Goal: Information Seeking & Learning: Check status

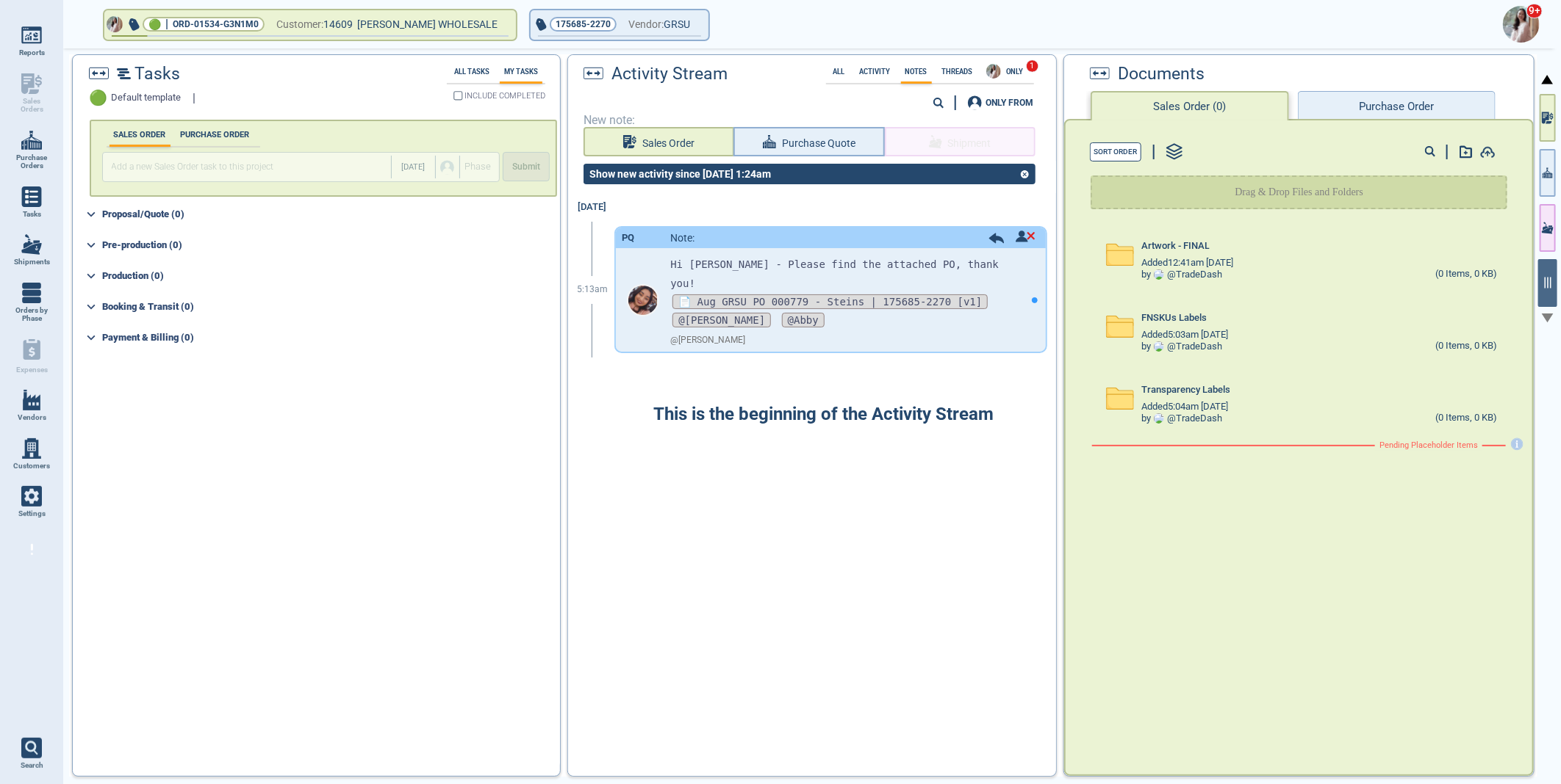
click at [1531, 18] on img at bounding box center [1521, 24] width 37 height 37
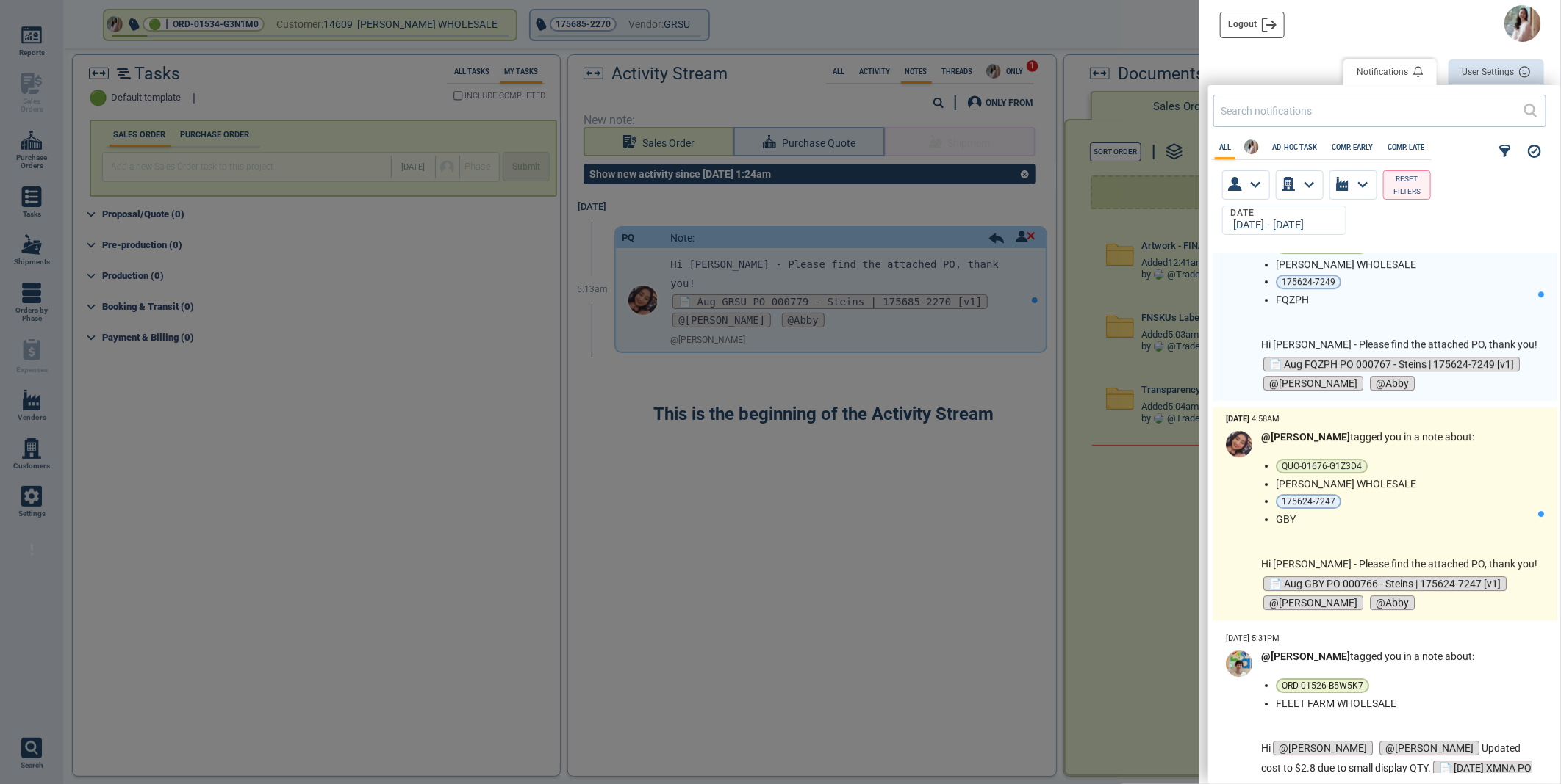
scroll to position [2856, 0]
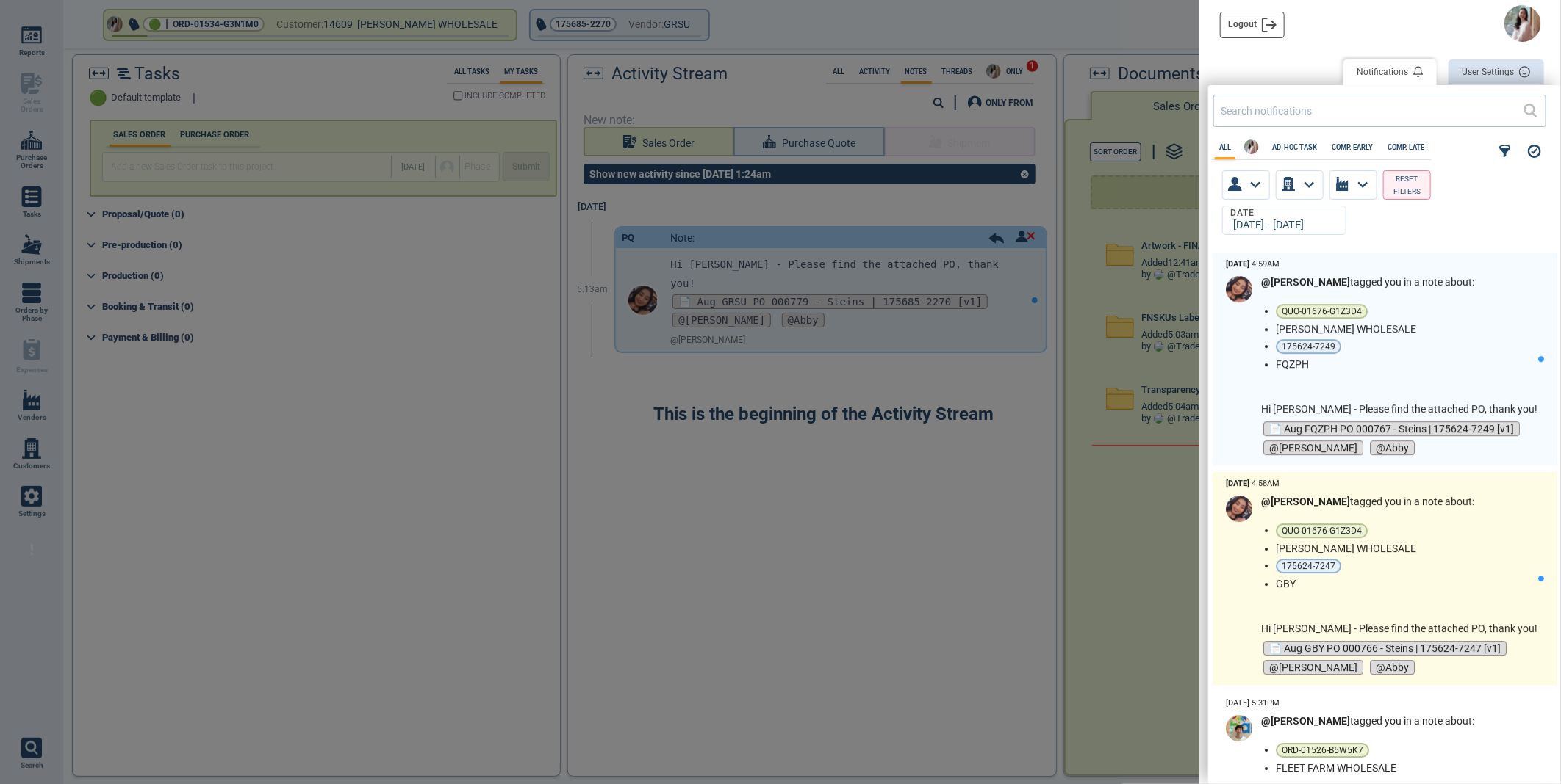
click at [1448, 562] on li "175624-7247" at bounding box center [1403, 566] width 256 height 15
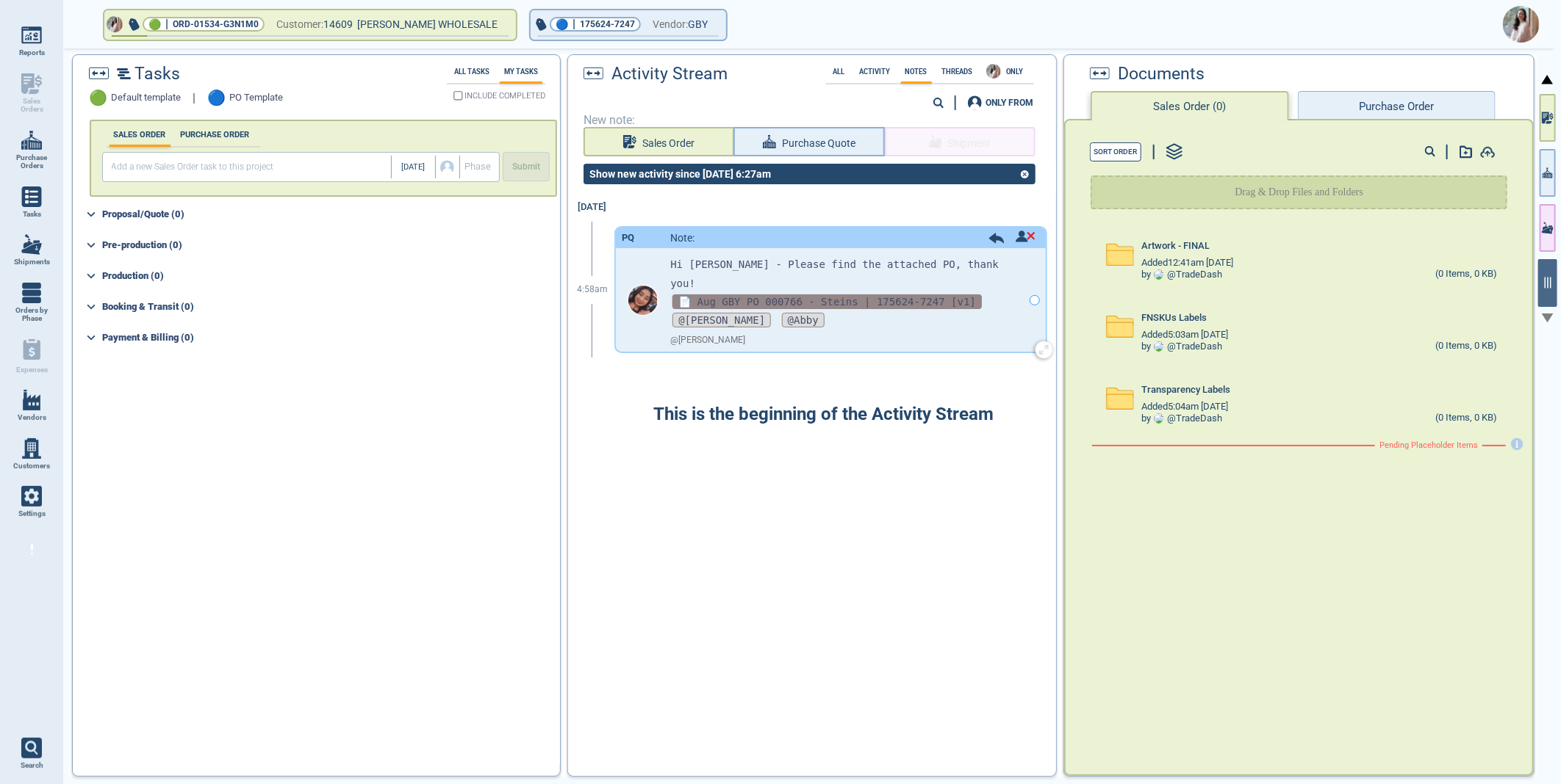
click at [846, 294] on span "📄 Aug GBY PO 000766 - Steins | 175624-7247 [v1]" at bounding box center [827, 301] width 309 height 15
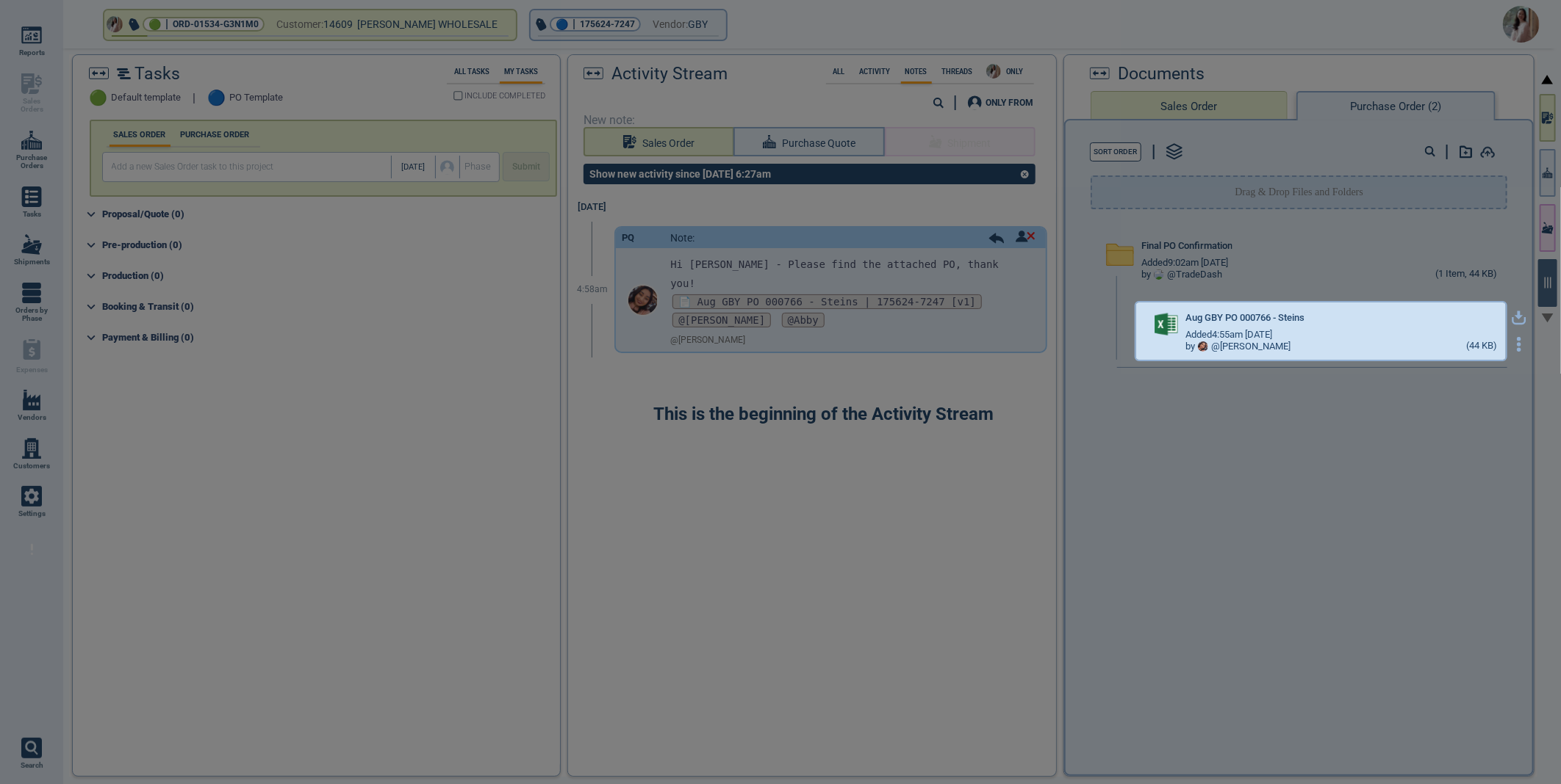
click at [1512, 317] on icon "button" at bounding box center [1519, 317] width 15 height 15
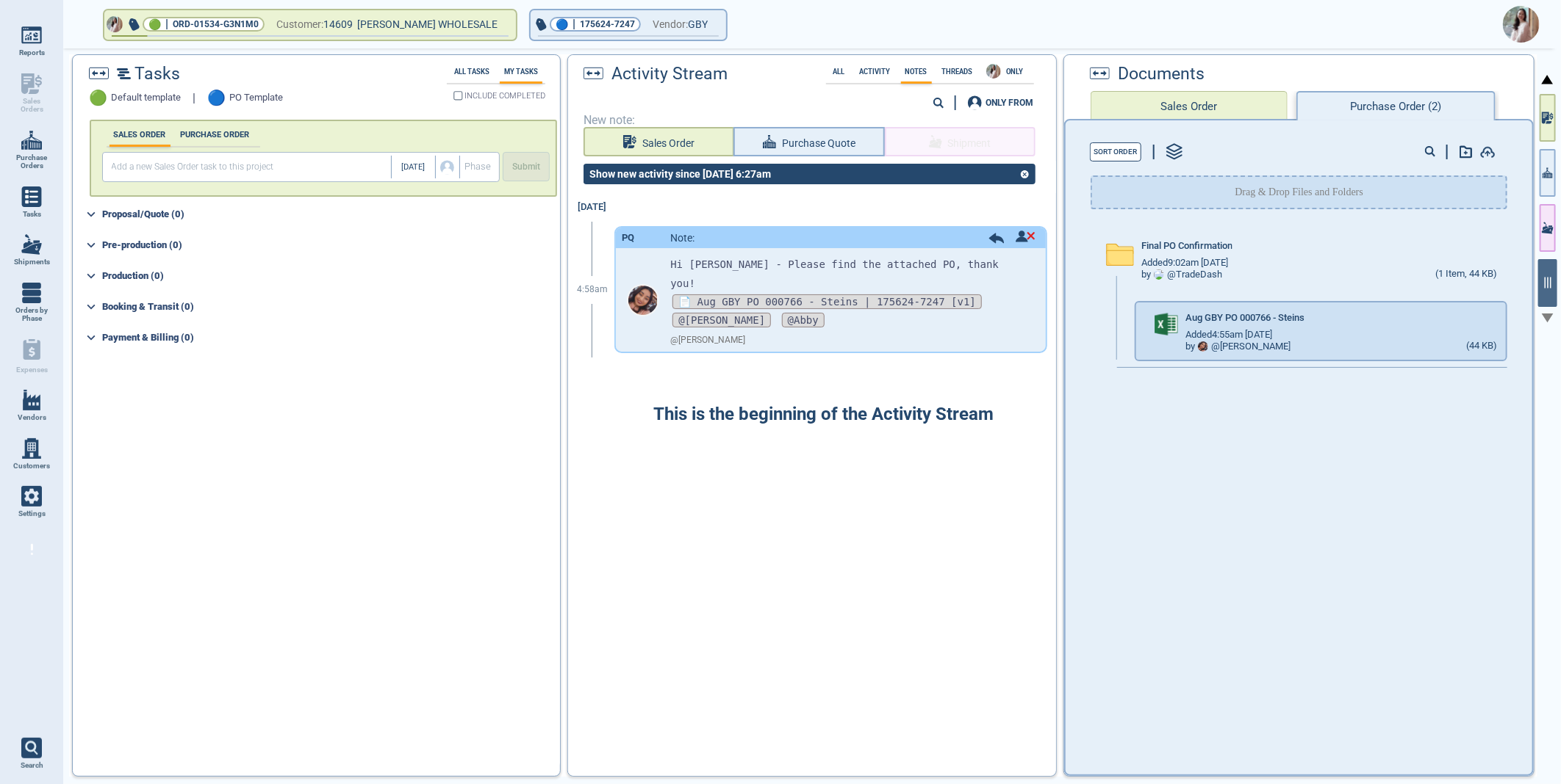
click at [1520, 24] on img at bounding box center [1521, 24] width 37 height 37
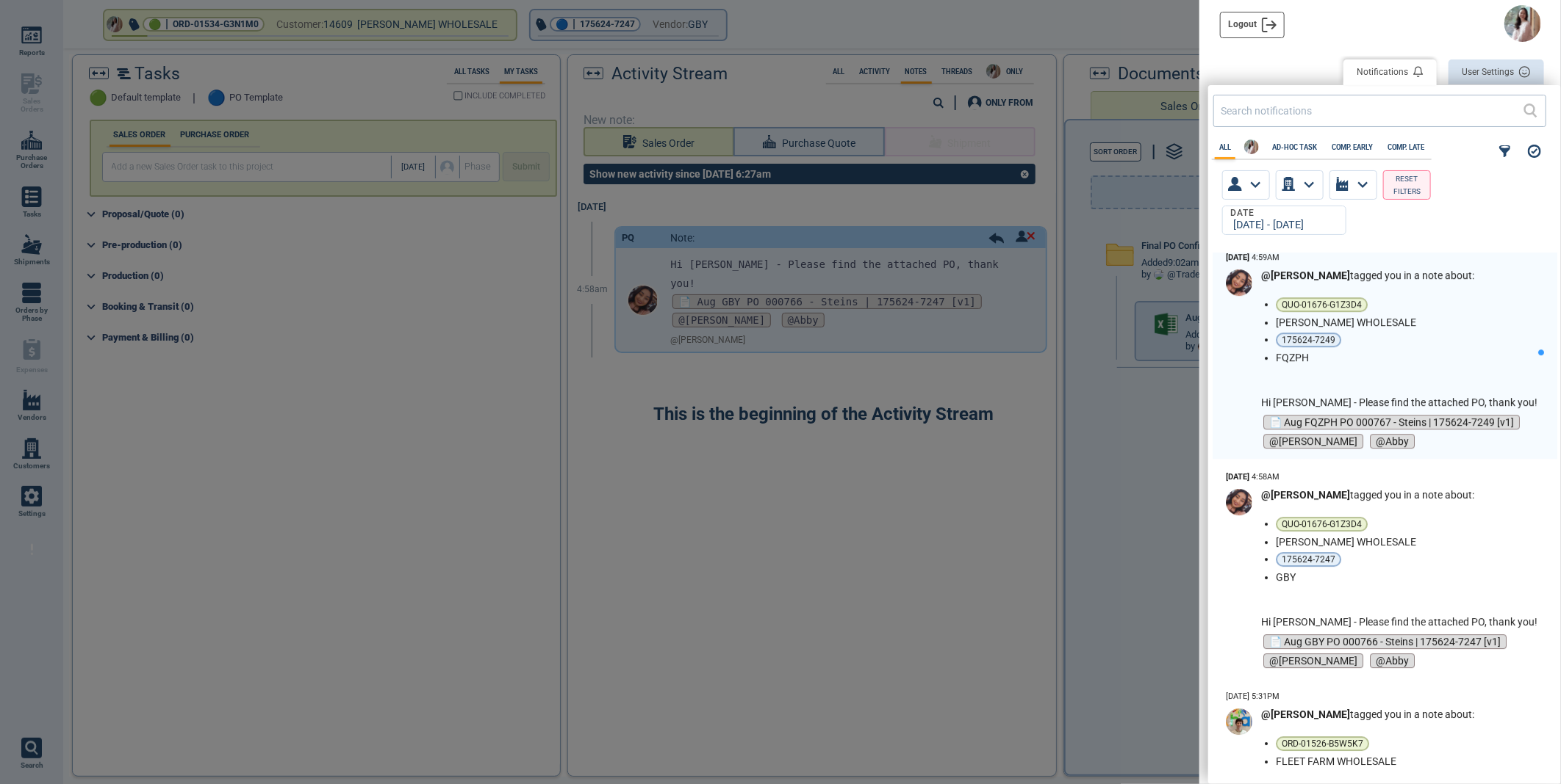
scroll to position [2856, 0]
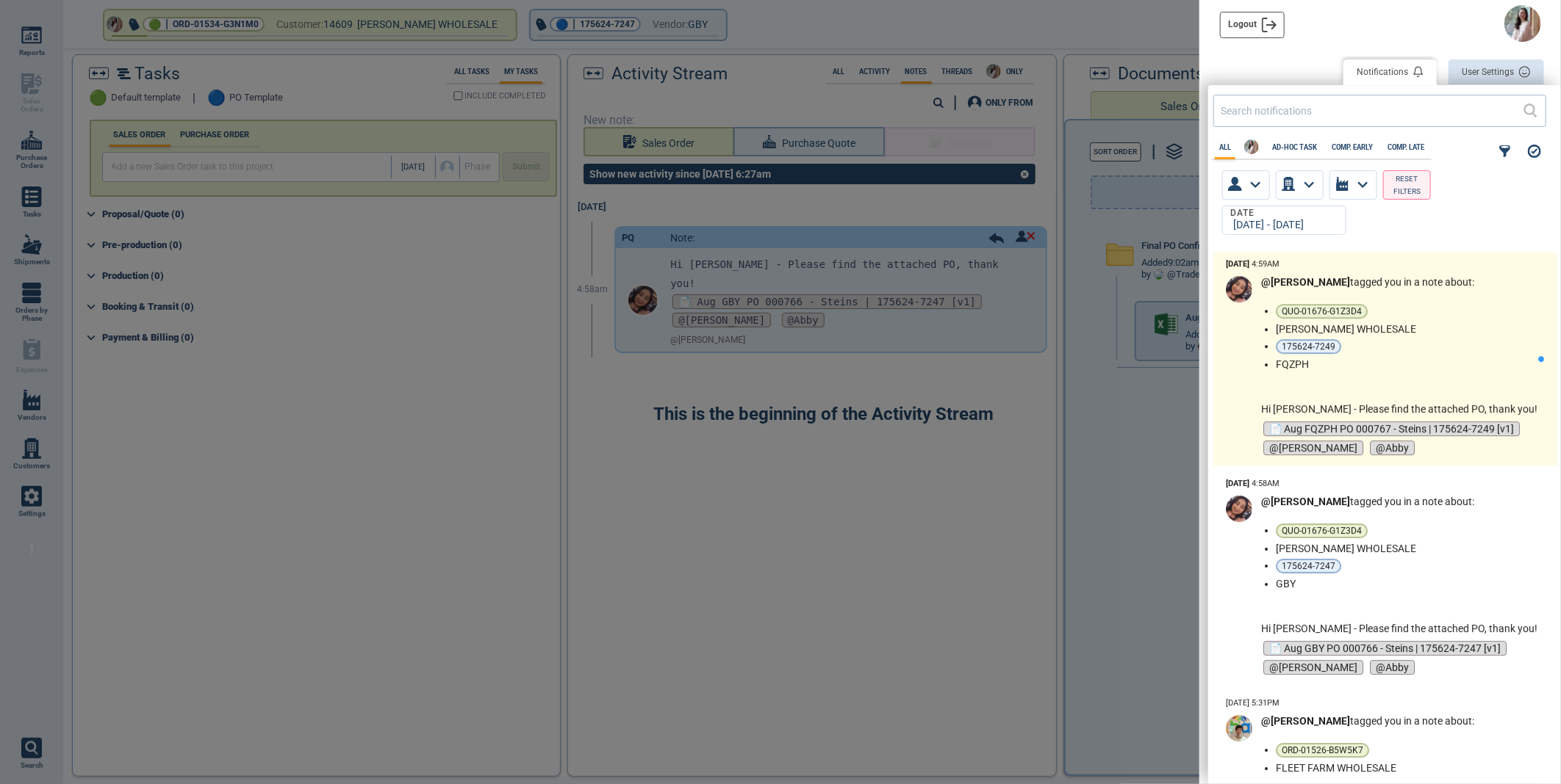
click at [1467, 358] on li "FQZPH" at bounding box center [1403, 364] width 256 height 12
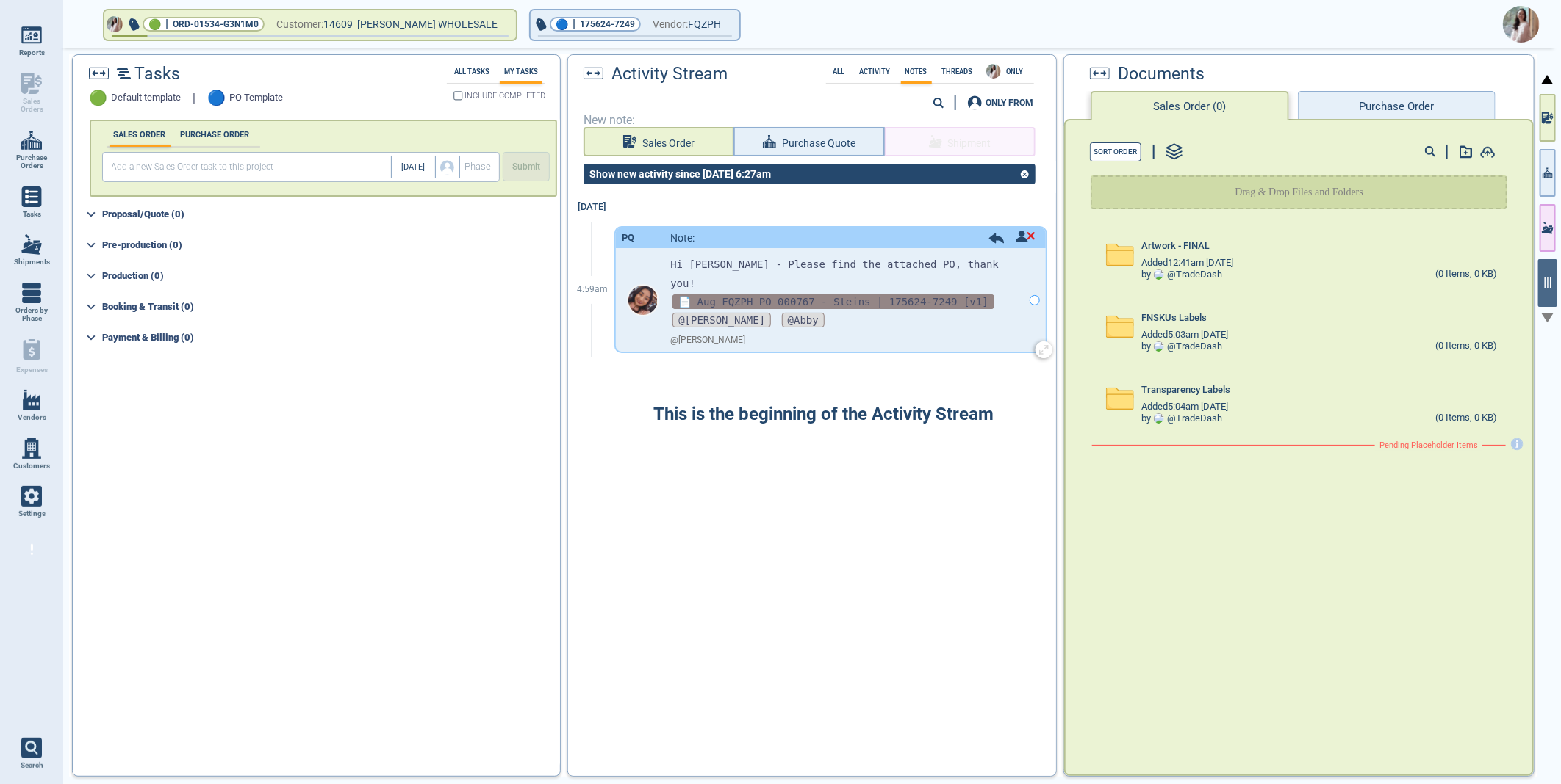
click at [752, 294] on span "📄 Aug FQZPH PO 000767 - Steins | 175624-7249 [v1]" at bounding box center [833, 301] width 322 height 15
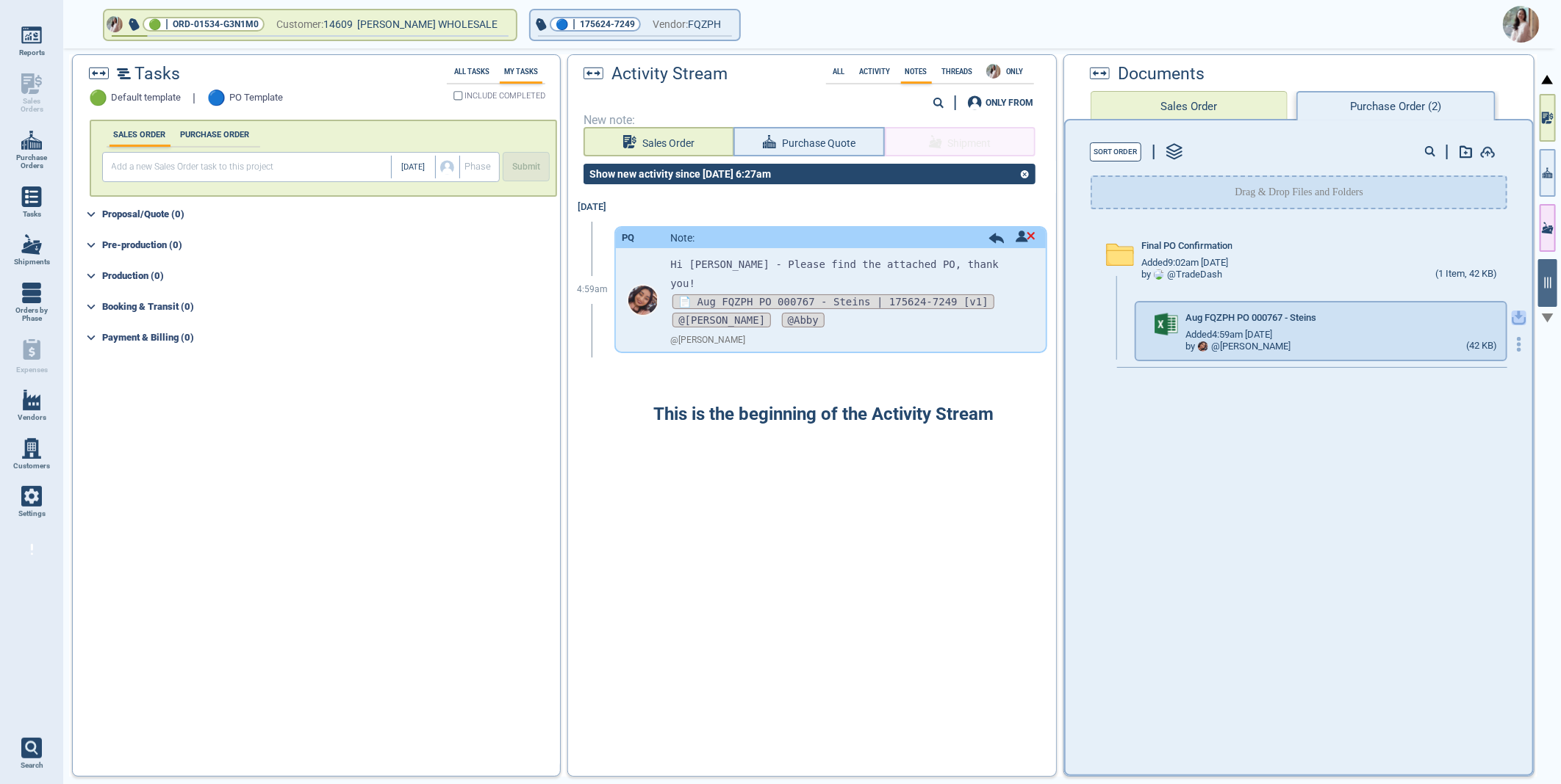
click at [1512, 317] on icon "button" at bounding box center [1519, 317] width 15 height 15
click at [1518, 27] on img at bounding box center [1521, 24] width 37 height 37
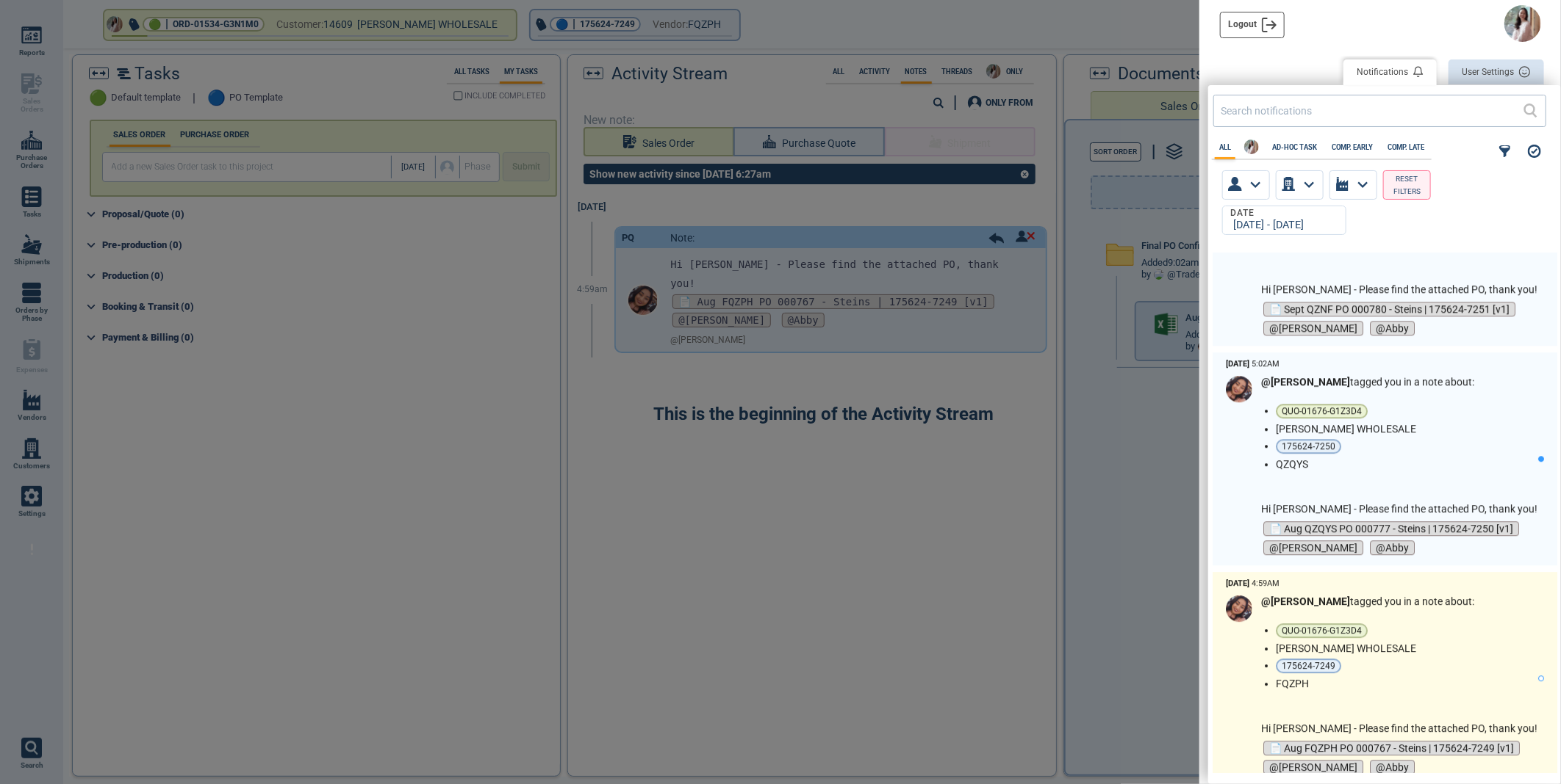
scroll to position [2530, 0]
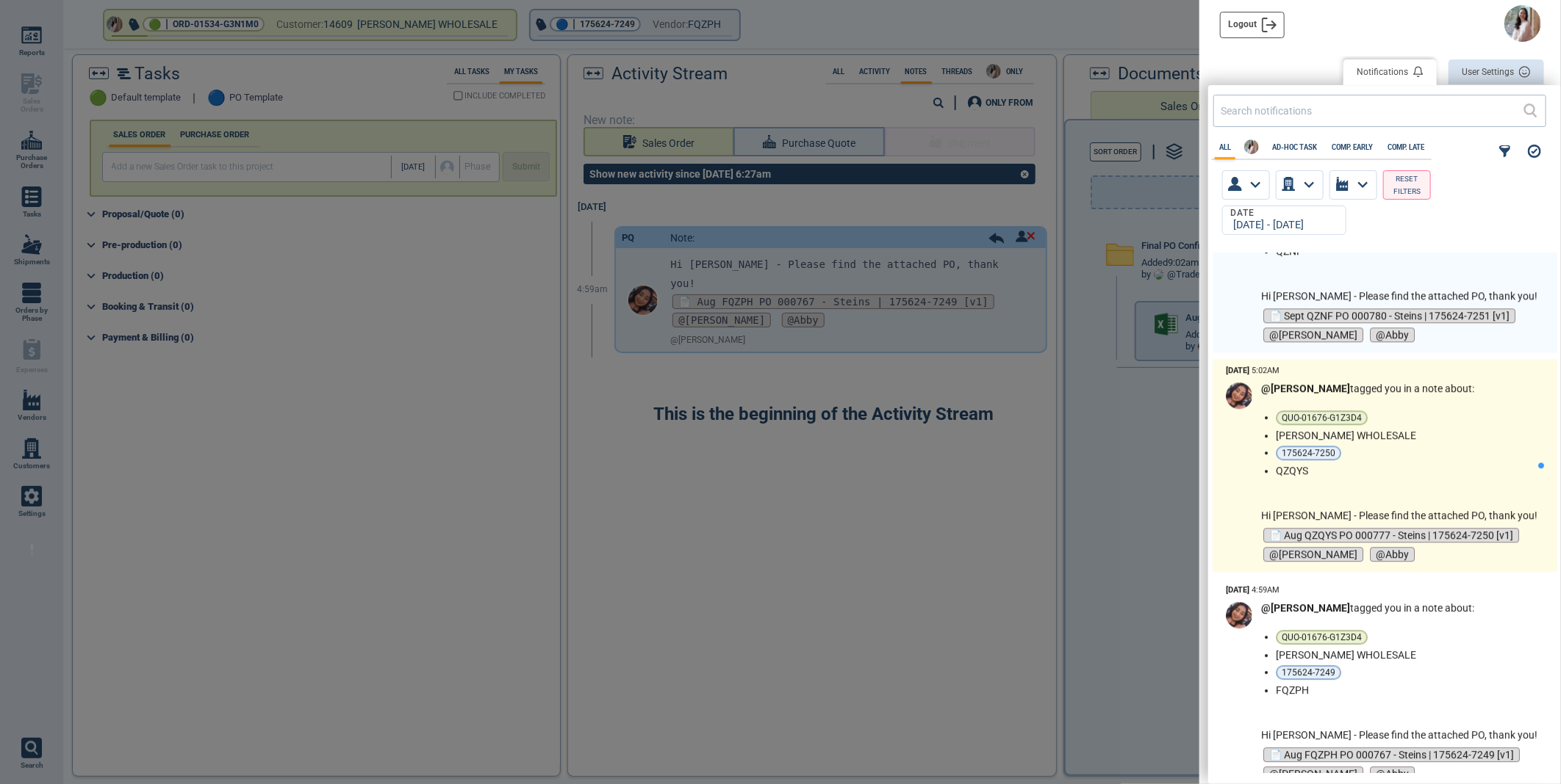
click at [1445, 443] on ul "QUO-01676-G1Z3D4 [PERSON_NAME] WHOLESALE 175624-7250 QZQYS" at bounding box center [1406, 444] width 261 height 66
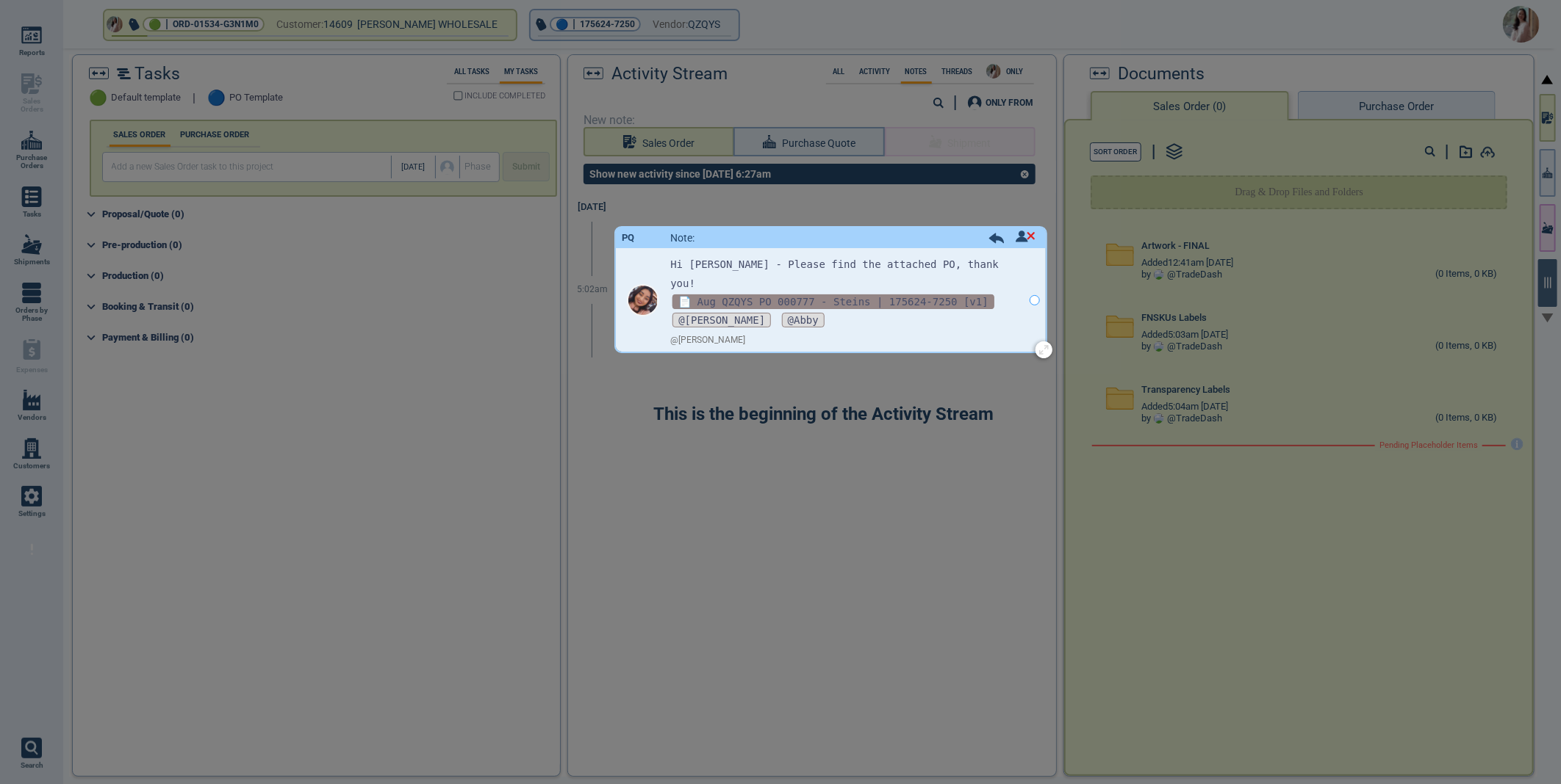
click at [791, 294] on span "📄 Aug QZQYS PO 000777 - Steins | 175624-7250 [v1]" at bounding box center [833, 301] width 322 height 15
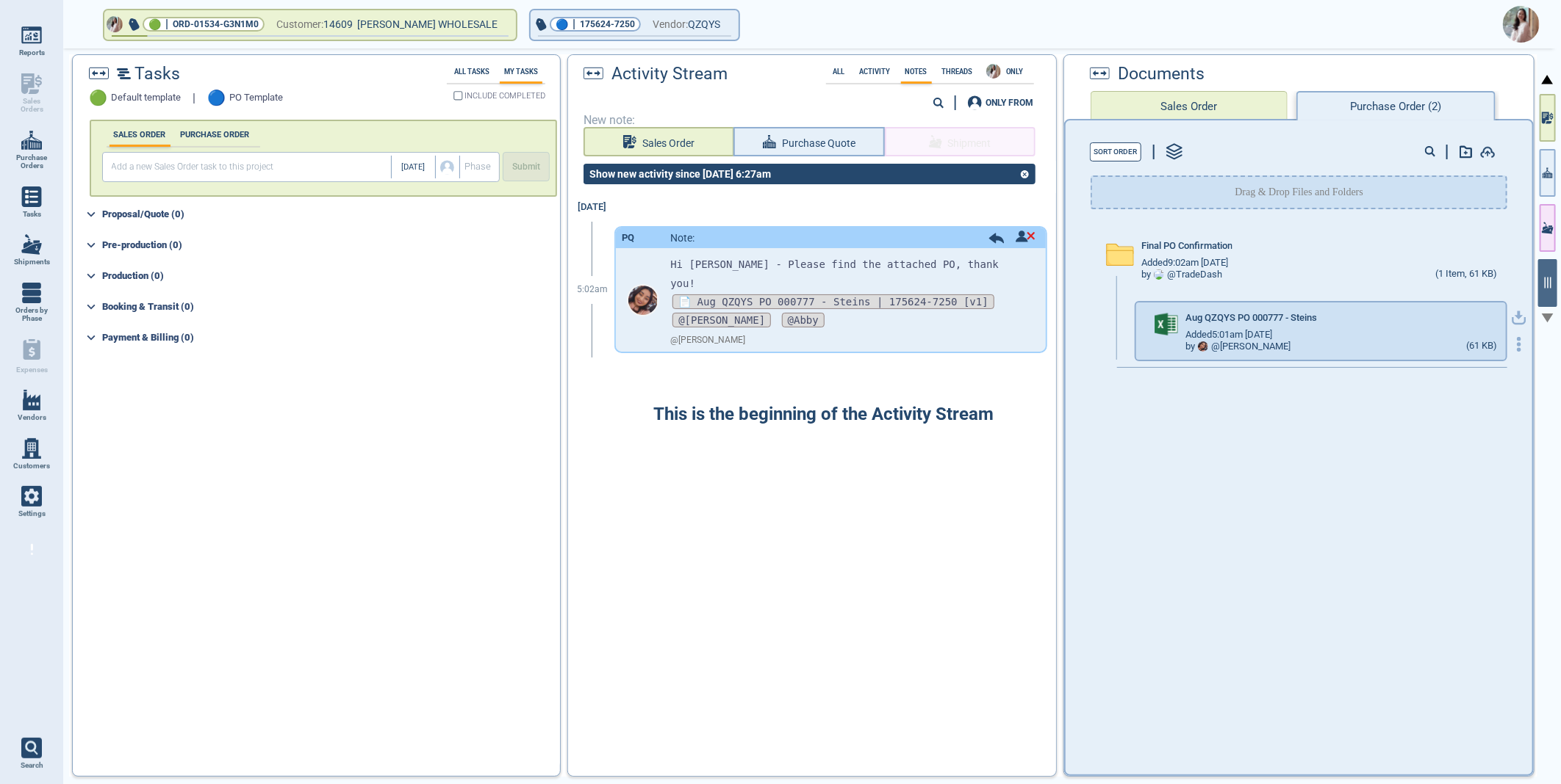
click at [1512, 316] on icon "button" at bounding box center [1519, 317] width 15 height 15
click at [1517, 17] on img at bounding box center [1521, 24] width 37 height 37
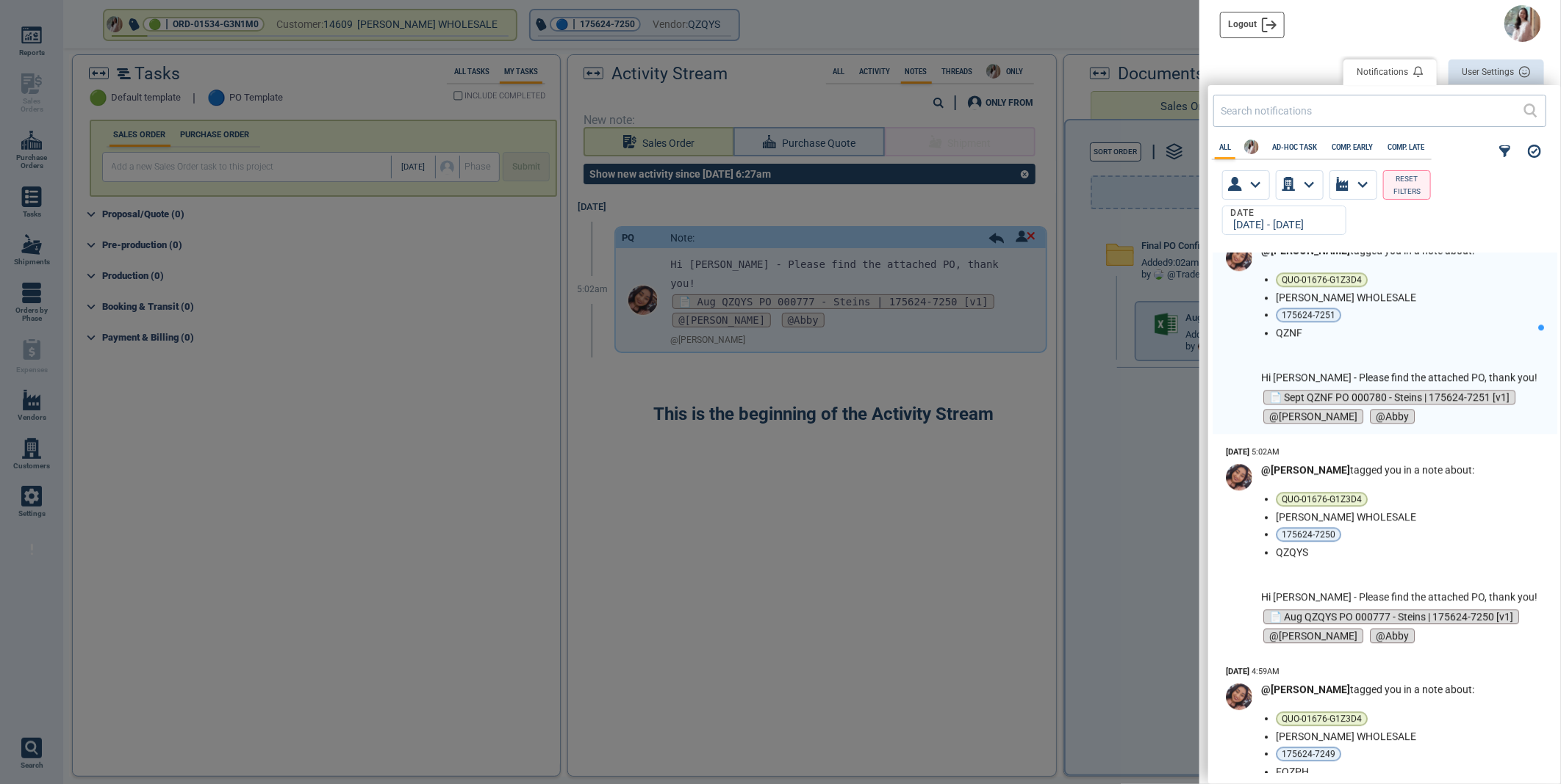
scroll to position [2366, 0]
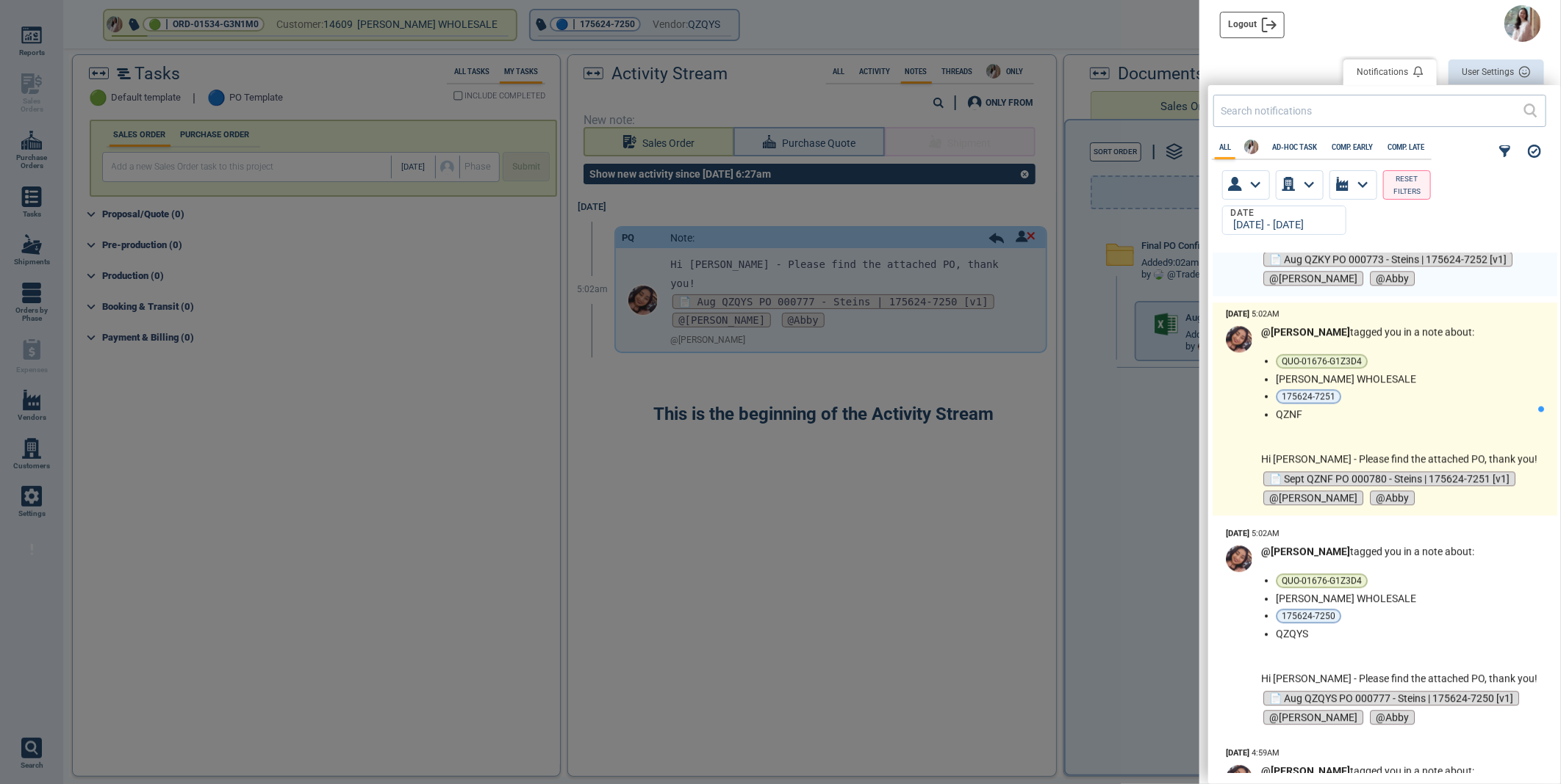
click at [1429, 415] on li "QZNF" at bounding box center [1403, 414] width 256 height 12
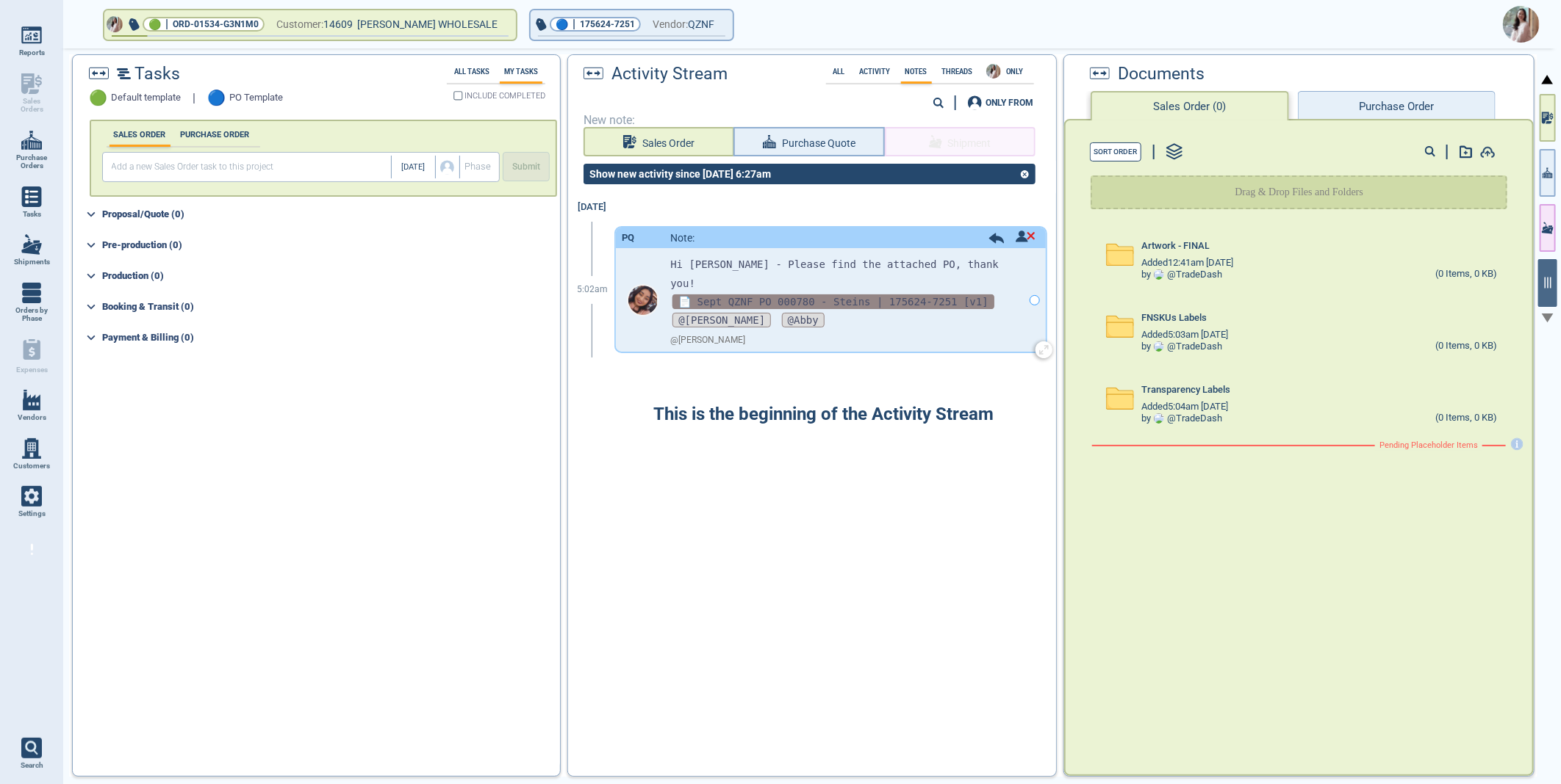
click at [880, 294] on span "📄 Sept QZNF PO 000780 - Steins | 175624-7251 [v1]" at bounding box center [833, 301] width 322 height 15
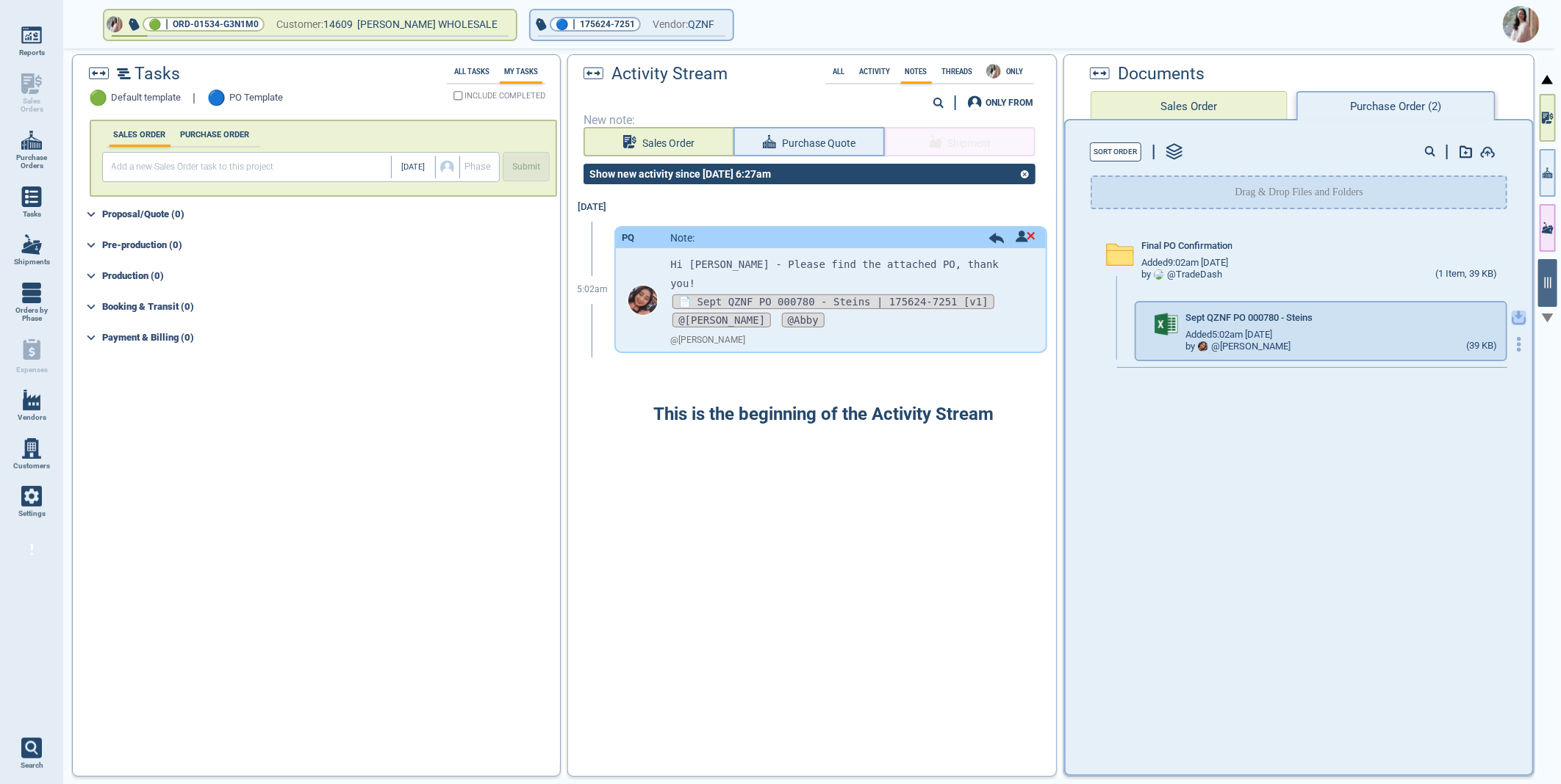
click at [1515, 313] on icon "button" at bounding box center [1519, 315] width 9 height 9
click at [1517, 30] on img at bounding box center [1521, 24] width 37 height 37
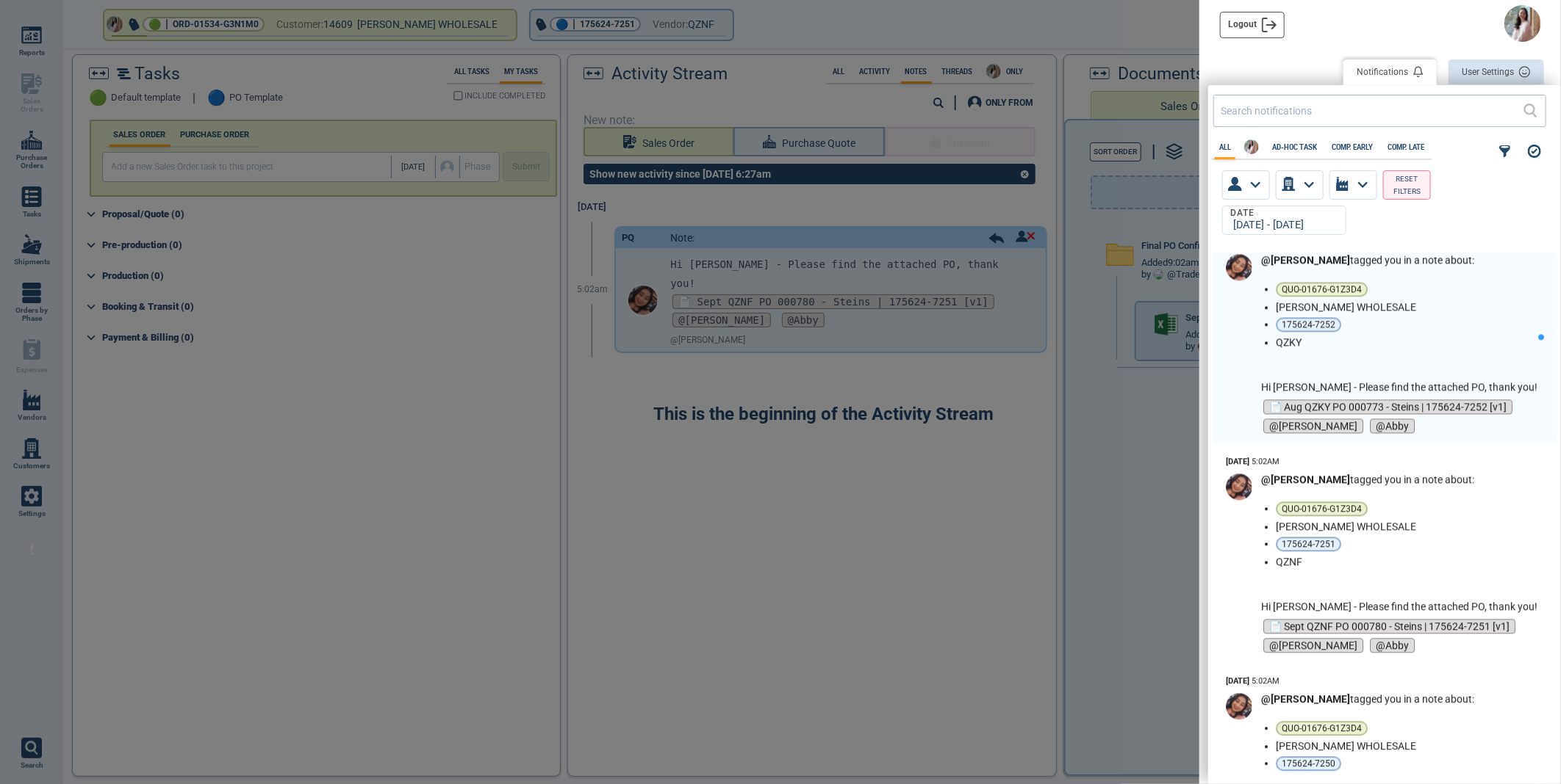
scroll to position [2122, 0]
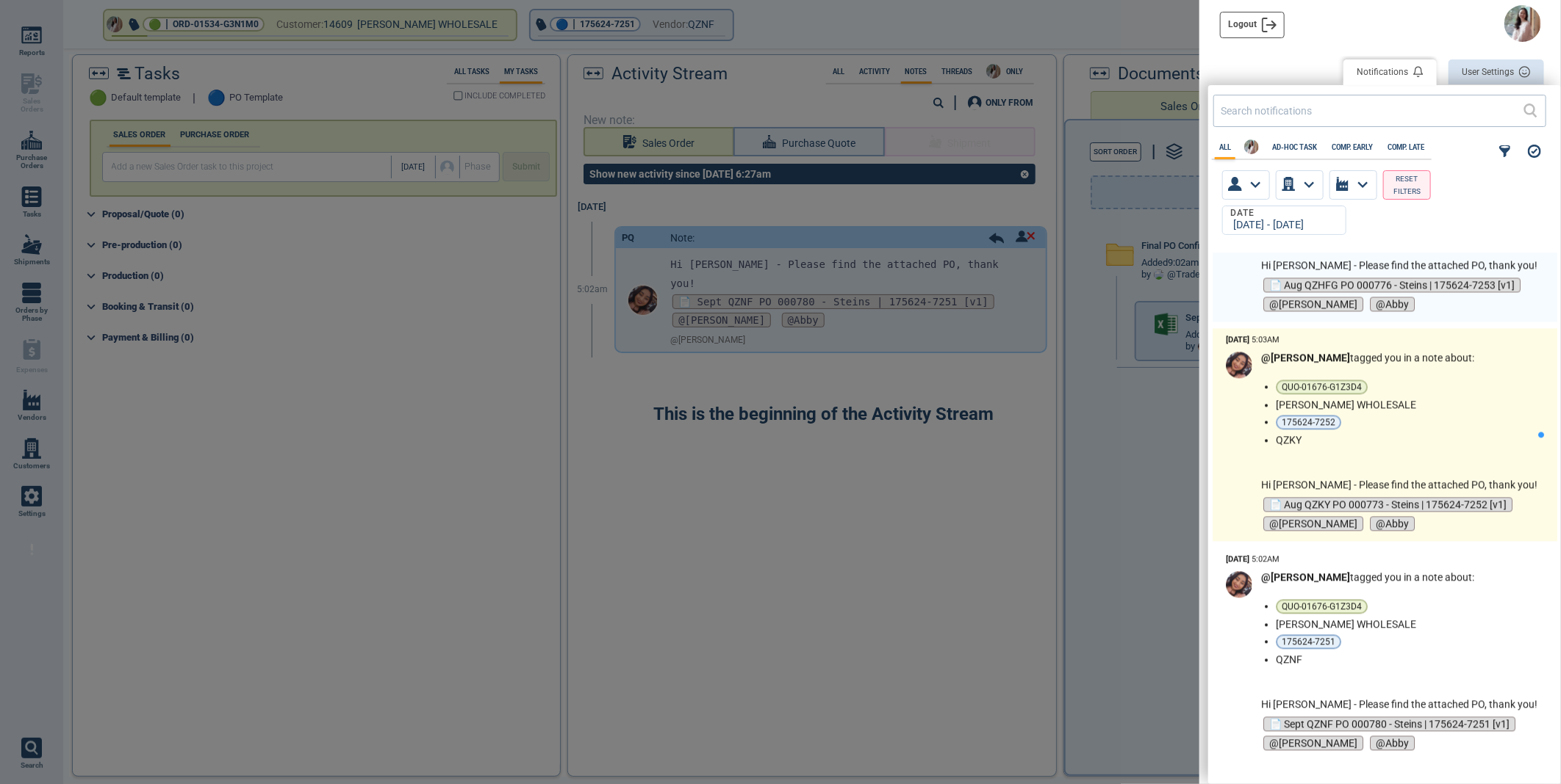
click at [1473, 419] on li "175624-7252" at bounding box center [1403, 422] width 256 height 15
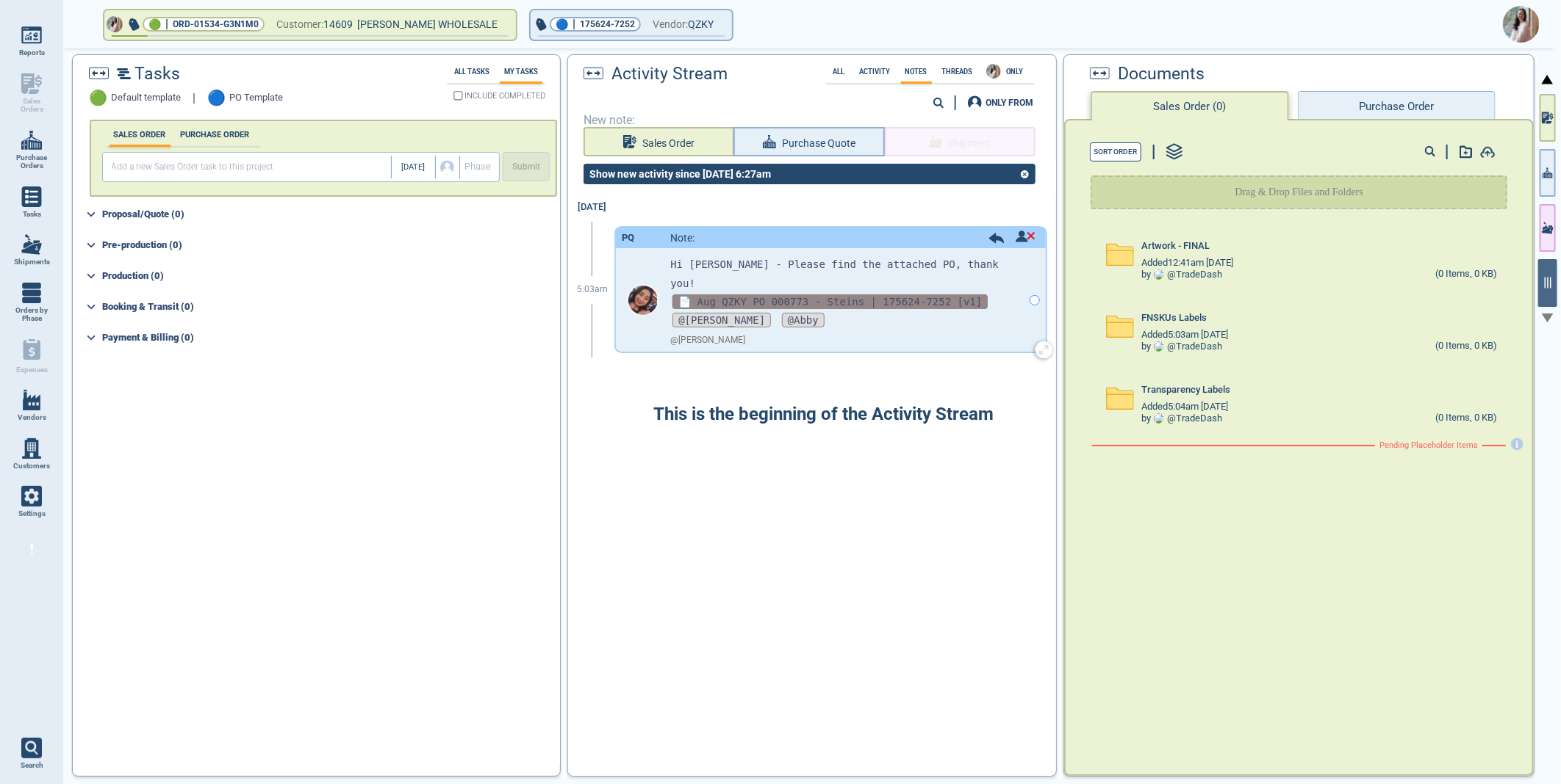
click at [774, 294] on span "📄 Aug QZKY PO 000773 - Steins | 175624-7252 [v1]" at bounding box center [830, 301] width 315 height 15
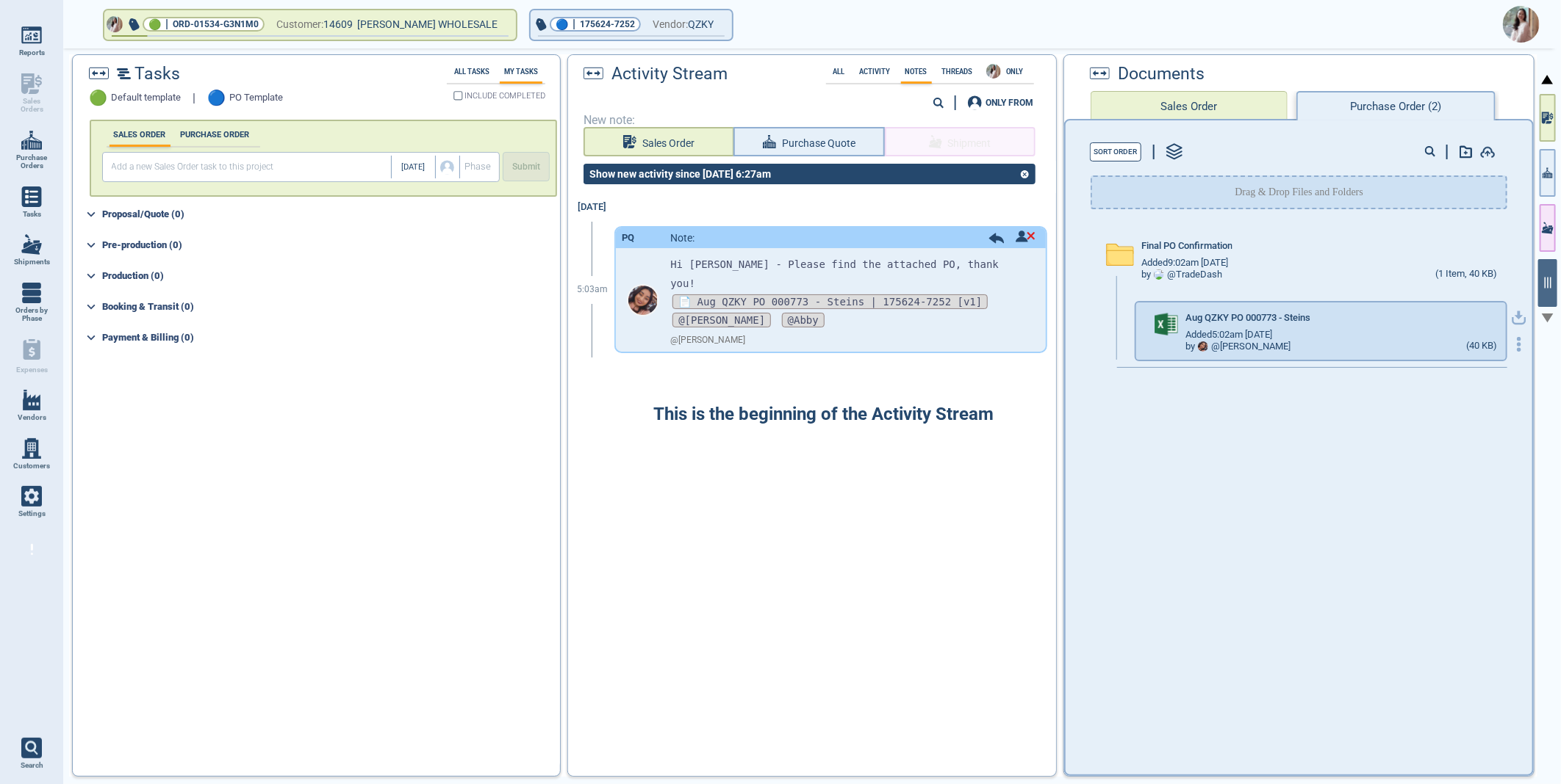
click at [1512, 312] on icon "button" at bounding box center [1519, 317] width 15 height 15
click at [1518, 17] on img at bounding box center [1521, 24] width 37 height 37
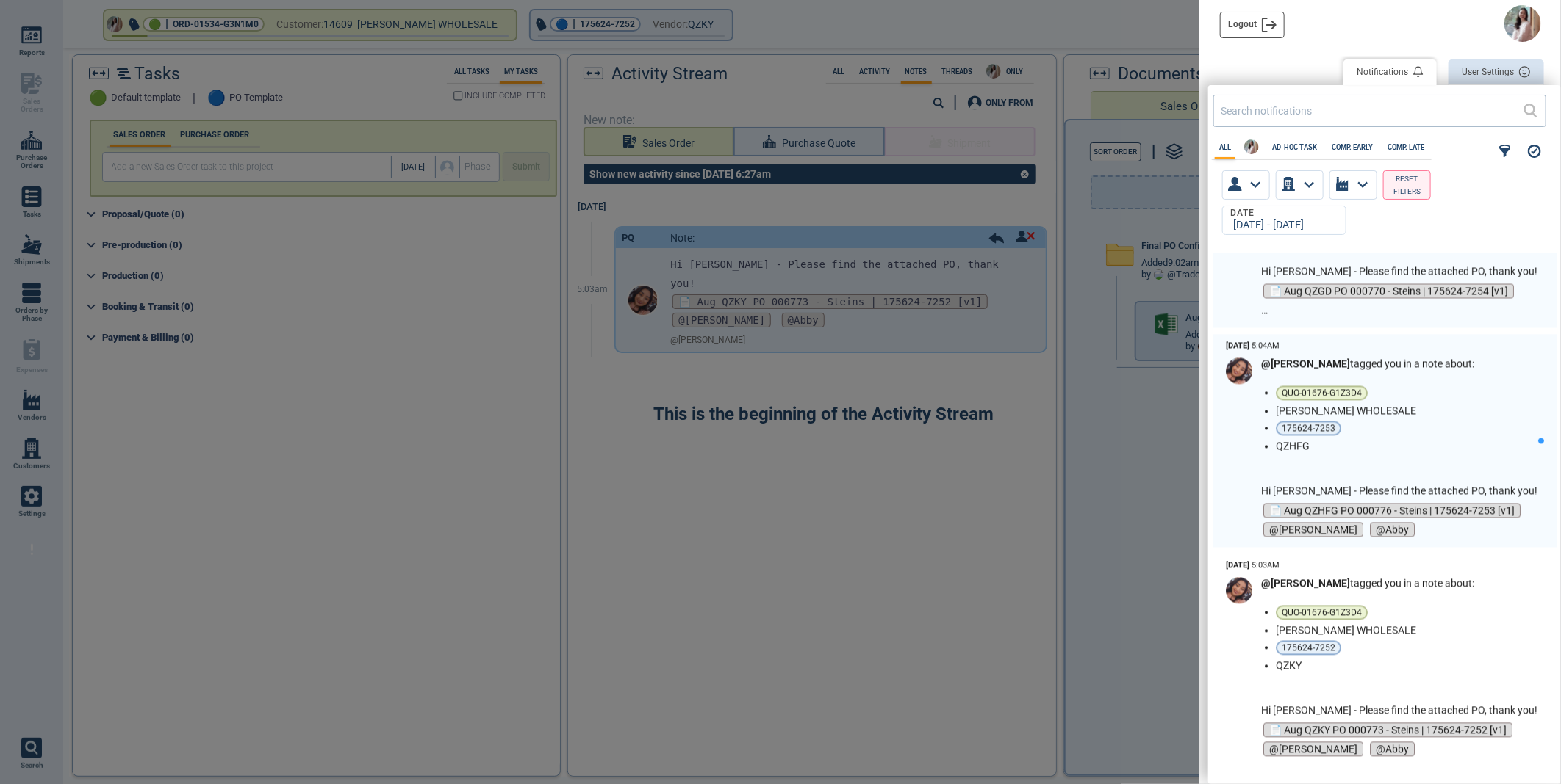
scroll to position [1876, 0]
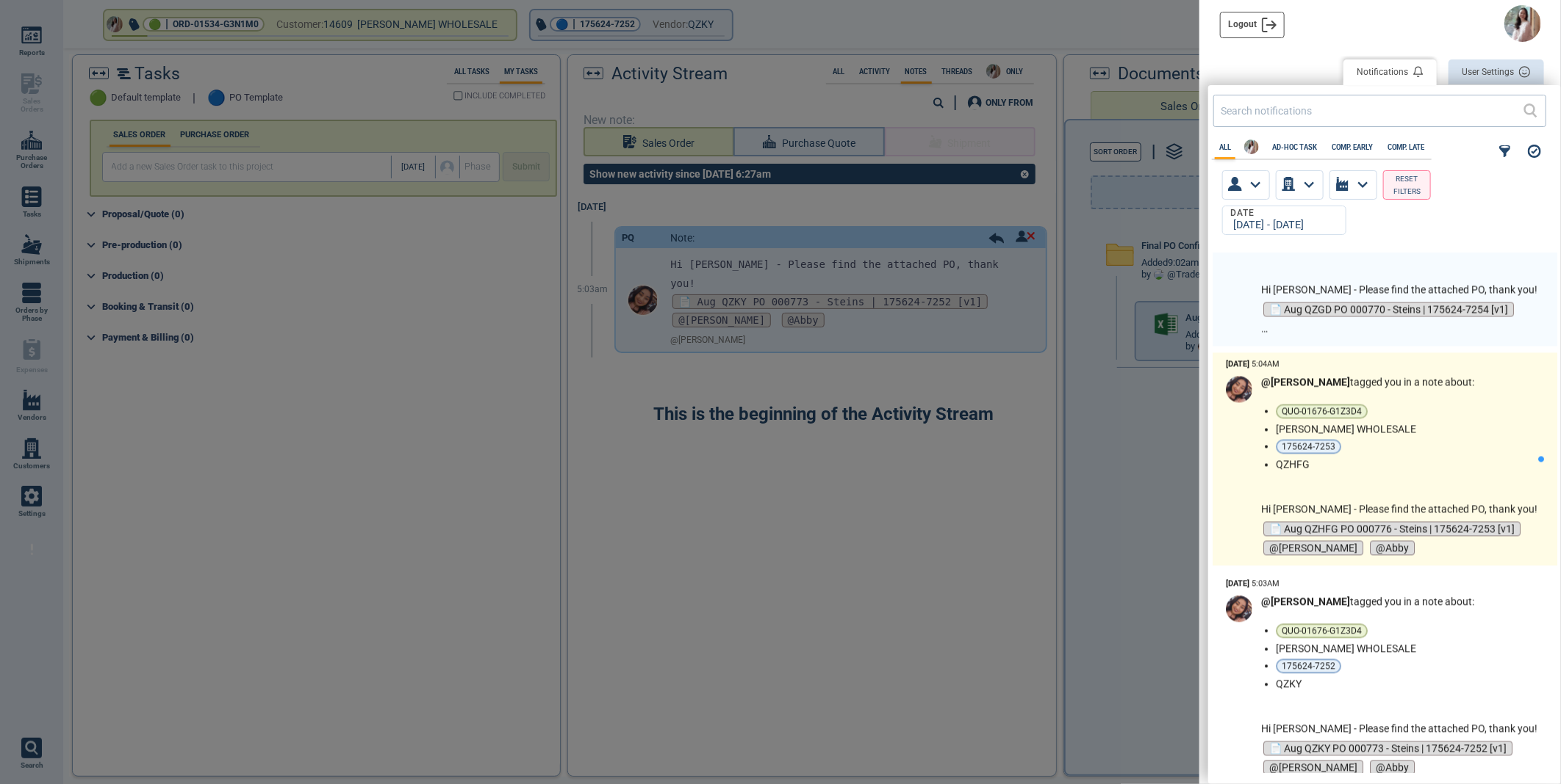
click at [1437, 441] on li "175624-7253" at bounding box center [1403, 447] width 256 height 15
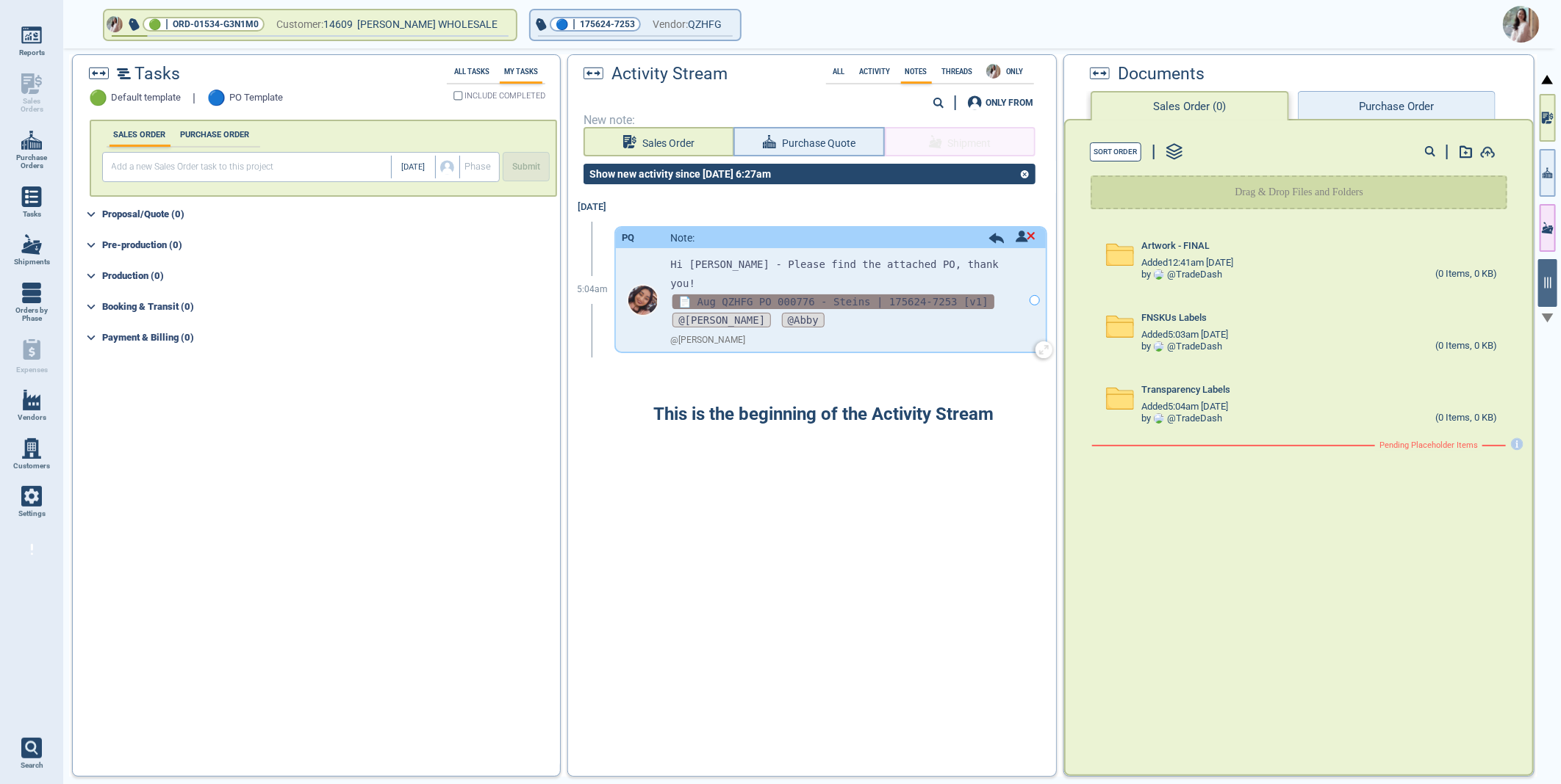
click at [784, 294] on span "📄 Aug QZHFG PO 000776 - Steins | 175624-7253 [v1]" at bounding box center [833, 301] width 322 height 15
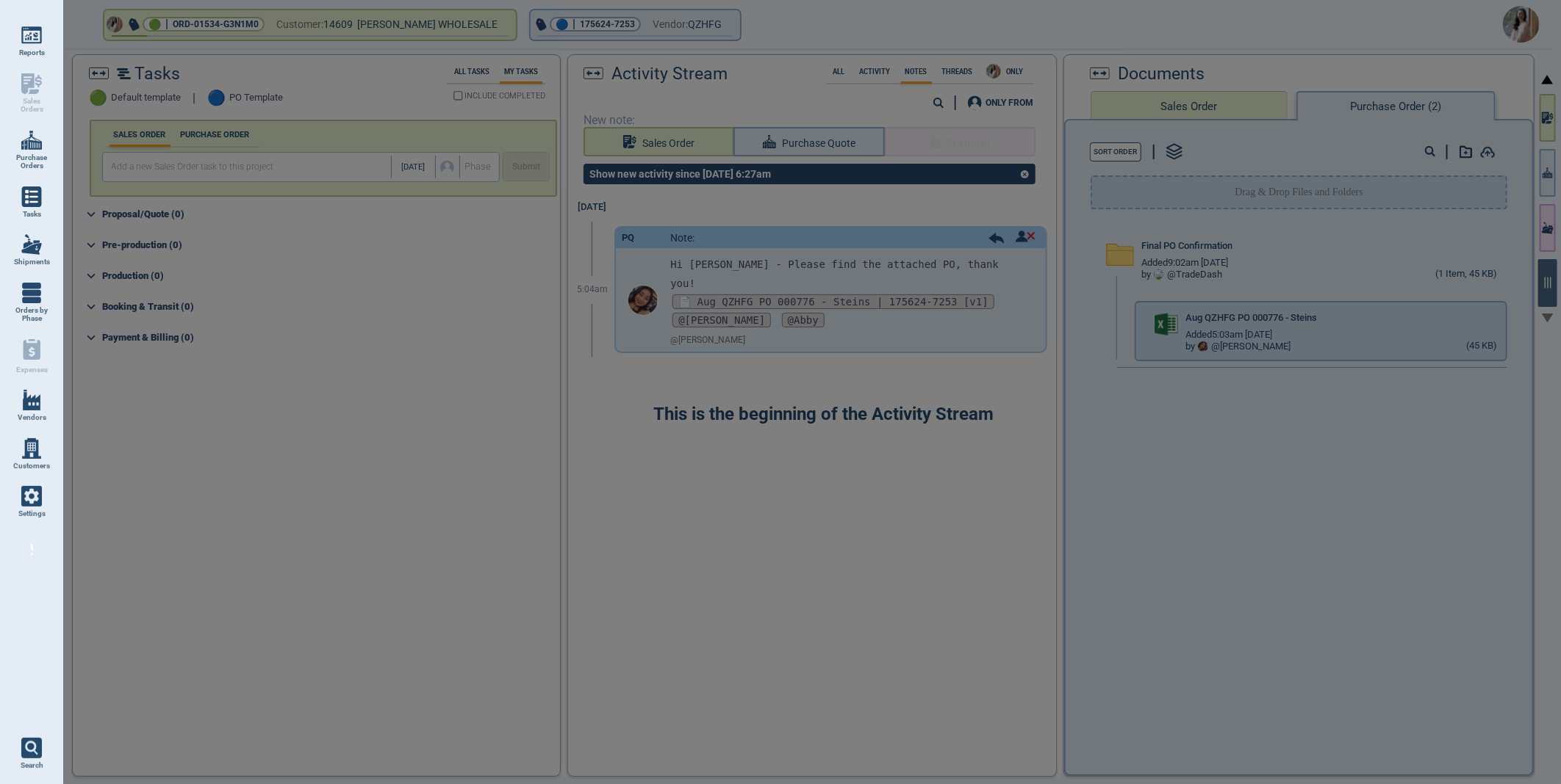
click at [1509, 313] on div at bounding box center [780, 392] width 1561 height 784
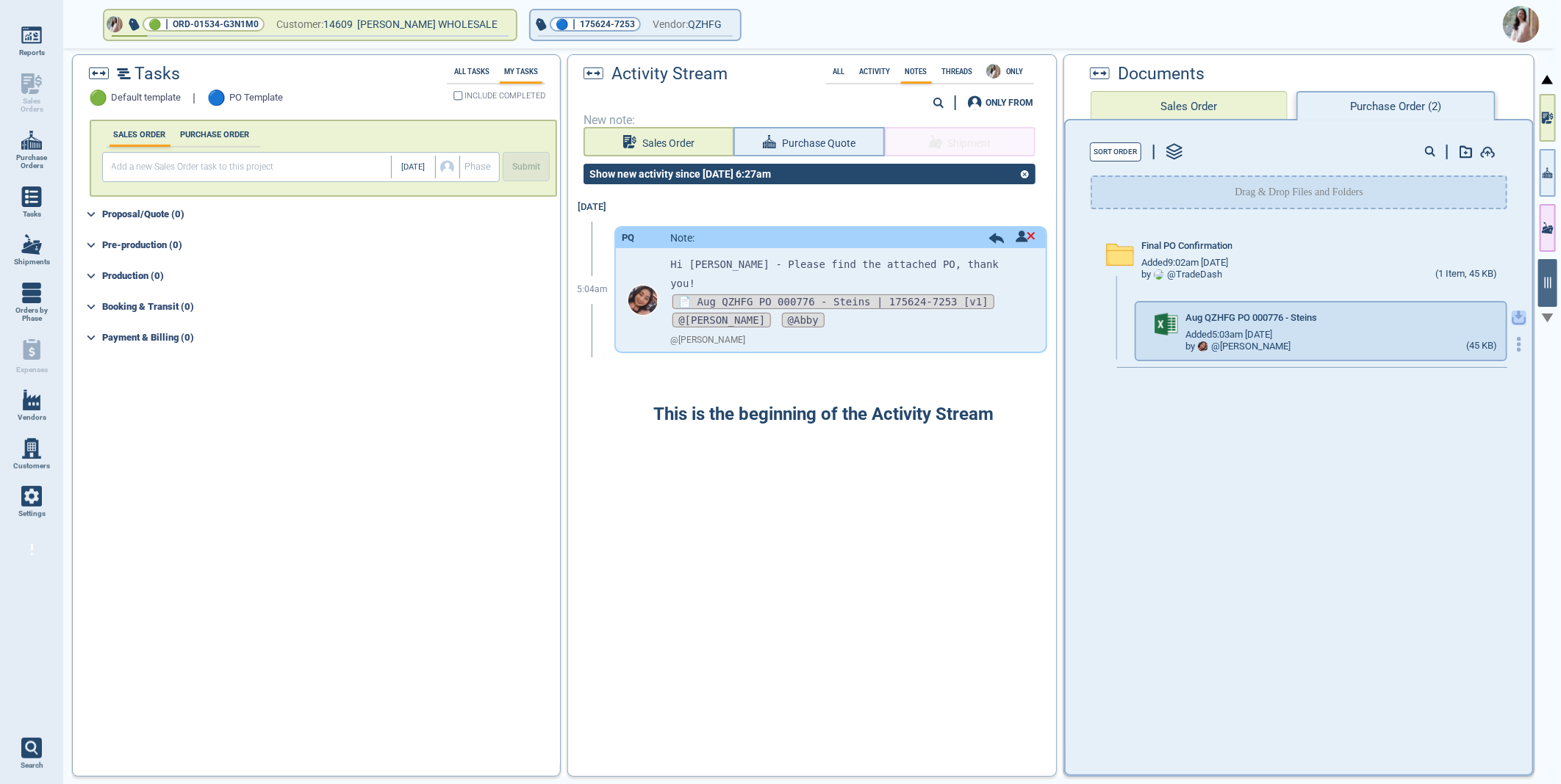
click at [1512, 316] on icon "button" at bounding box center [1519, 317] width 15 height 15
click at [1526, 24] on img at bounding box center [1521, 24] width 37 height 37
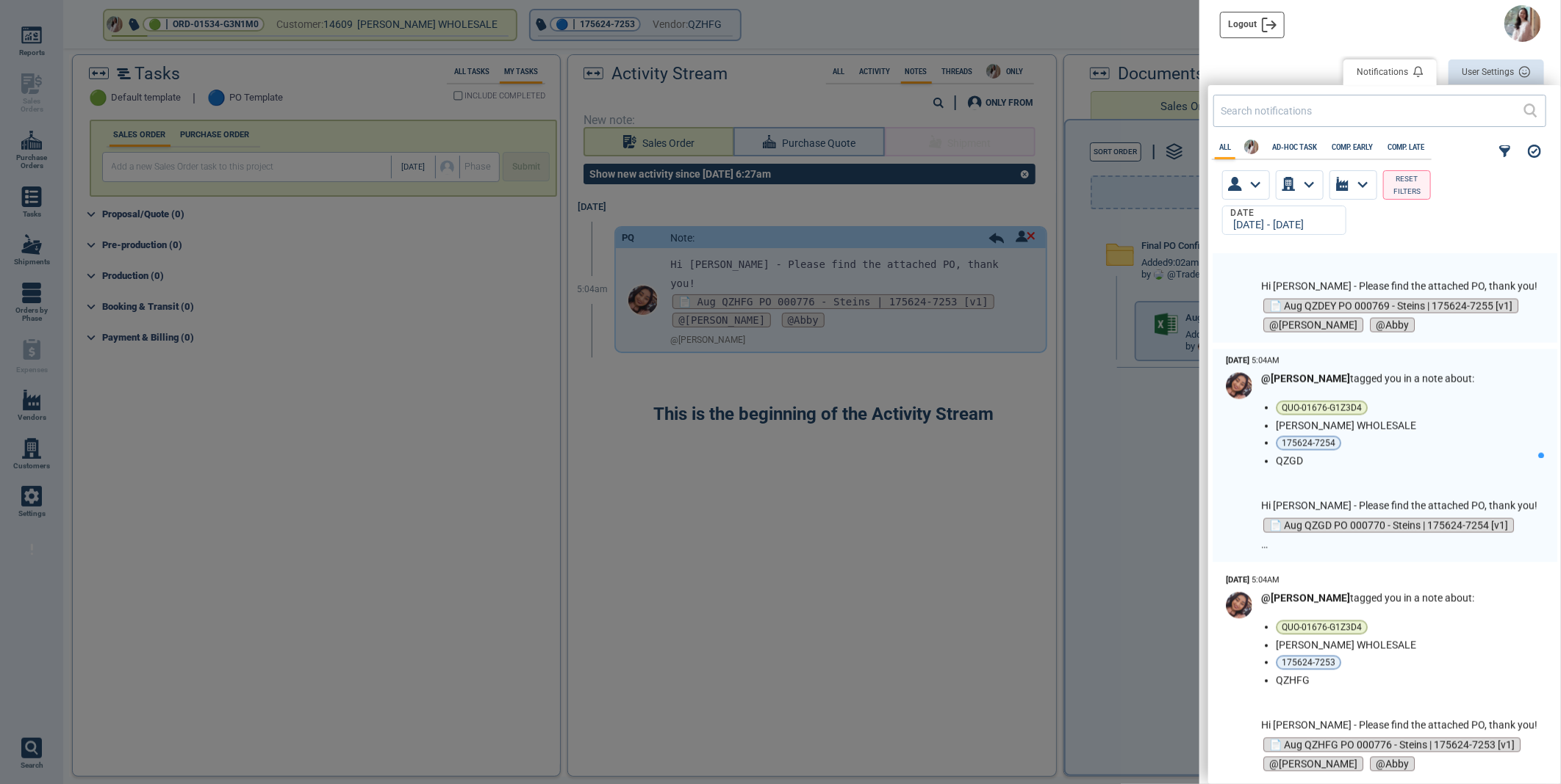
scroll to position [1632, 0]
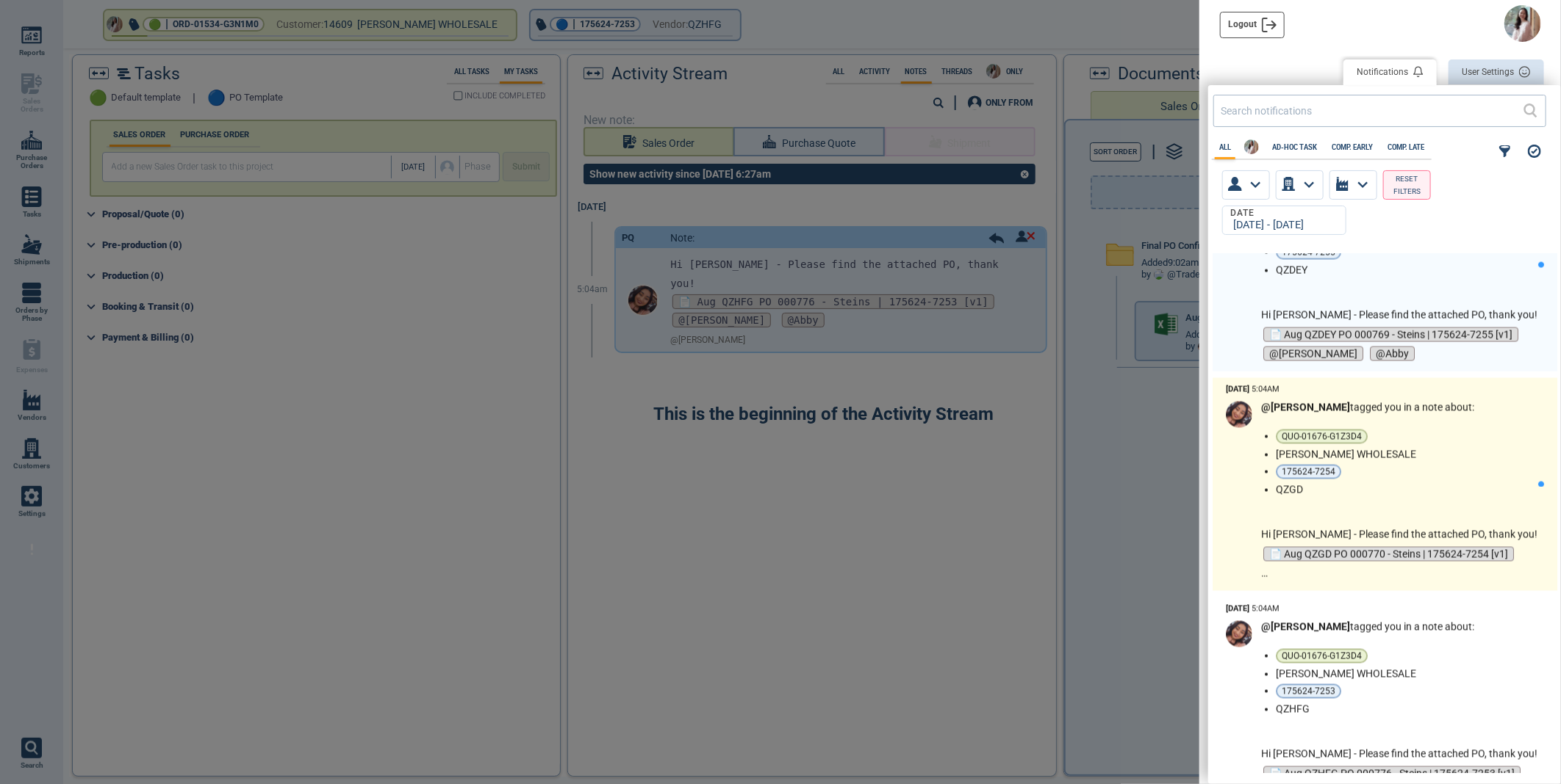
click at [1422, 465] on li "175624-7254" at bounding box center [1403, 472] width 256 height 15
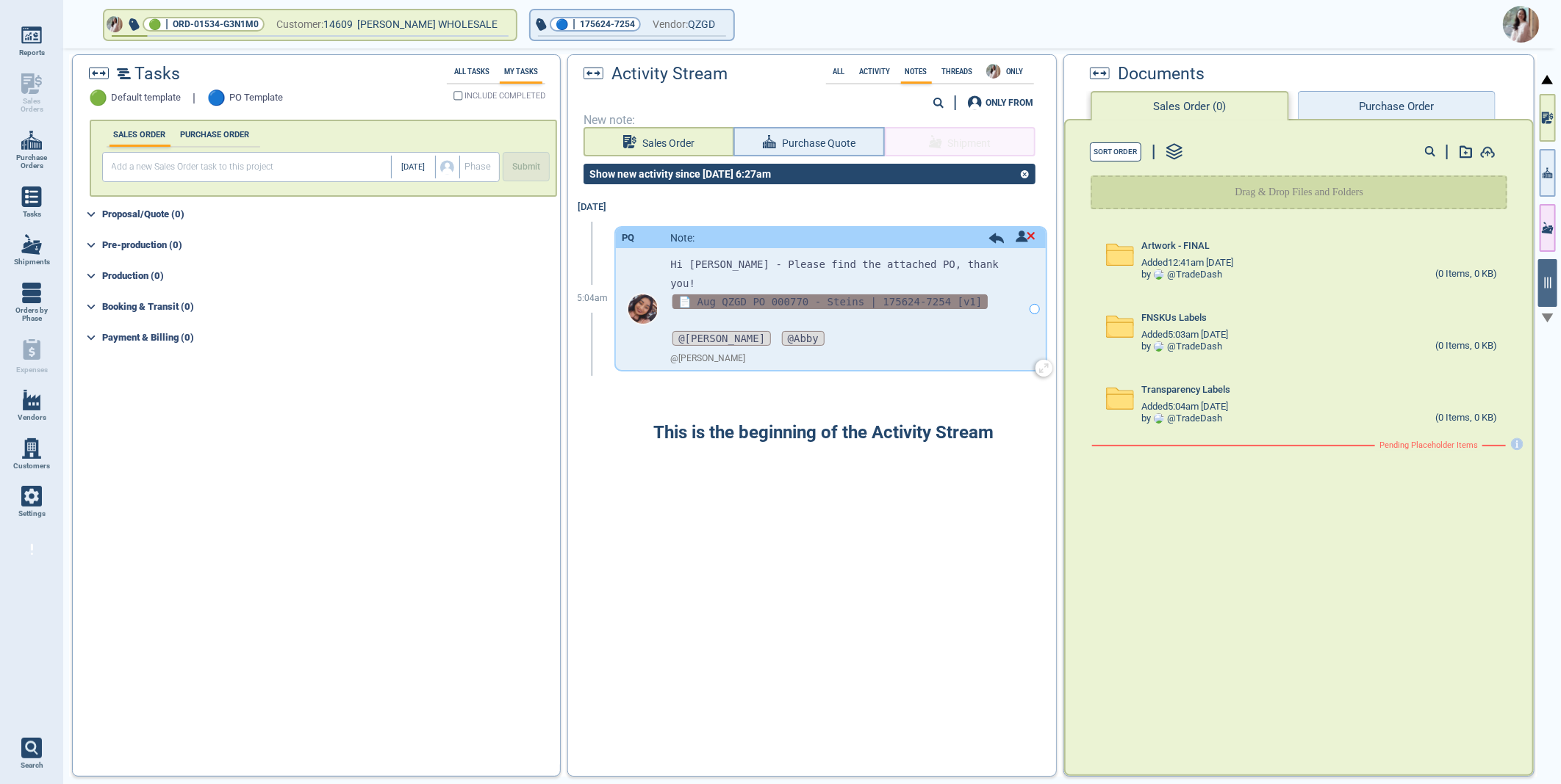
click at [791, 294] on span "📄 Aug QZGD PO 000770 - Steins | 175624-7254 [v1]" at bounding box center [830, 301] width 315 height 15
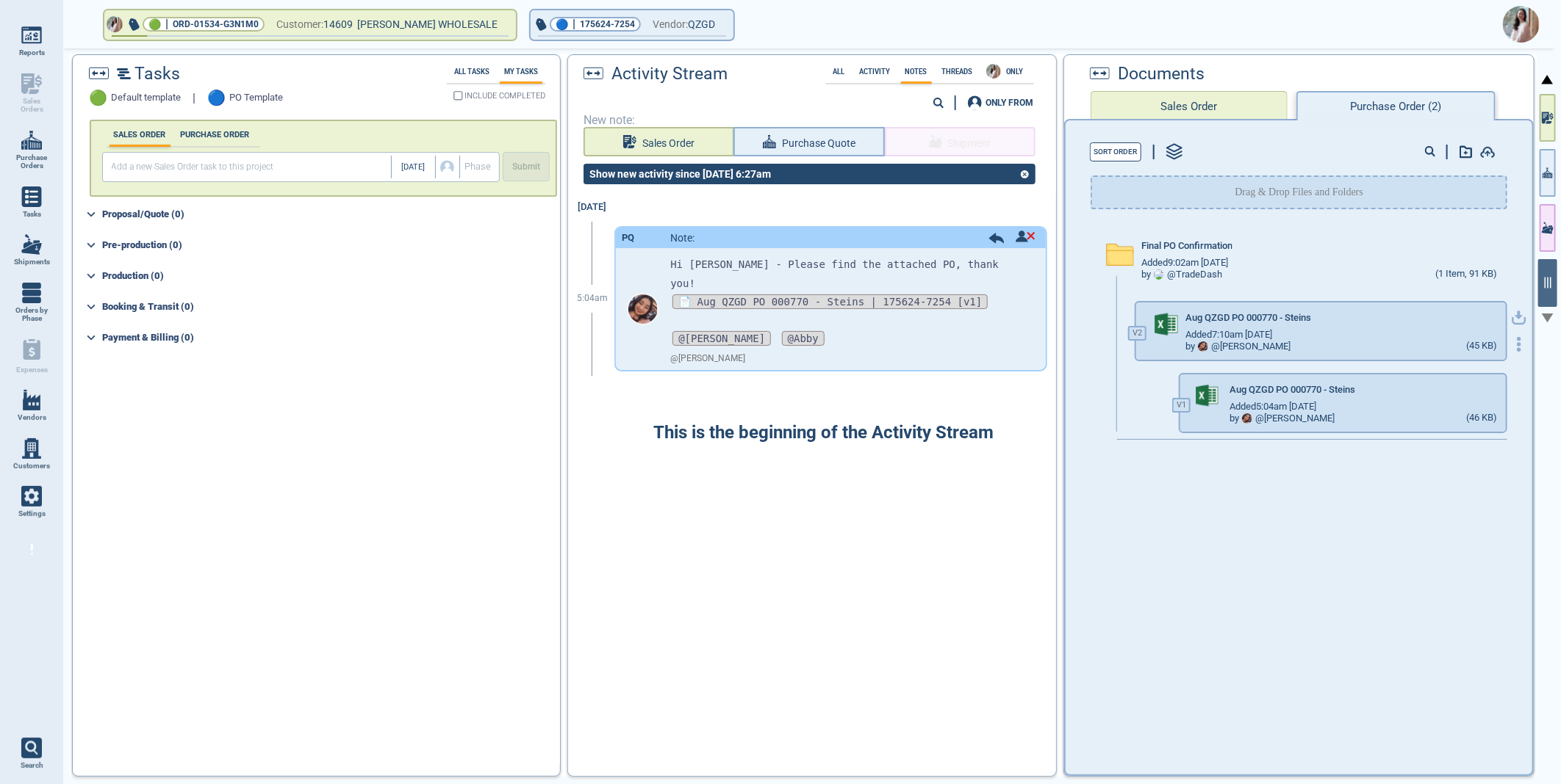
click at [1514, 319] on icon "button" at bounding box center [1519, 317] width 15 height 15
click at [1525, 16] on img at bounding box center [1521, 24] width 37 height 37
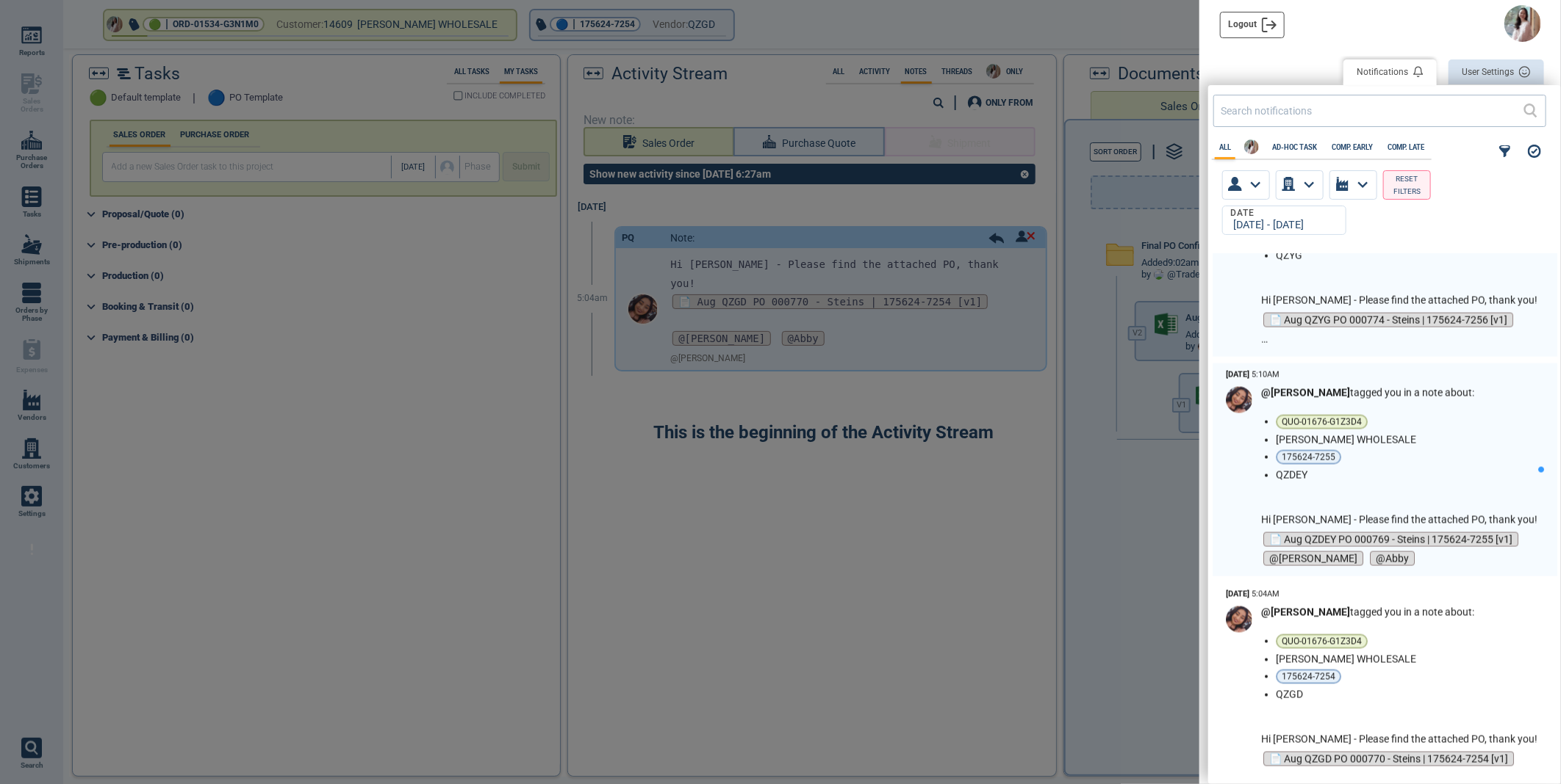
scroll to position [1386, 0]
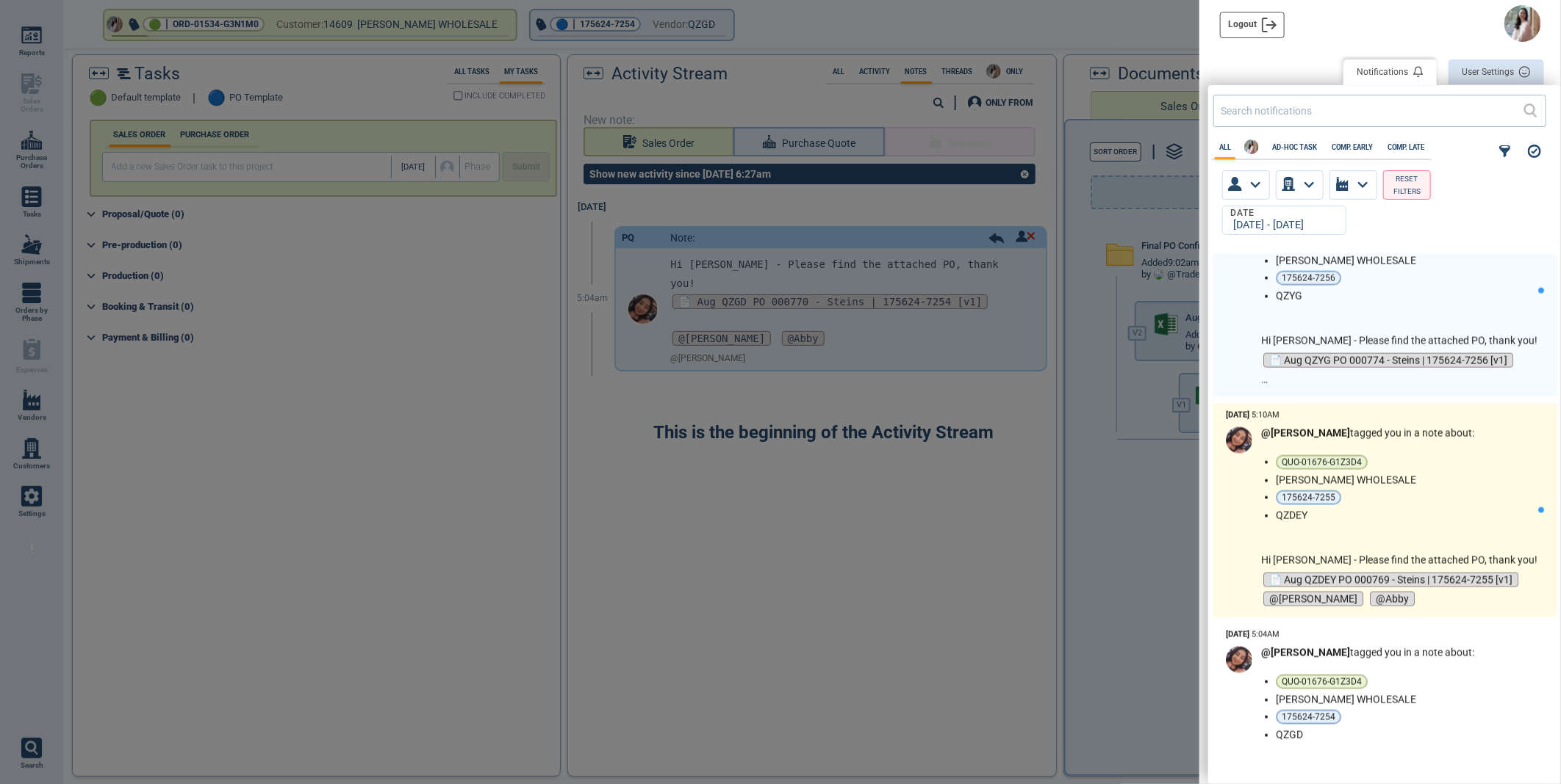
click at [1452, 496] on li "175624-7255" at bounding box center [1403, 498] width 256 height 15
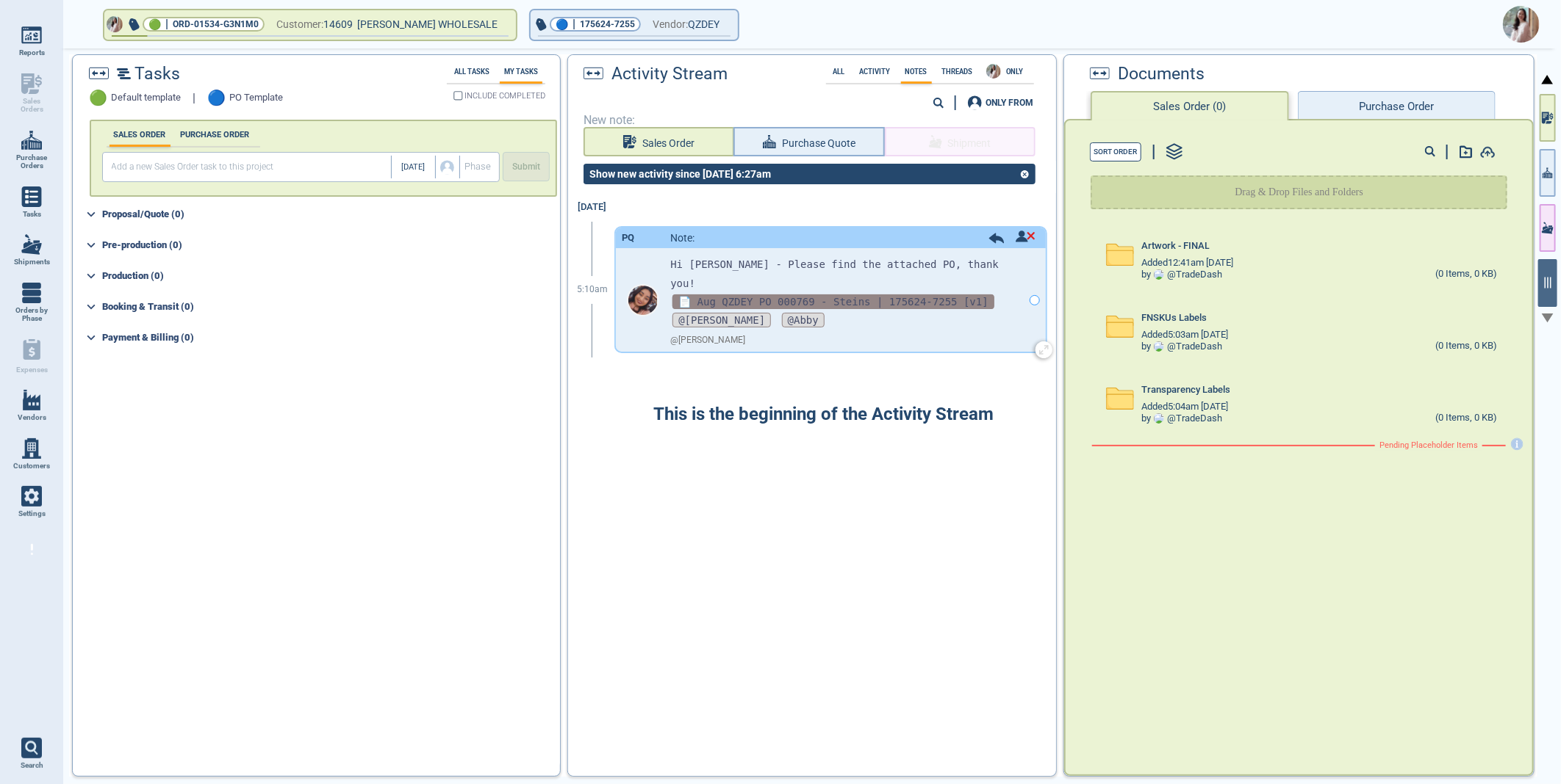
click at [701, 294] on span "📄 Aug QZDEY PO 000769 - Steins | 175624-7255 [v1]" at bounding box center [833, 301] width 322 height 15
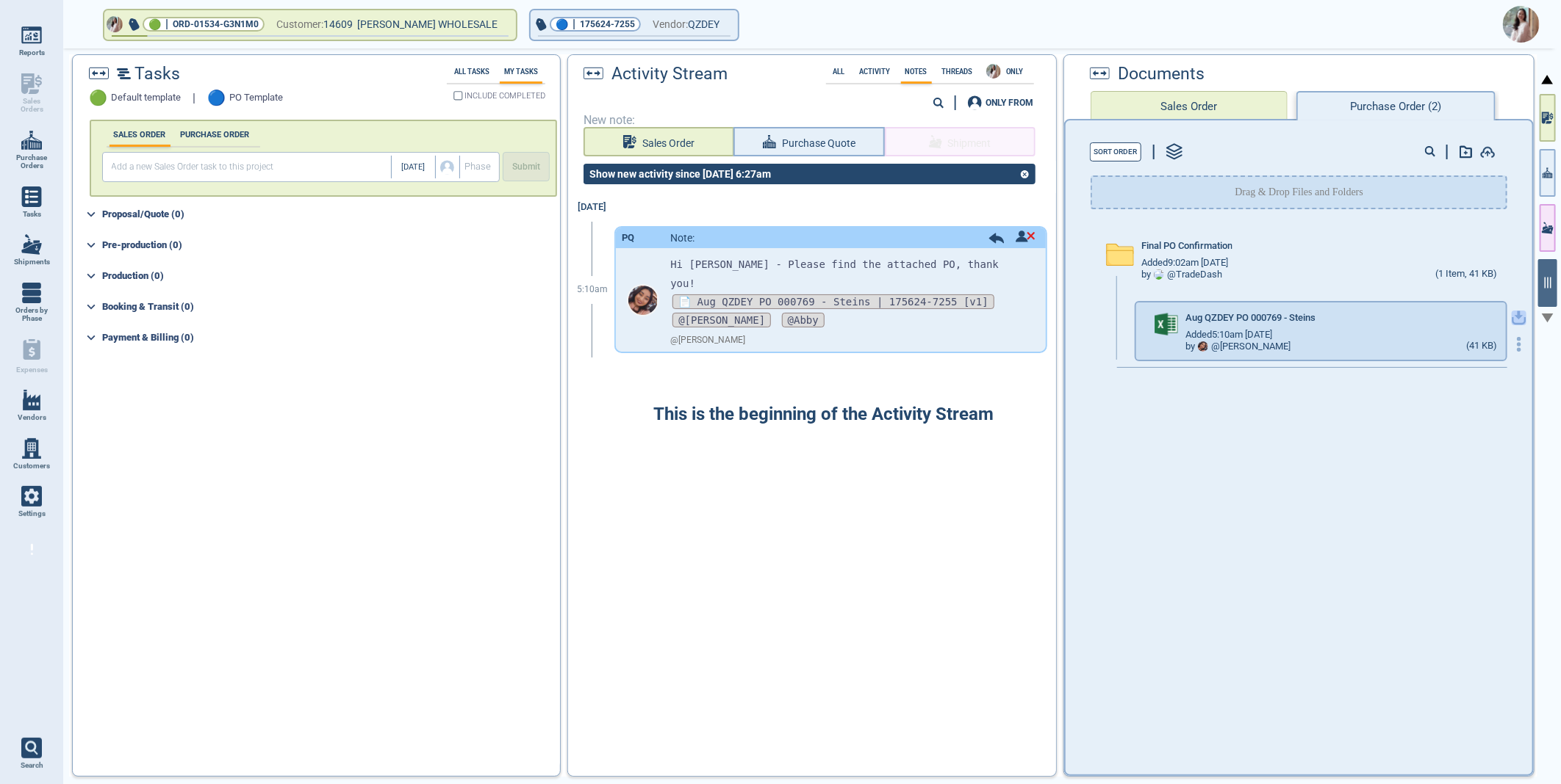
click at [1515, 314] on icon "button" at bounding box center [1519, 315] width 9 height 9
click at [1523, 24] on img at bounding box center [1521, 24] width 37 height 37
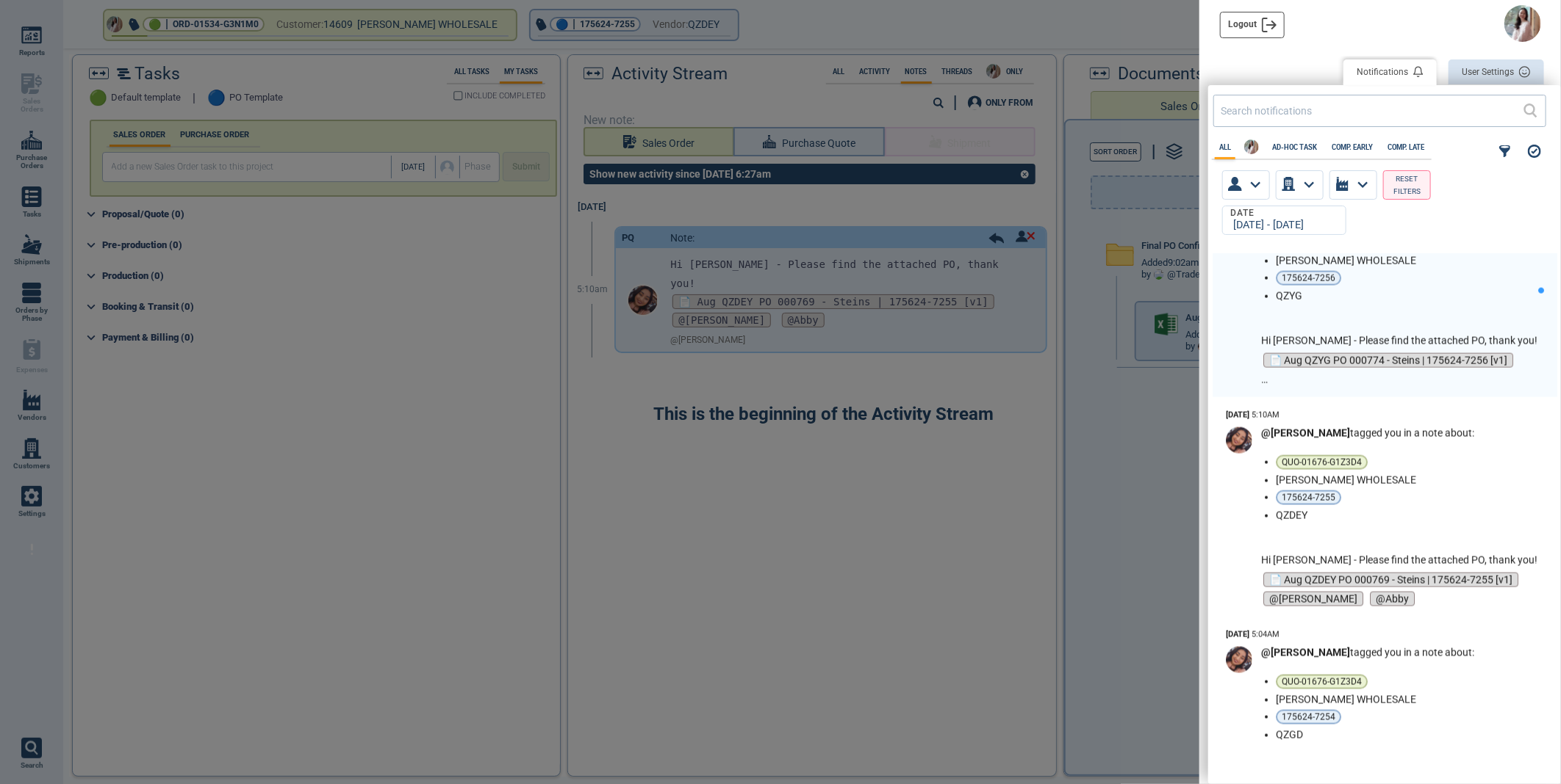
scroll to position [1305, 0]
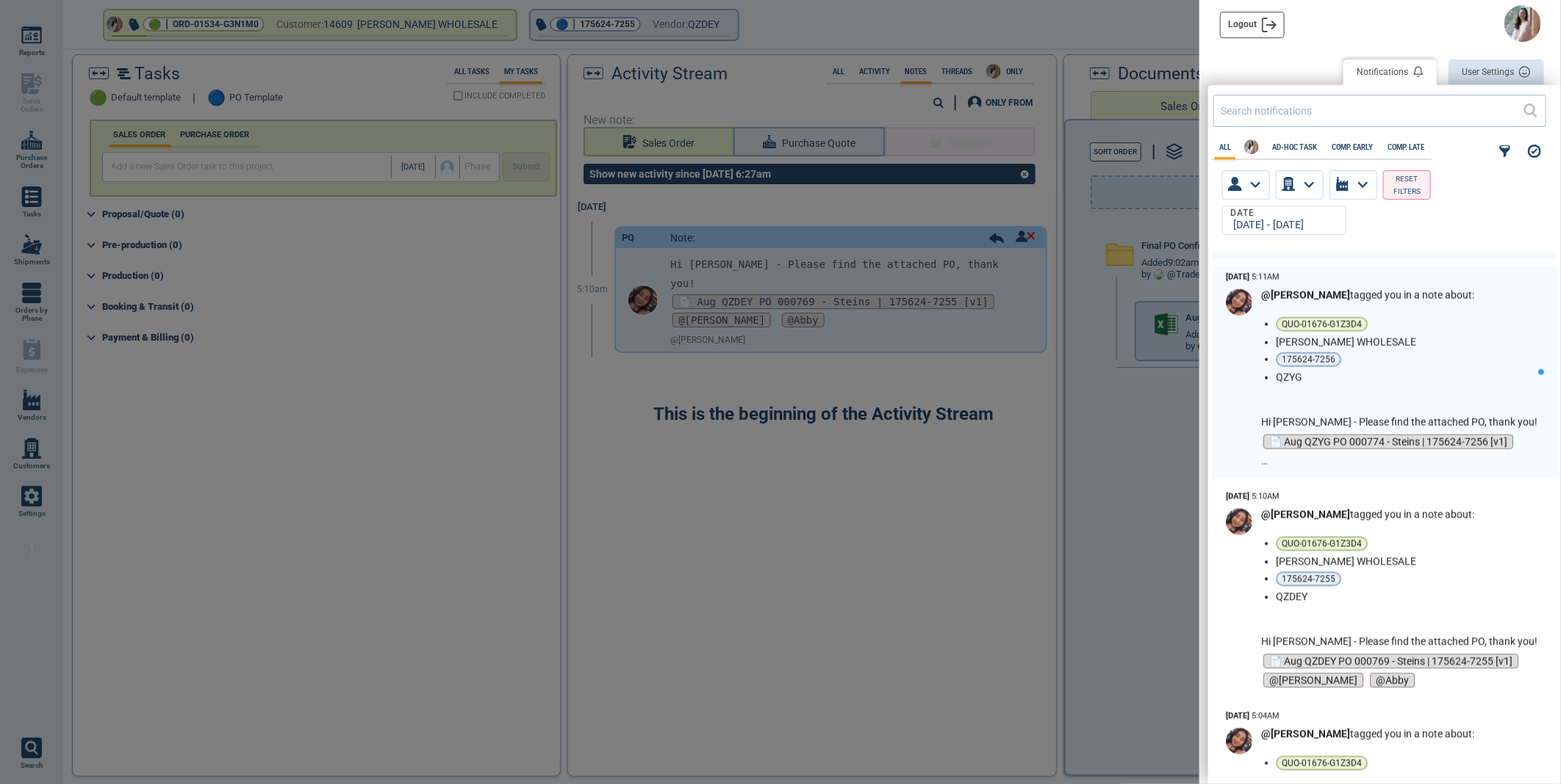
click at [1456, 352] on li "175624-7256" at bounding box center [1403, 359] width 256 height 15
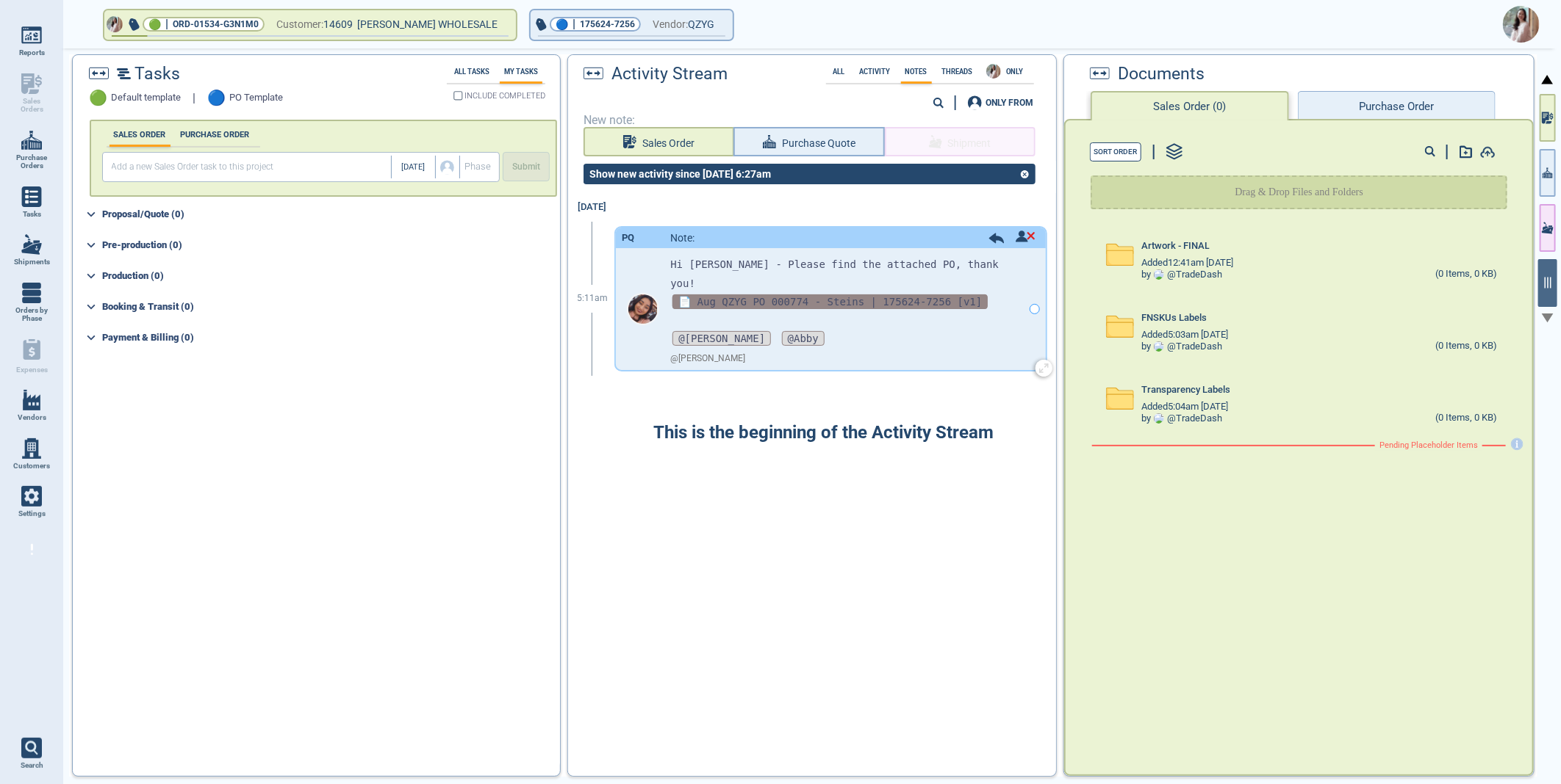
click at [782, 294] on span "📄 Aug QZYG PO 000774 - Steins | 175624-7256 [v1]" at bounding box center [830, 301] width 315 height 15
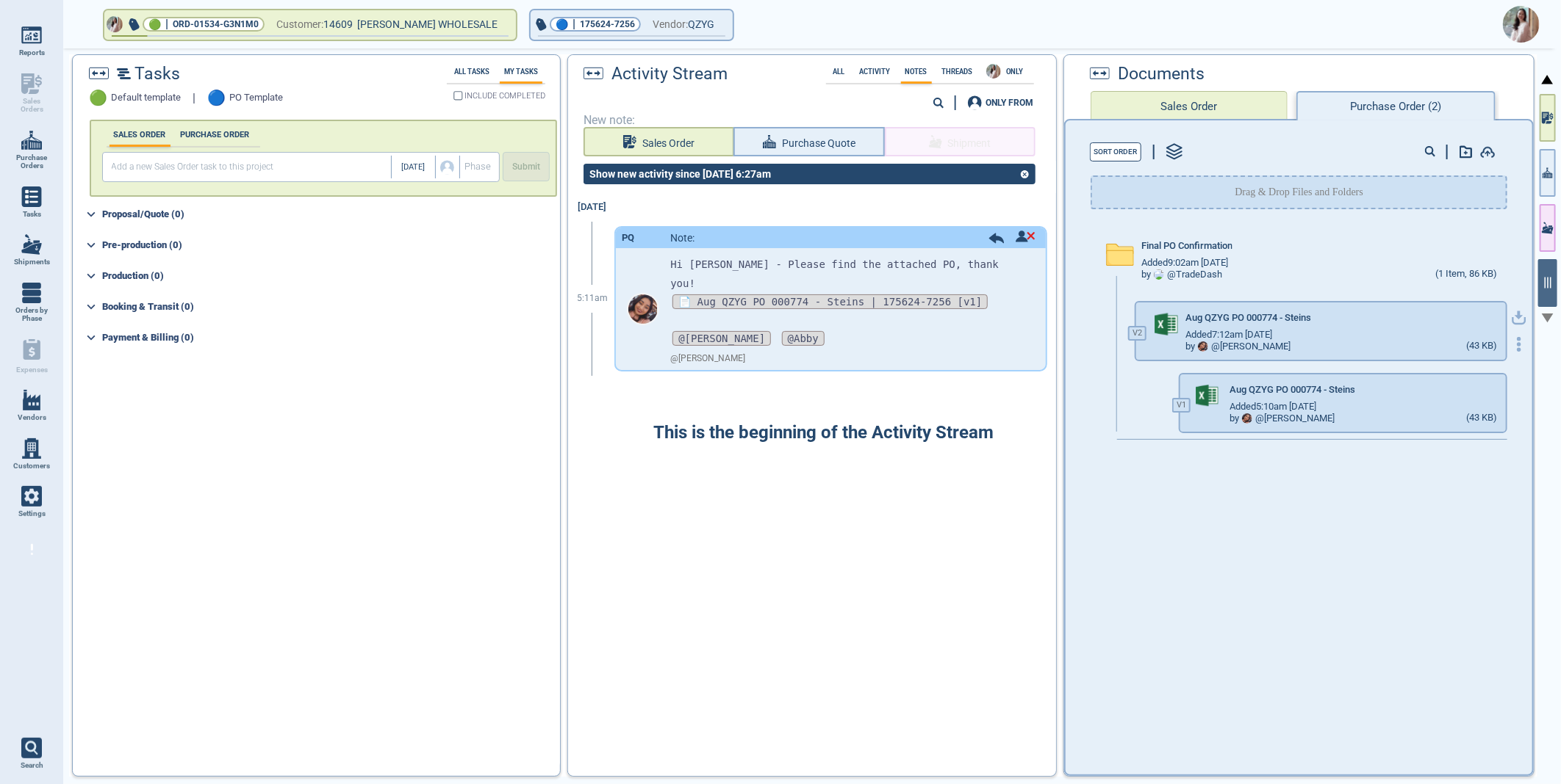
click at [1515, 313] on icon "button" at bounding box center [1519, 315] width 9 height 9
click at [1517, 22] on img at bounding box center [1521, 24] width 37 height 37
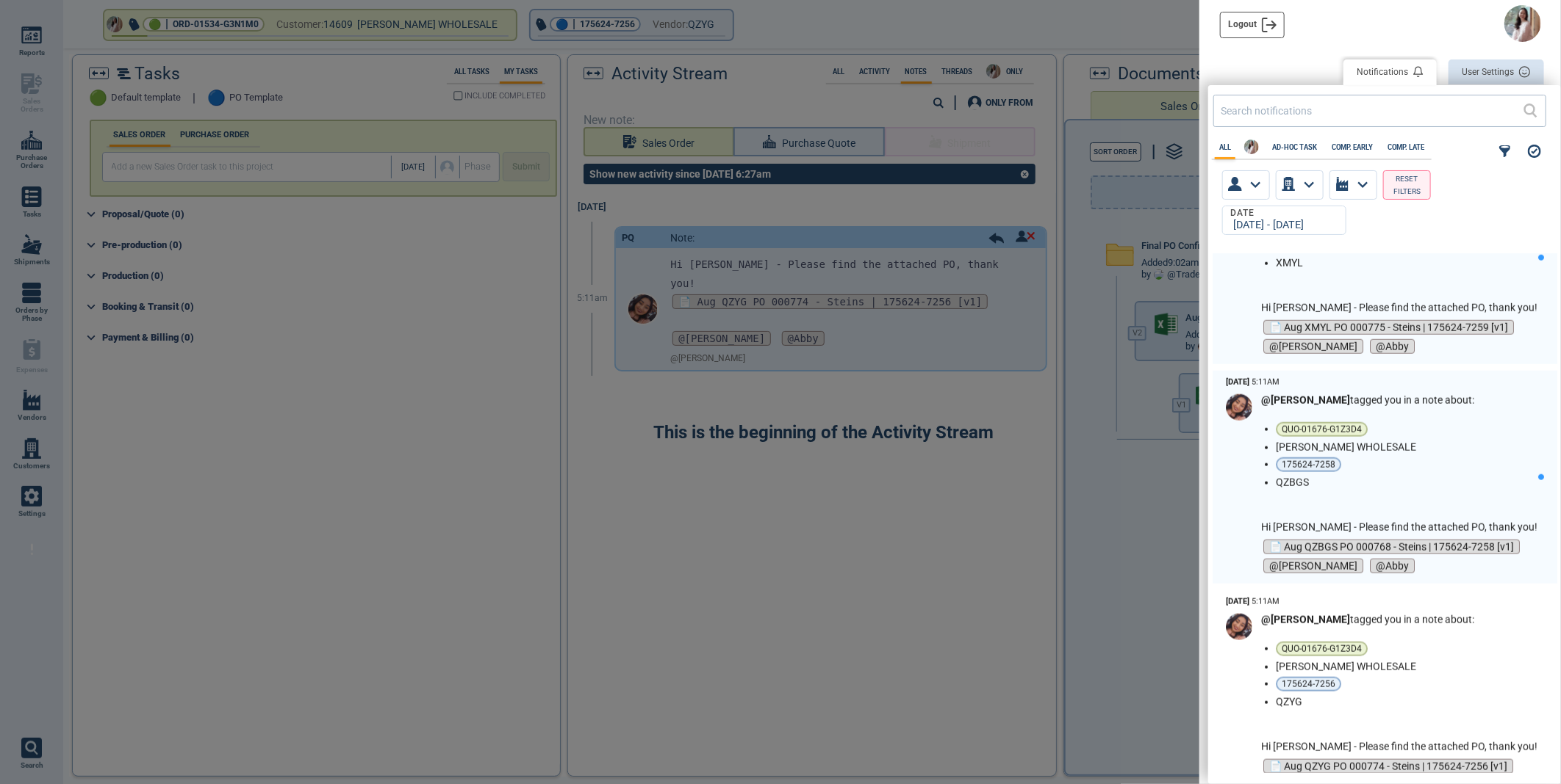
scroll to position [980, 0]
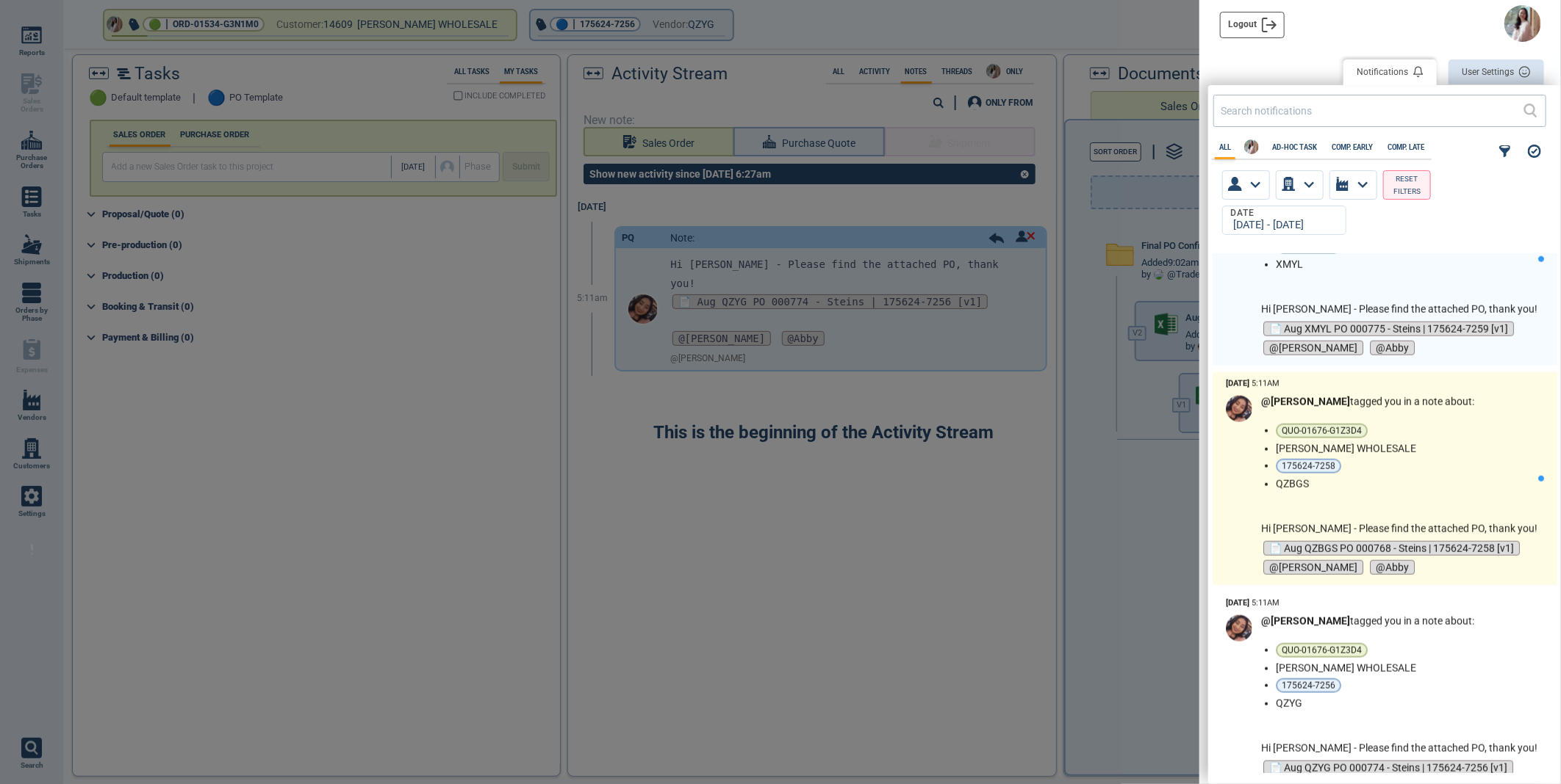
click at [1465, 486] on li "QZBGS" at bounding box center [1403, 484] width 256 height 12
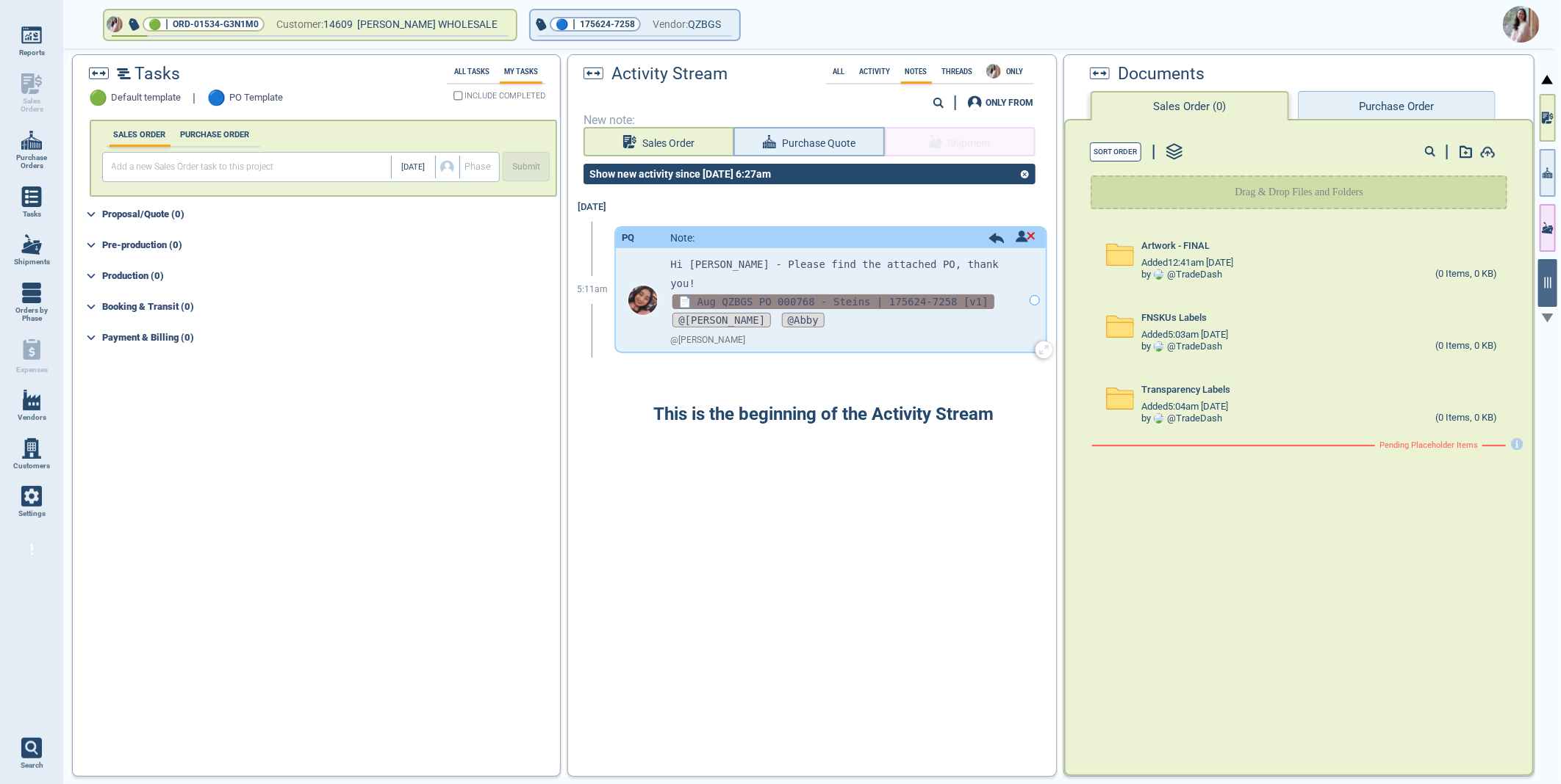
click at [918, 294] on span "📄 Aug QZBGS PO 000768 - Steins | 175624-7258 [v1]" at bounding box center [833, 301] width 322 height 15
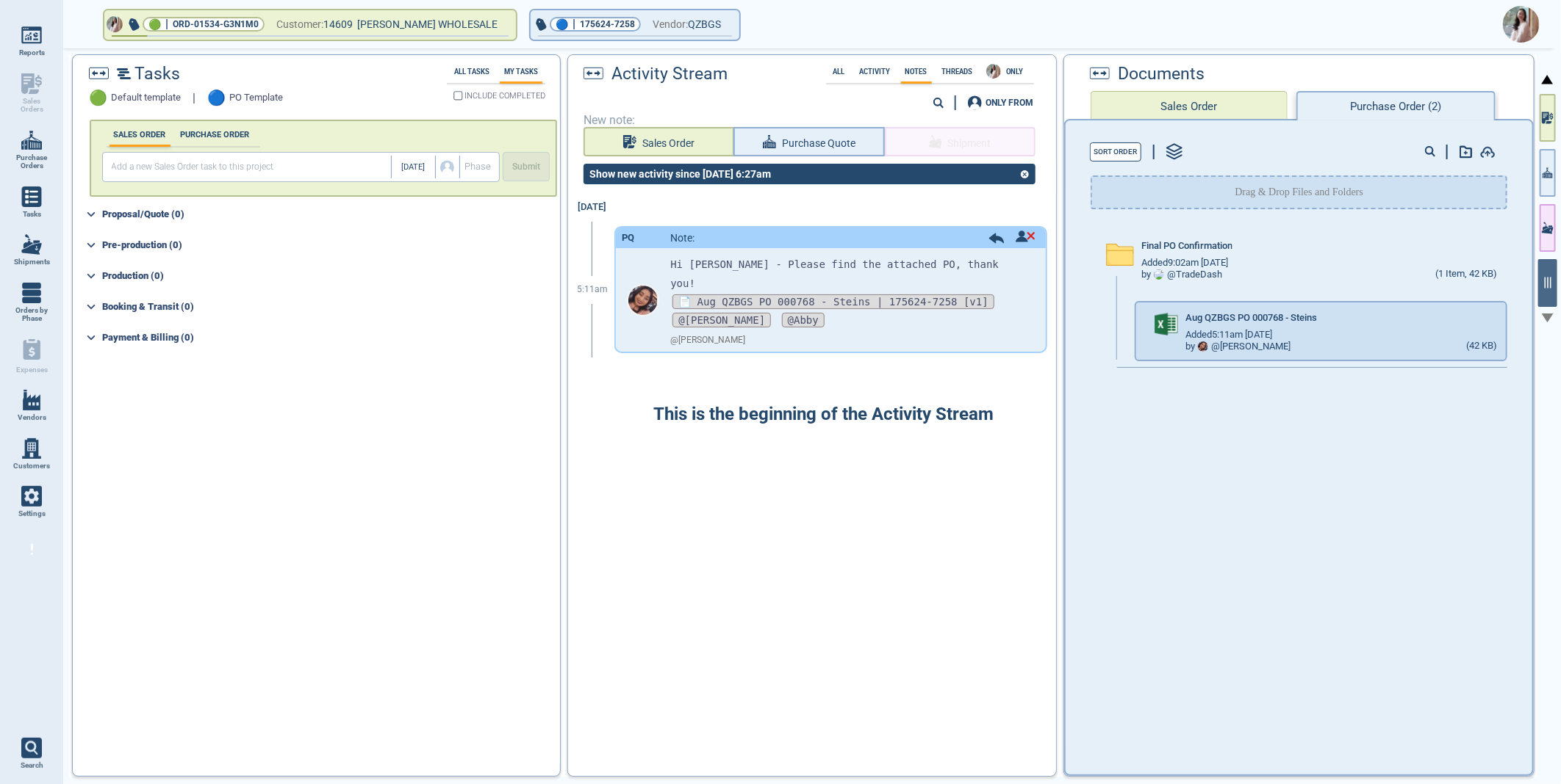
click at [1508, 313] on div at bounding box center [780, 392] width 1561 height 784
click at [1515, 313] on icon "button" at bounding box center [1519, 315] width 9 height 9
click at [1511, 24] on img at bounding box center [1521, 24] width 37 height 37
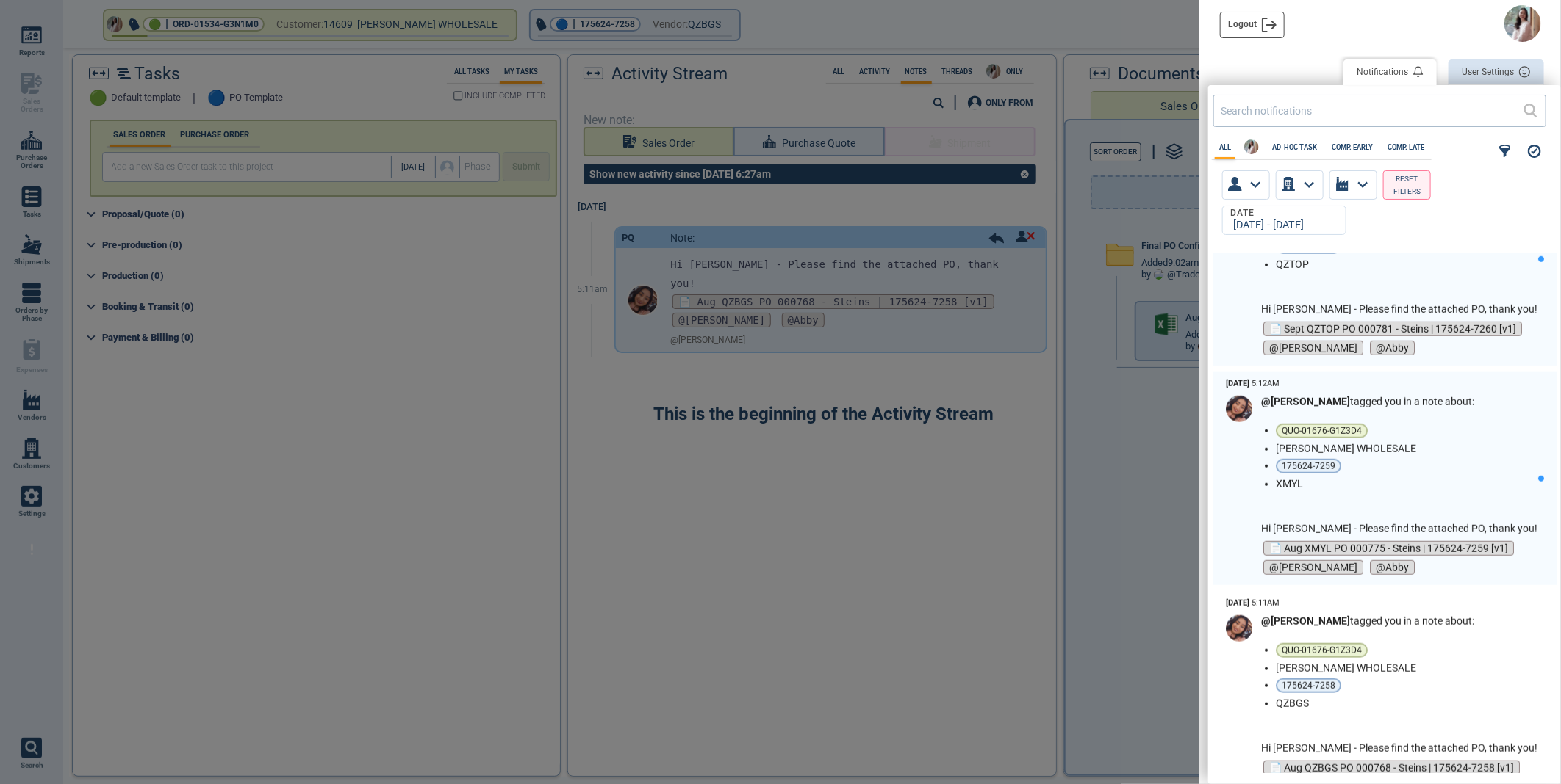
scroll to position [734, 0]
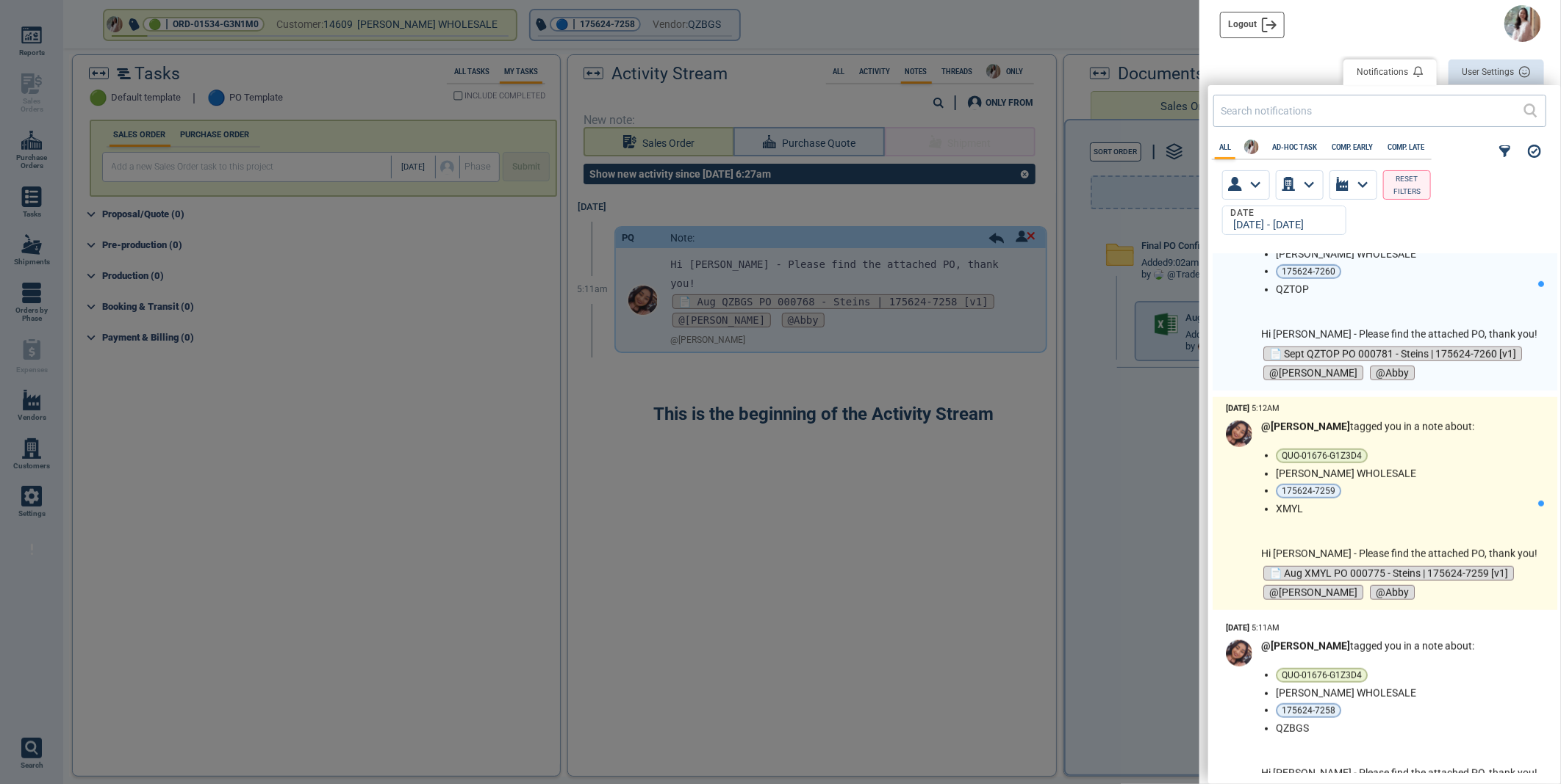
click at [1453, 505] on li "XMYL" at bounding box center [1403, 509] width 256 height 12
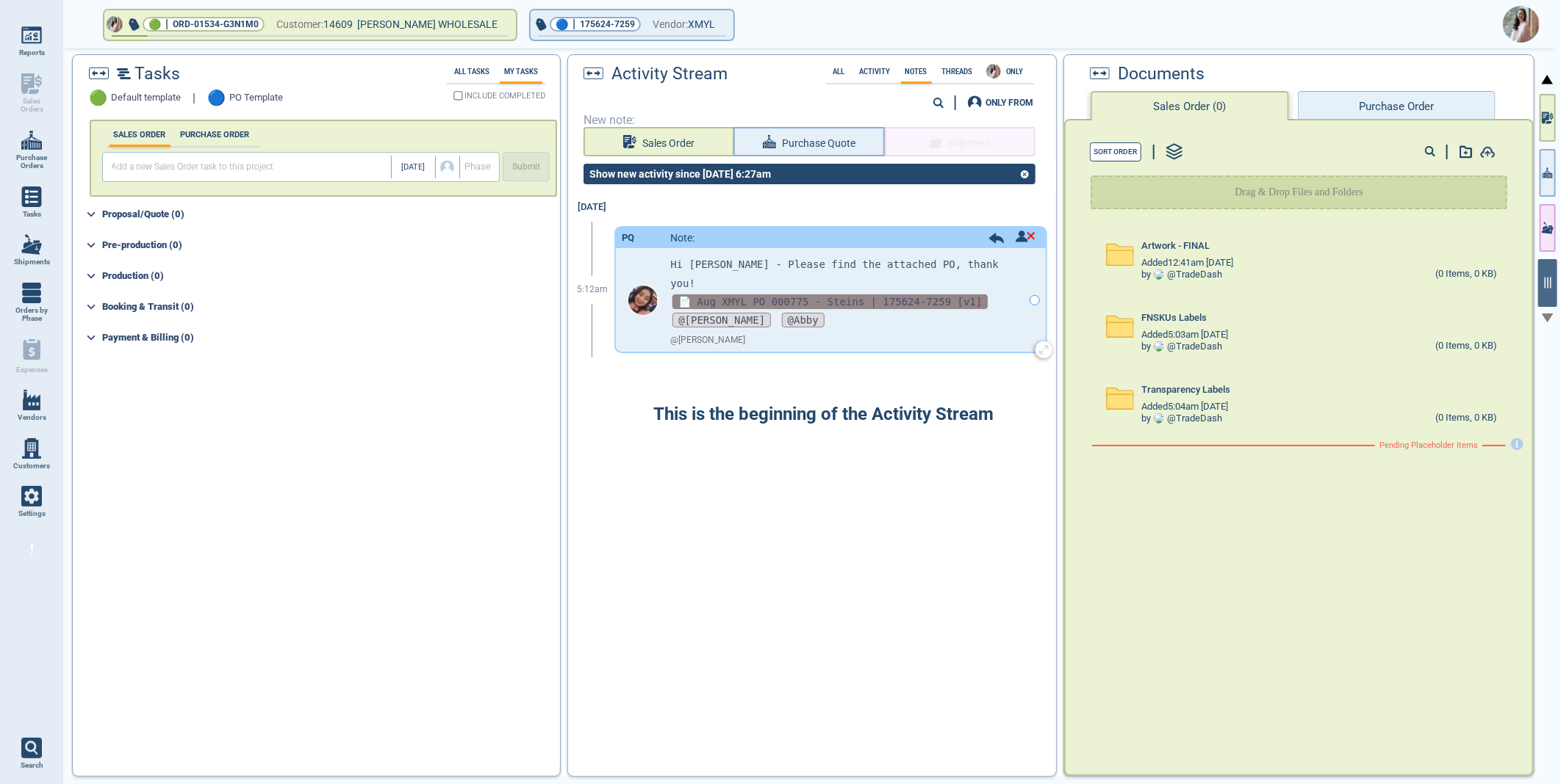
click at [820, 294] on span "📄 Aug XMYL PO 000775 - Steins | 175624-7259 [v1]" at bounding box center [830, 301] width 315 height 15
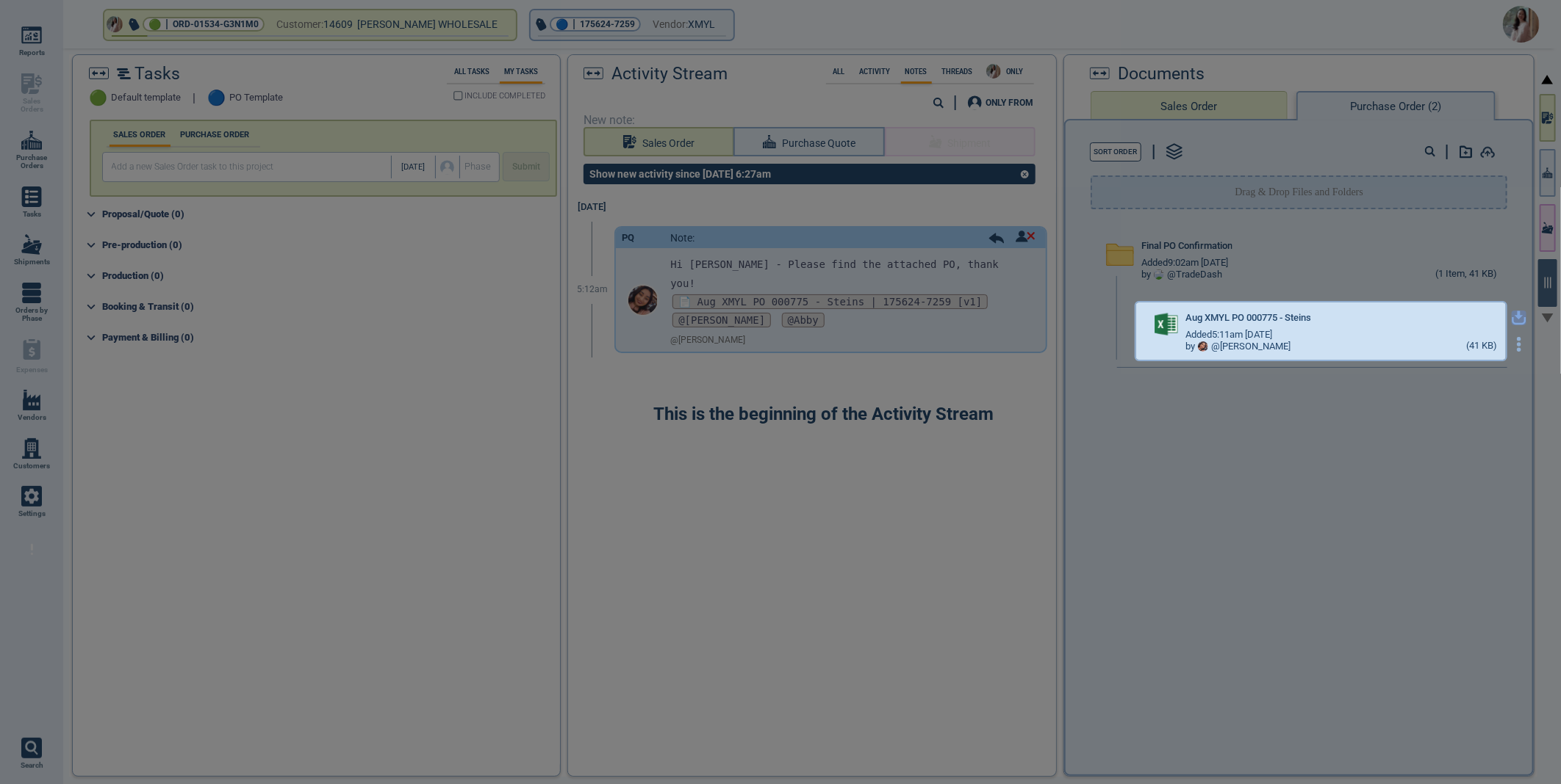
click at [1512, 311] on icon "button" at bounding box center [1519, 317] width 15 height 15
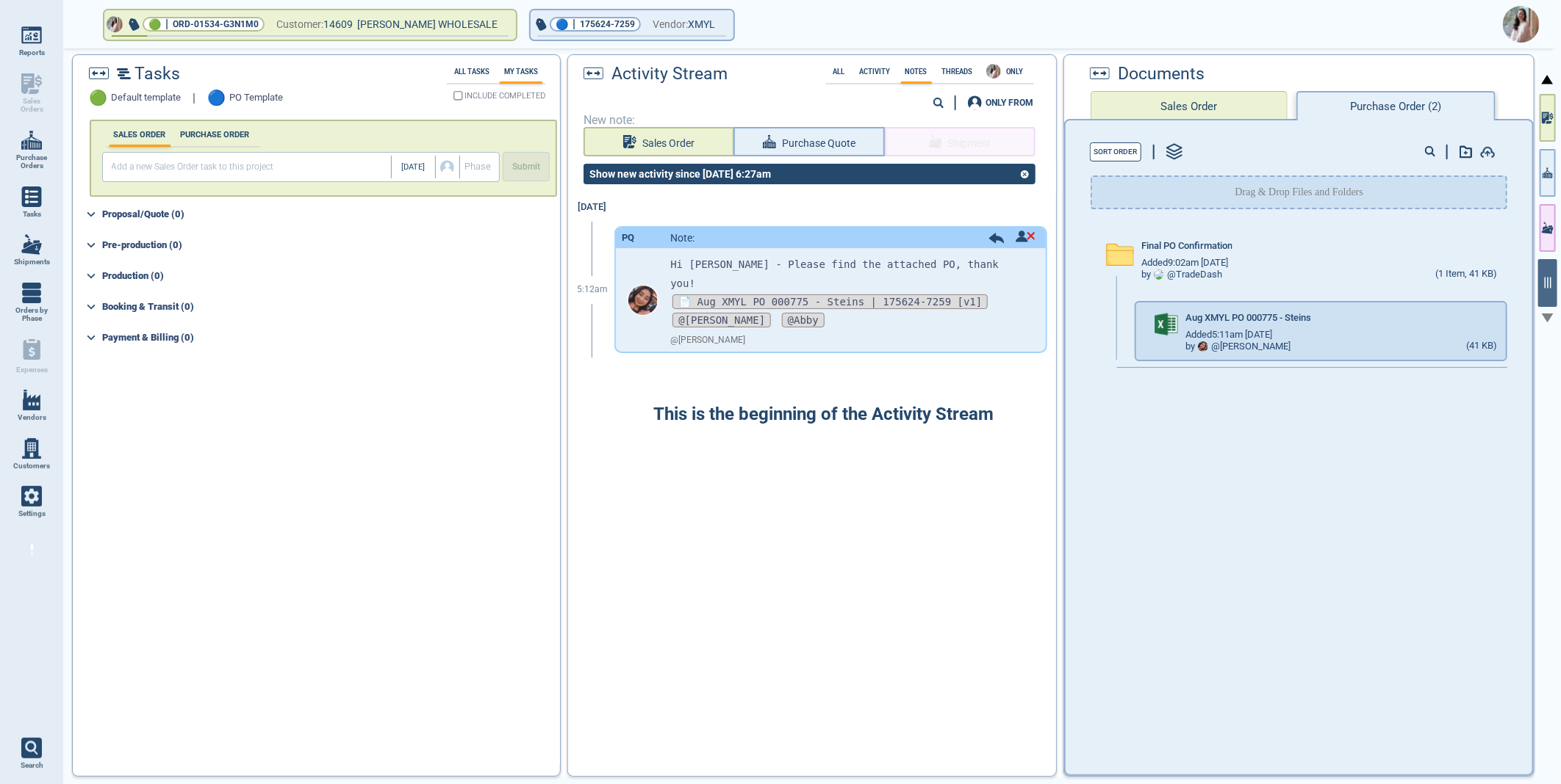
click at [1526, 26] on img at bounding box center [1521, 24] width 37 height 37
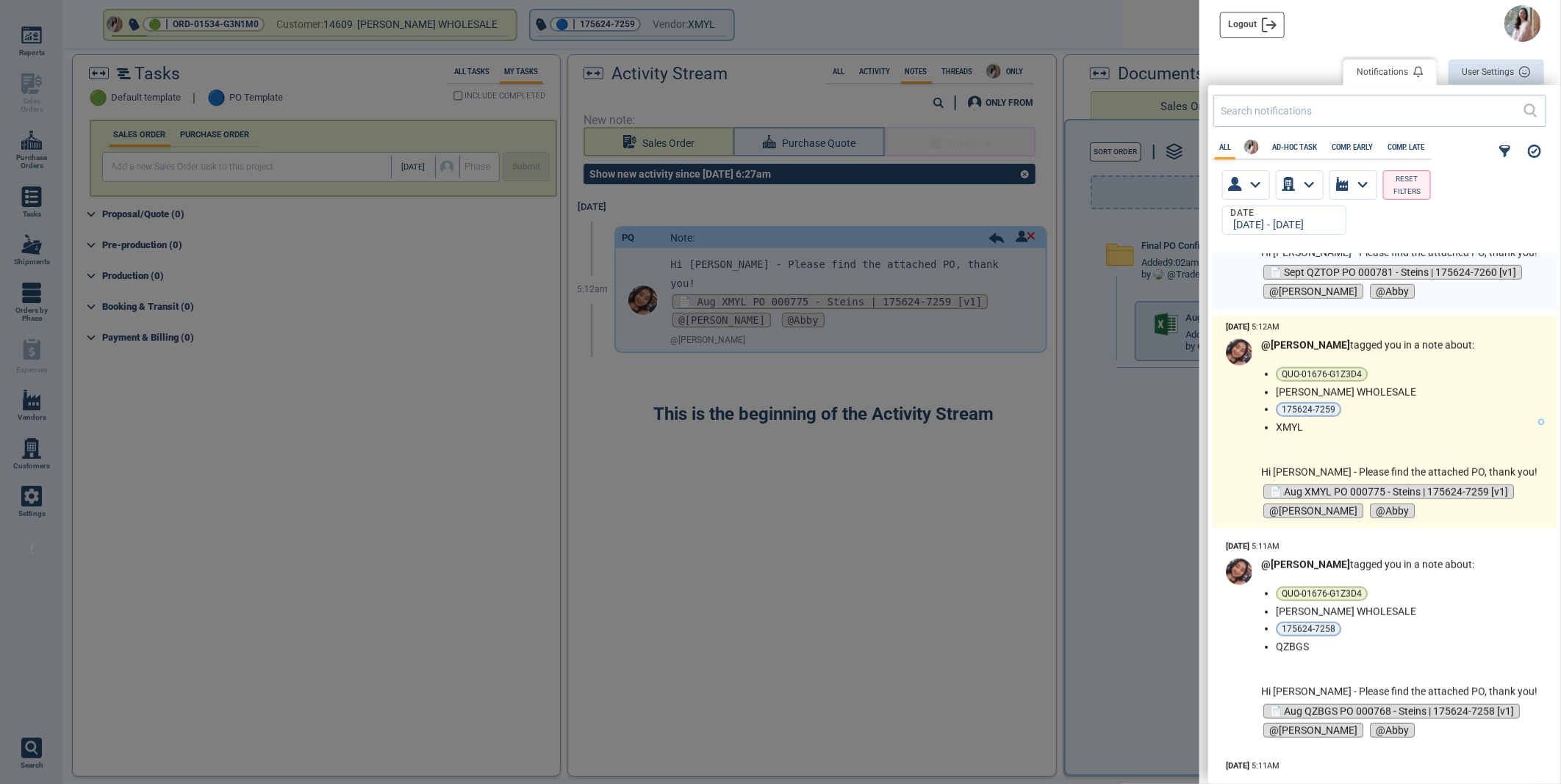
scroll to position [734, 0]
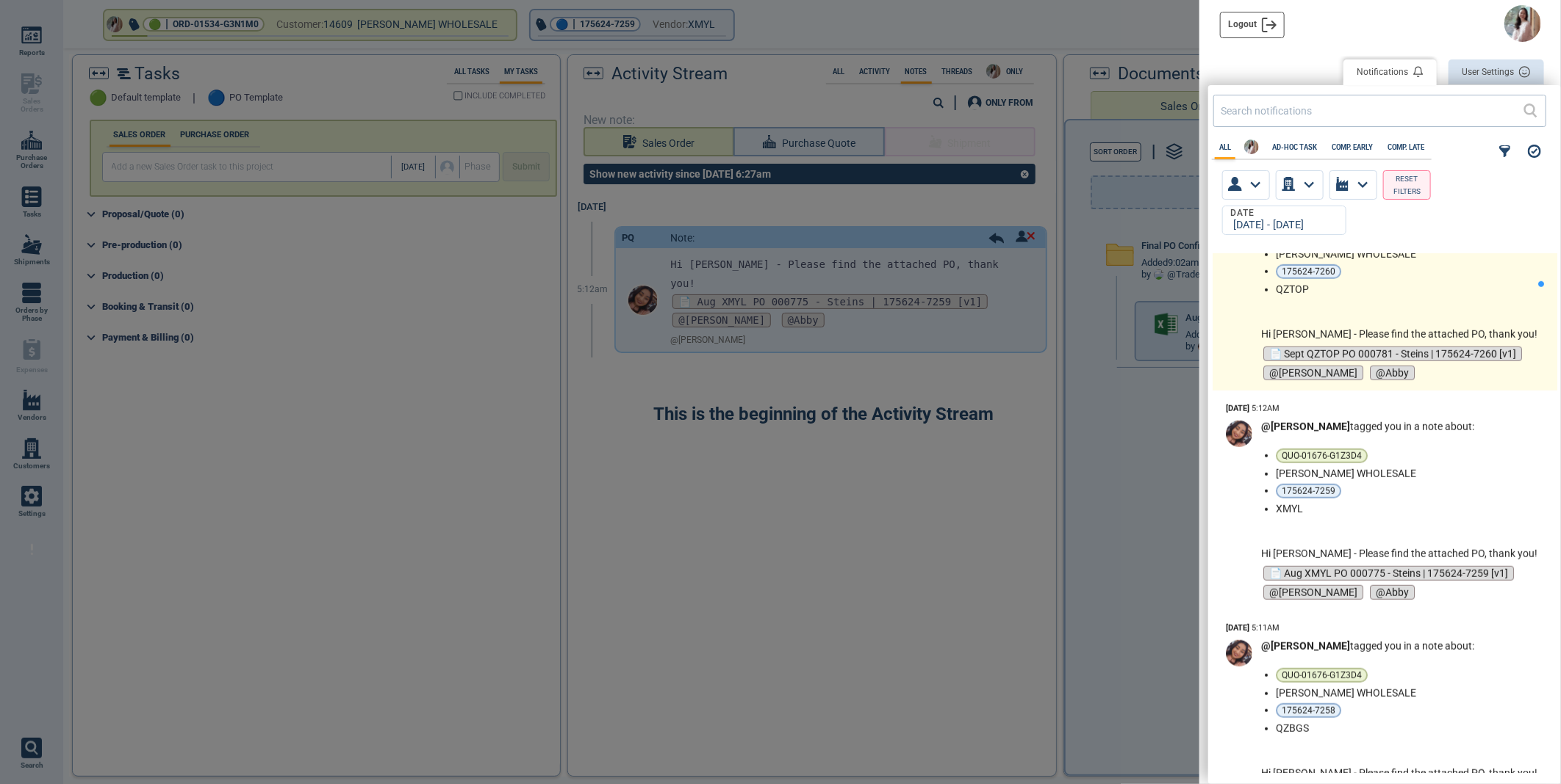
click at [1483, 283] on li "QZTOP" at bounding box center [1403, 289] width 256 height 12
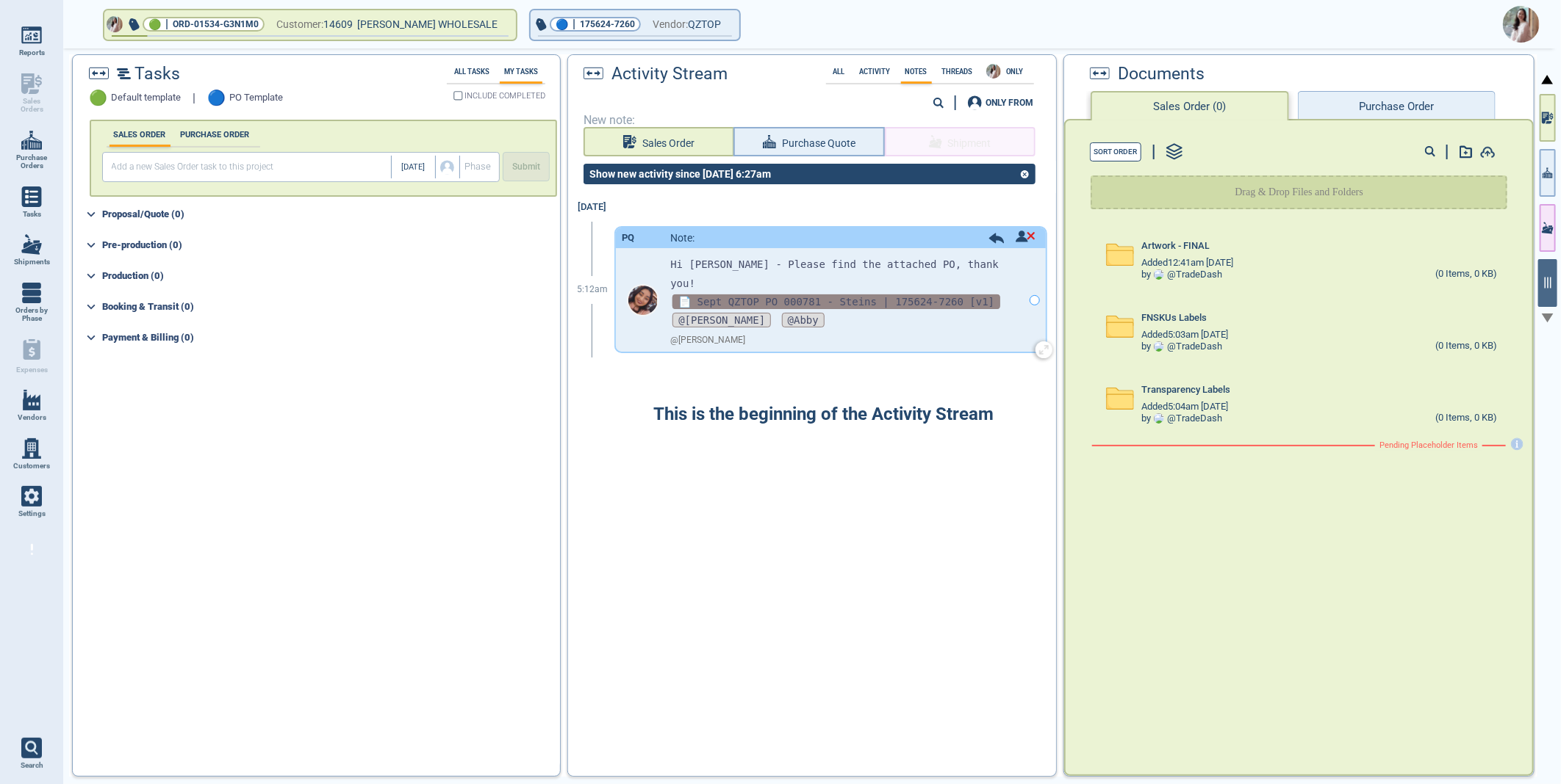
click at [795, 294] on span "📄 Sept QZTOP PO 000781 - Steins | 175624-7260 [v1]" at bounding box center [836, 301] width 327 height 15
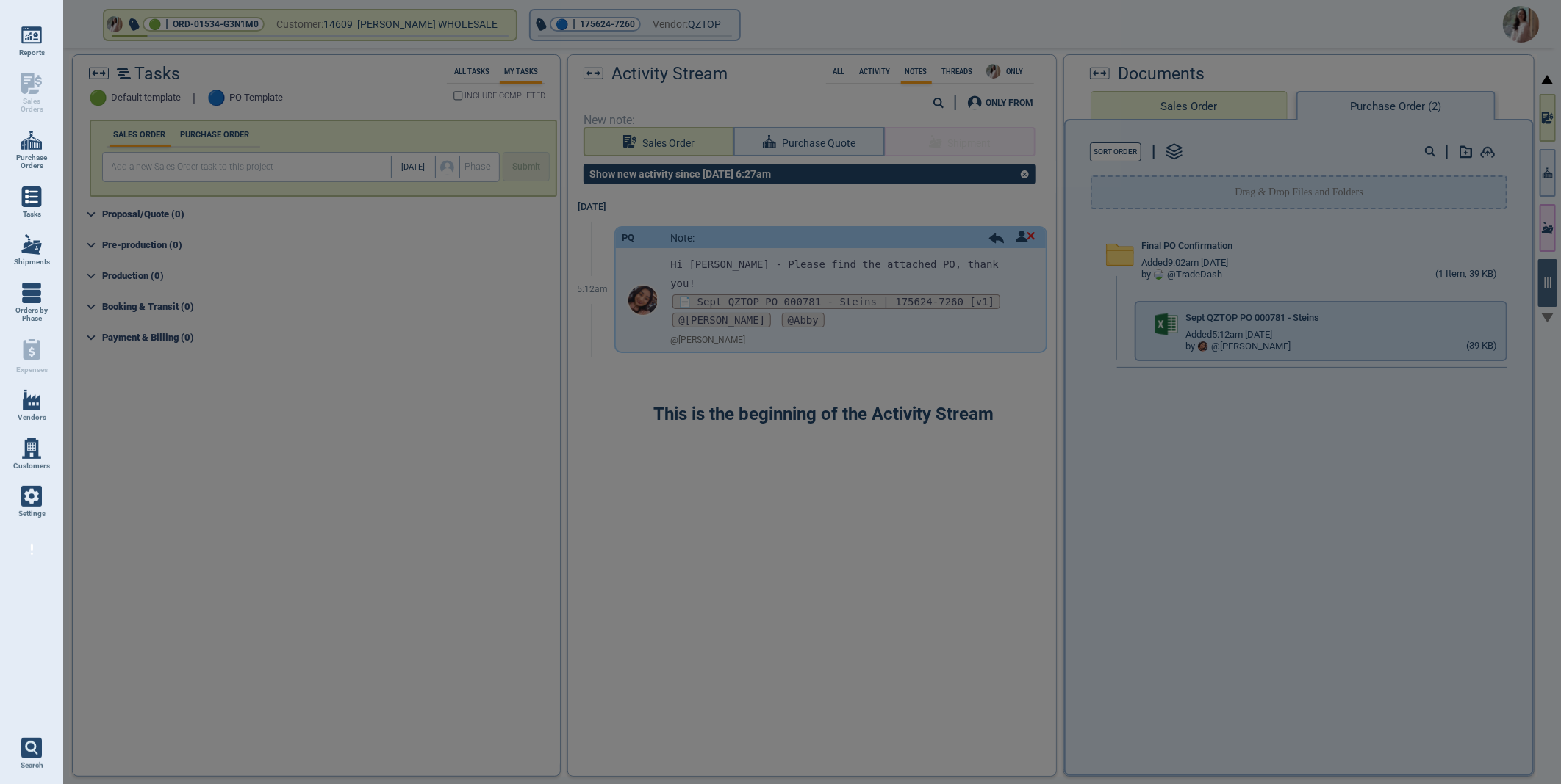
click at [1509, 316] on div at bounding box center [780, 392] width 1561 height 784
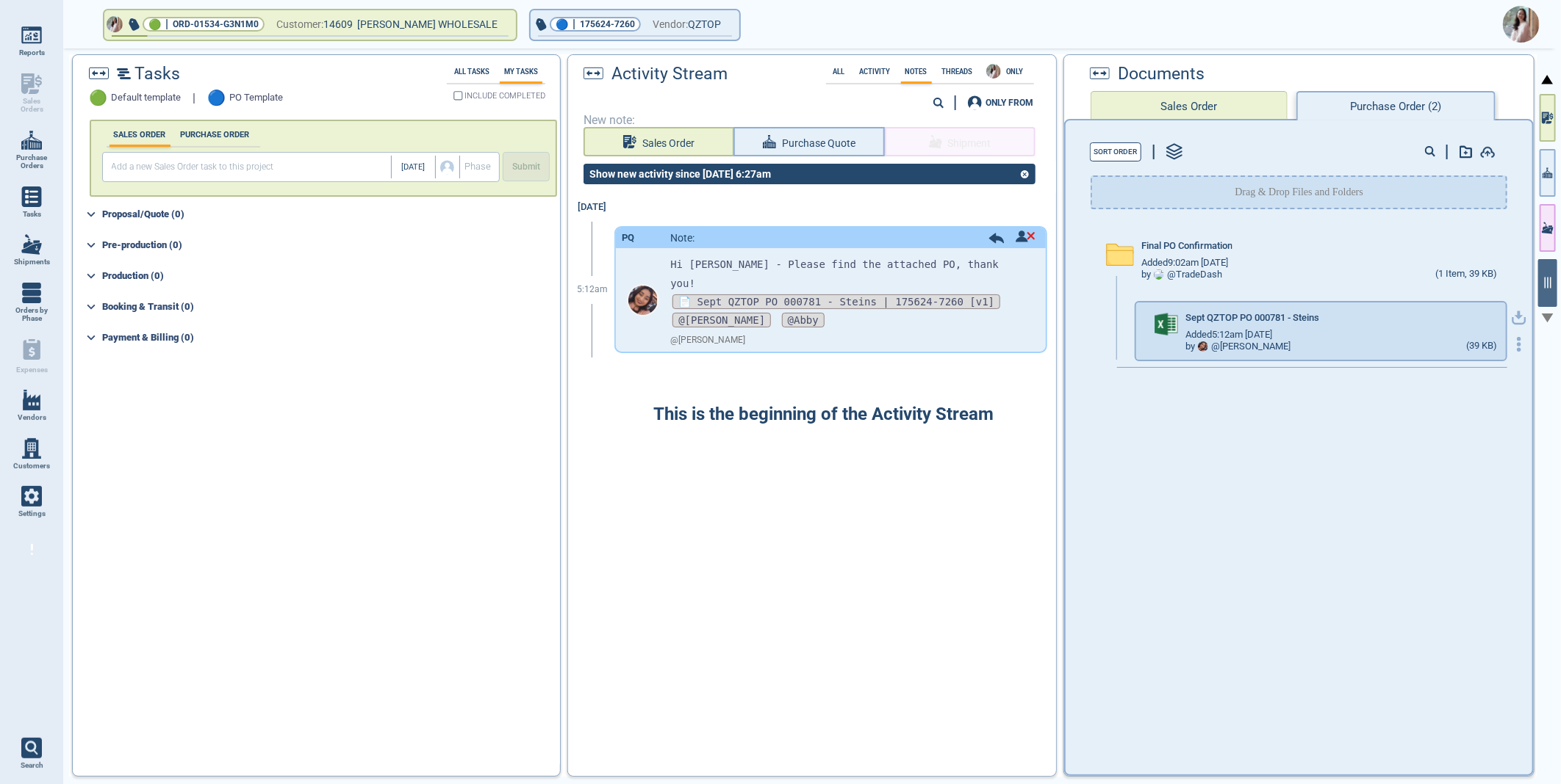
click at [1512, 317] on icon "button" at bounding box center [1519, 317] width 15 height 15
click at [1516, 24] on img at bounding box center [1521, 24] width 37 height 37
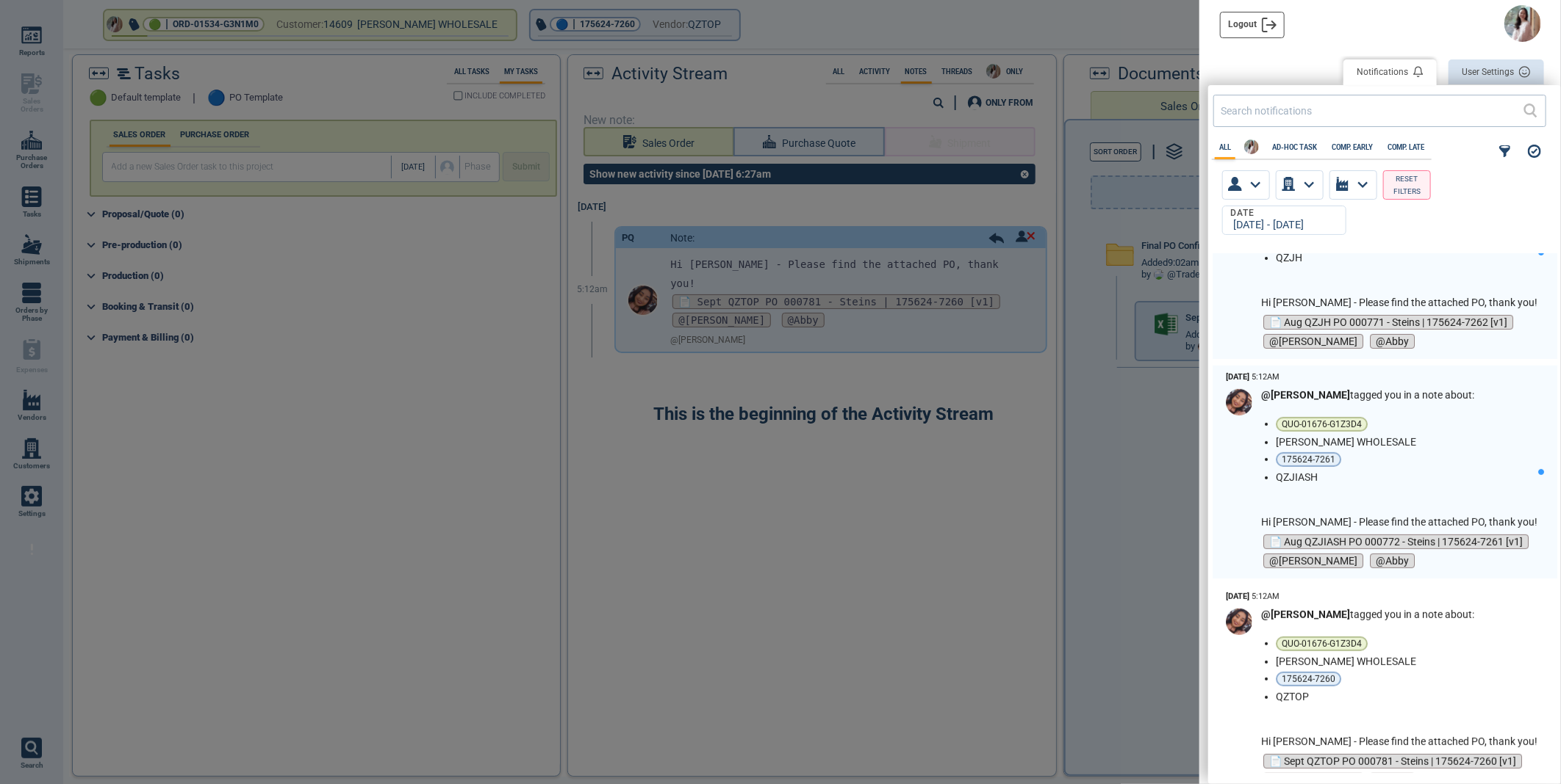
scroll to position [326, 0]
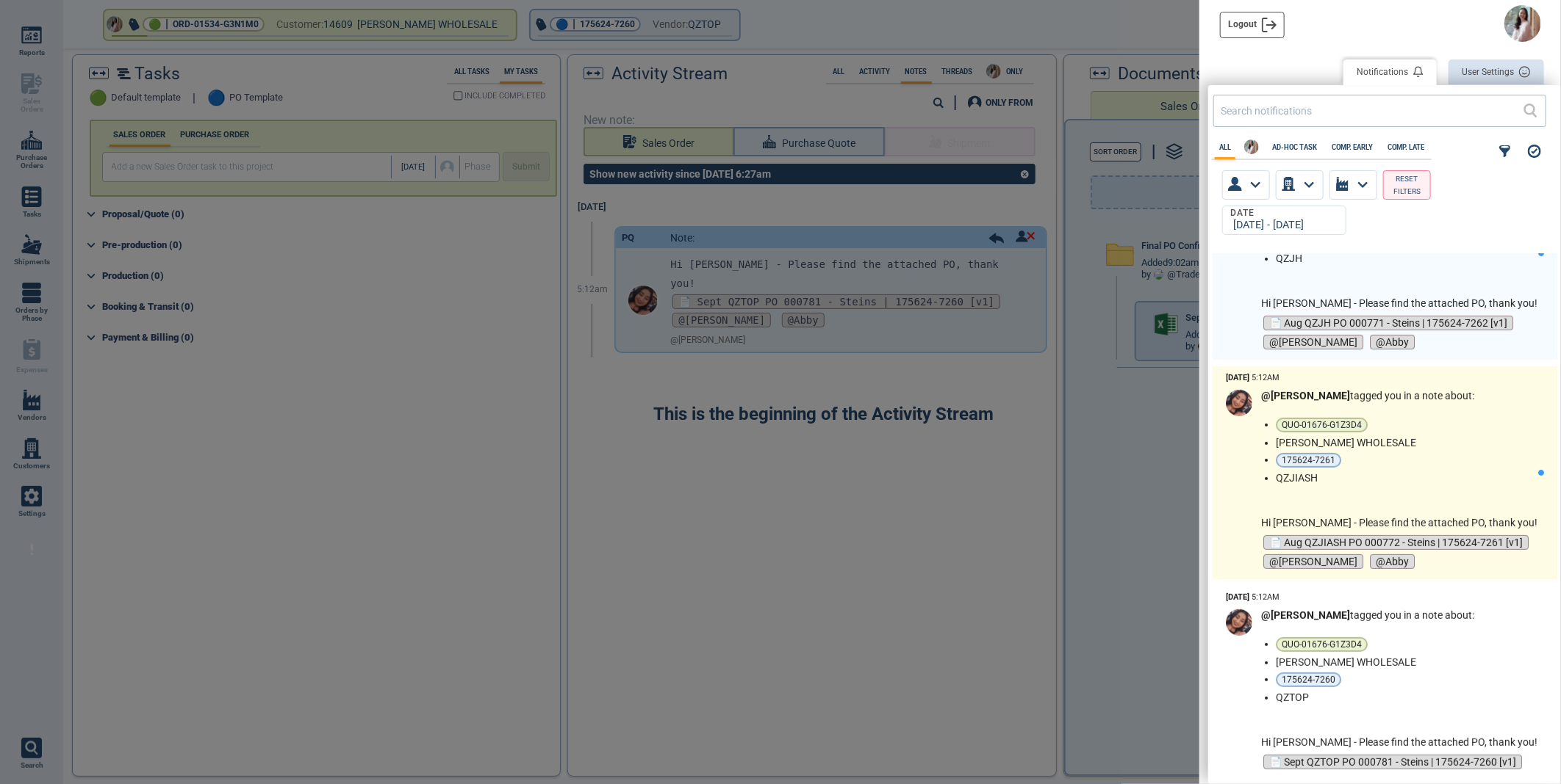
click at [1460, 452] on ul "QUO-01676-G1Z3D4 [PERSON_NAME] WHOLESALE 175624-7261 QZJIASH" at bounding box center [1406, 451] width 261 height 66
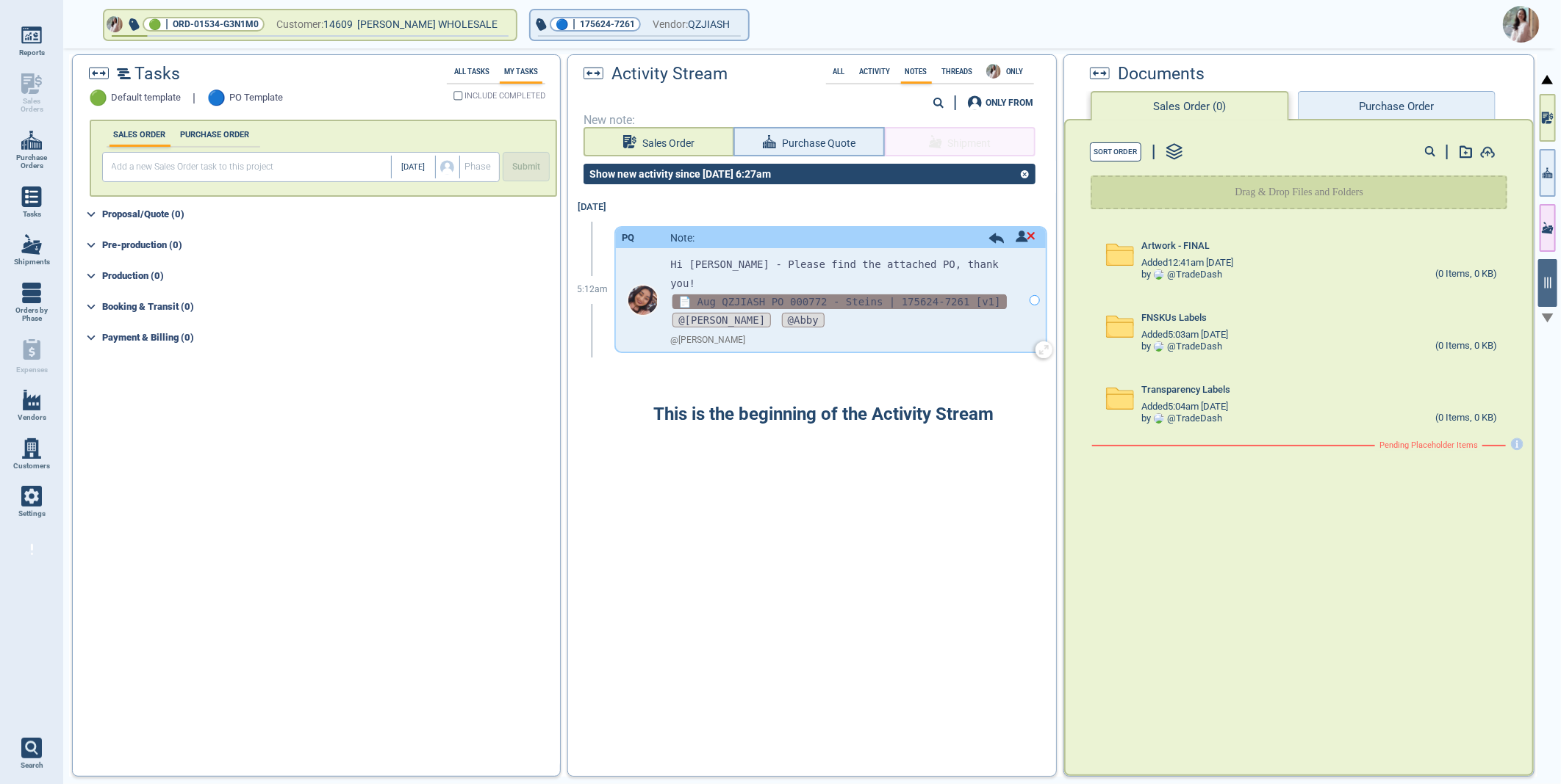
click at [796, 294] on span "📄 Aug QZJIASH PO 000772 - Steins | 175624-7261 [v1]" at bounding box center [839, 301] width 333 height 15
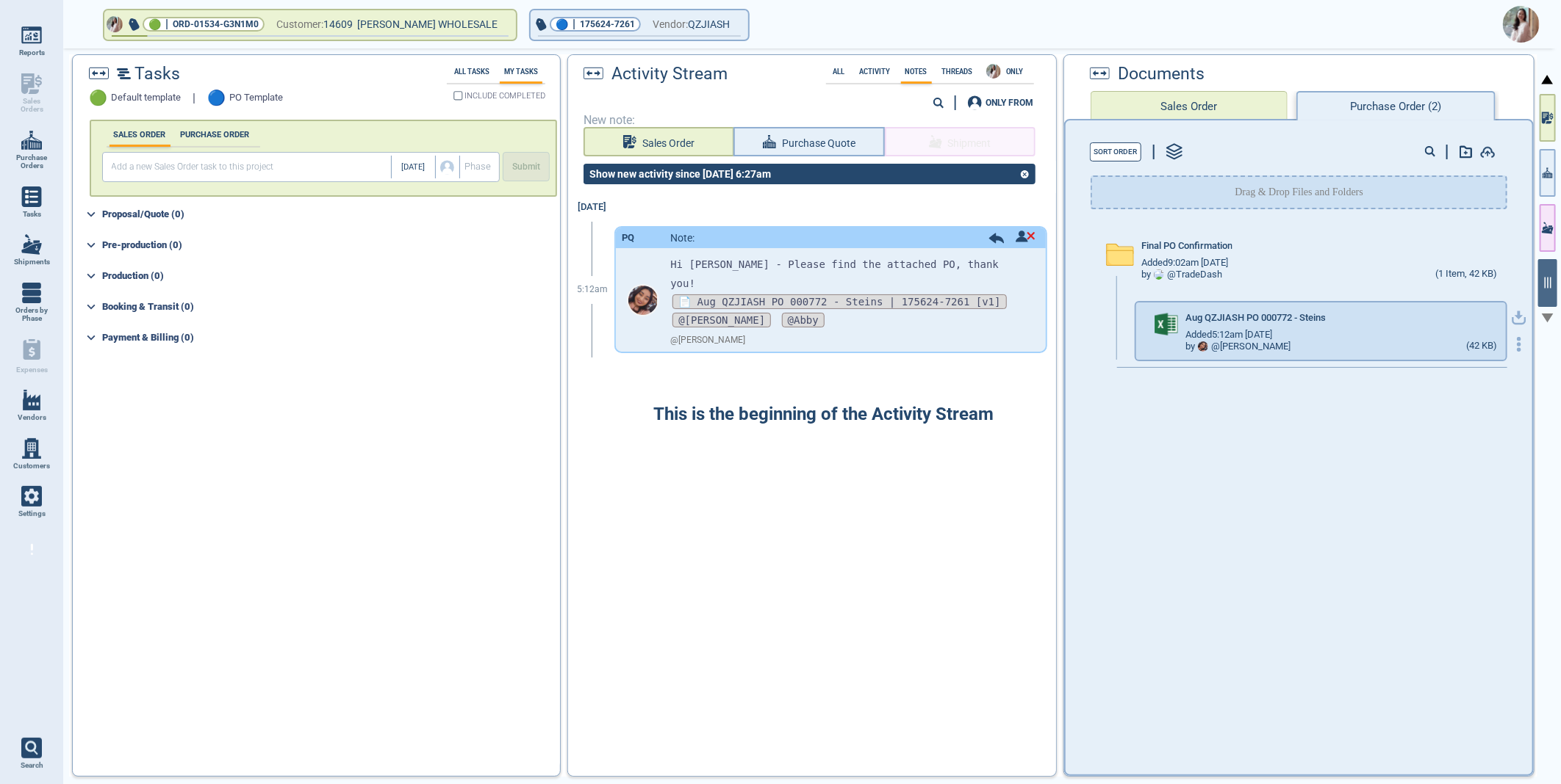
click at [1512, 316] on icon "button" at bounding box center [1519, 317] width 15 height 15
click at [1526, 25] on img at bounding box center [1521, 24] width 37 height 37
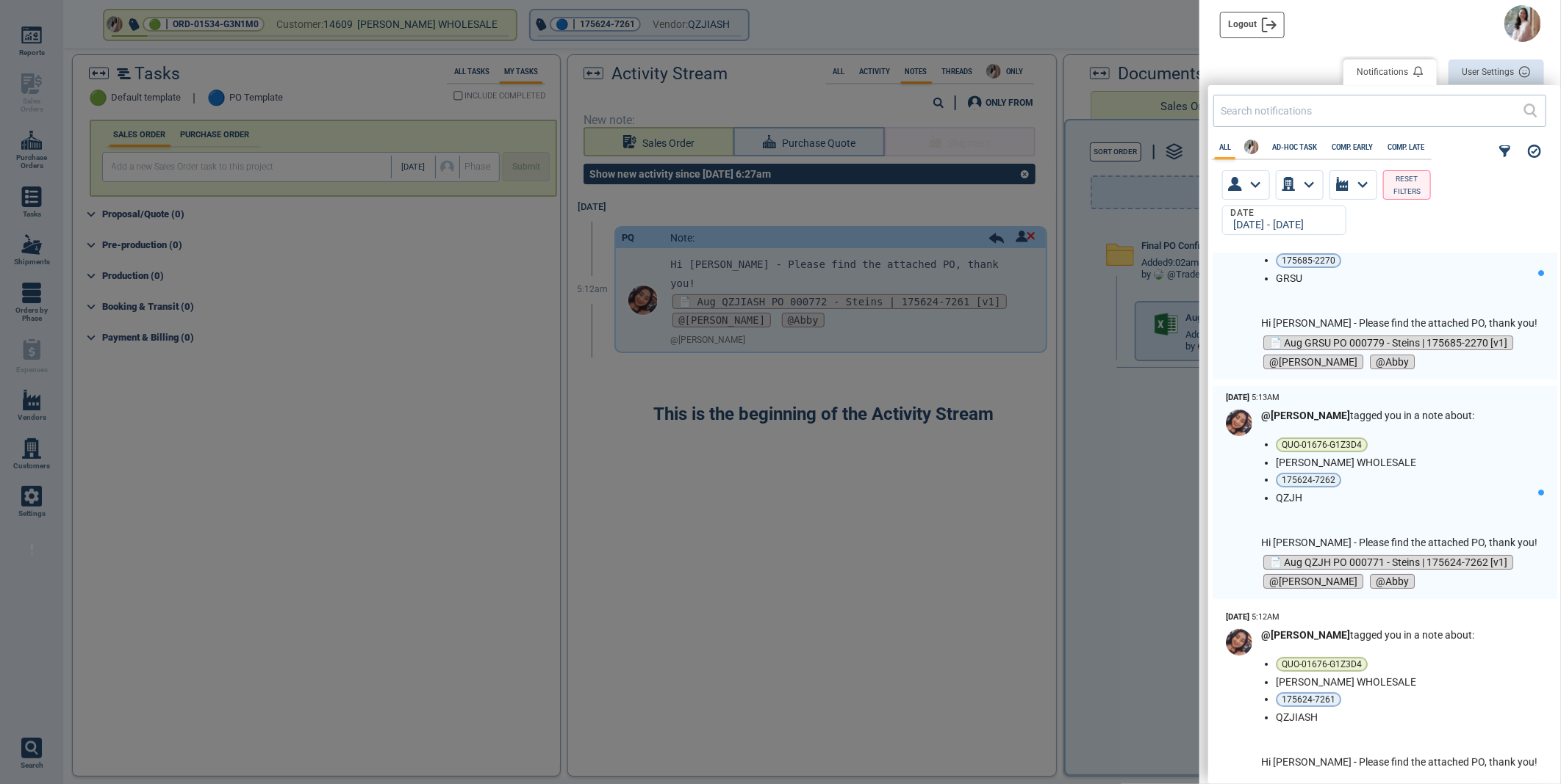
scroll to position [82, 0]
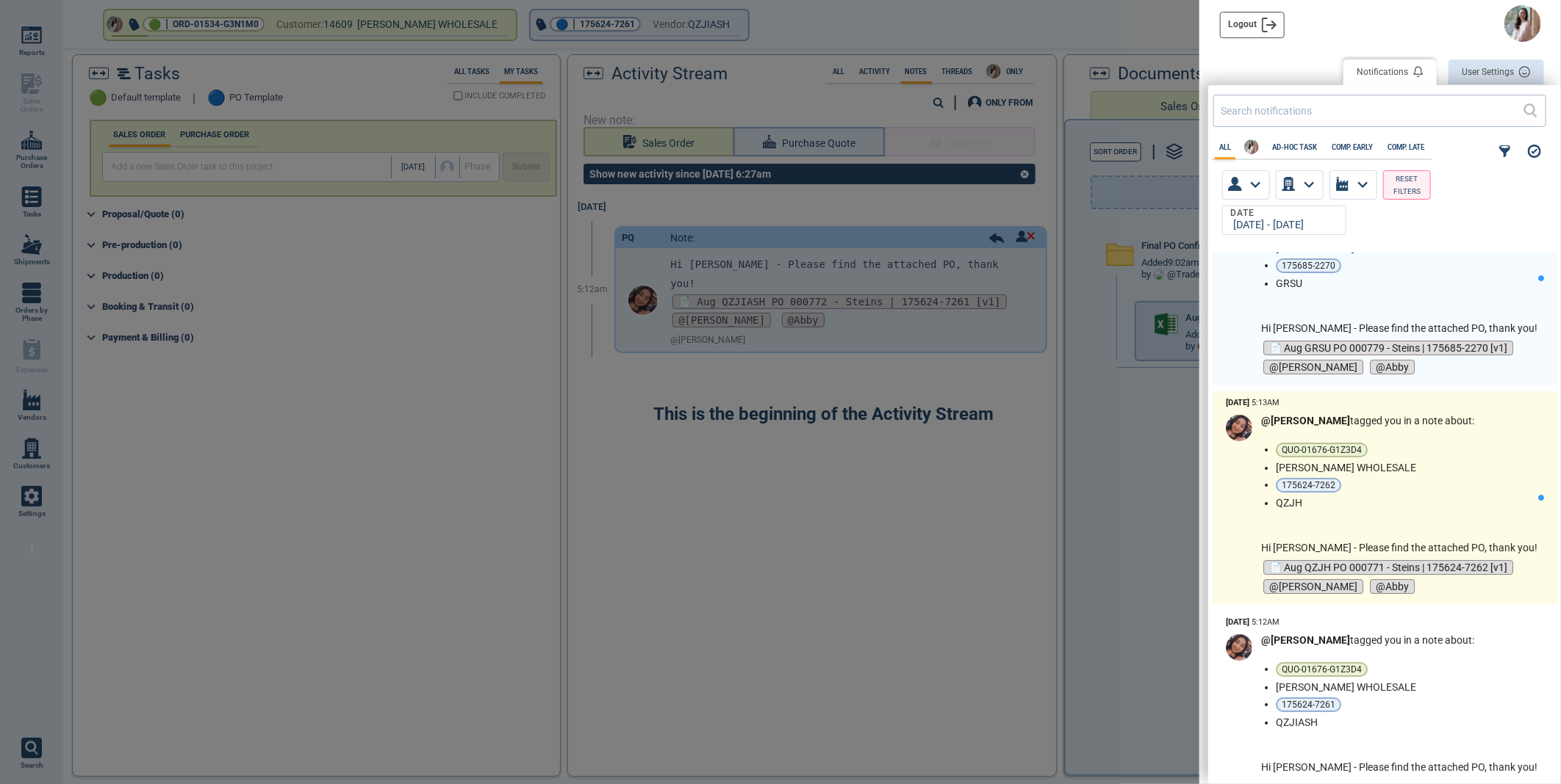
click at [1423, 494] on ul "QUO-01676-G1Z3D4 [PERSON_NAME] WHOLESALE 175624-7262 QZJH" at bounding box center [1406, 476] width 261 height 66
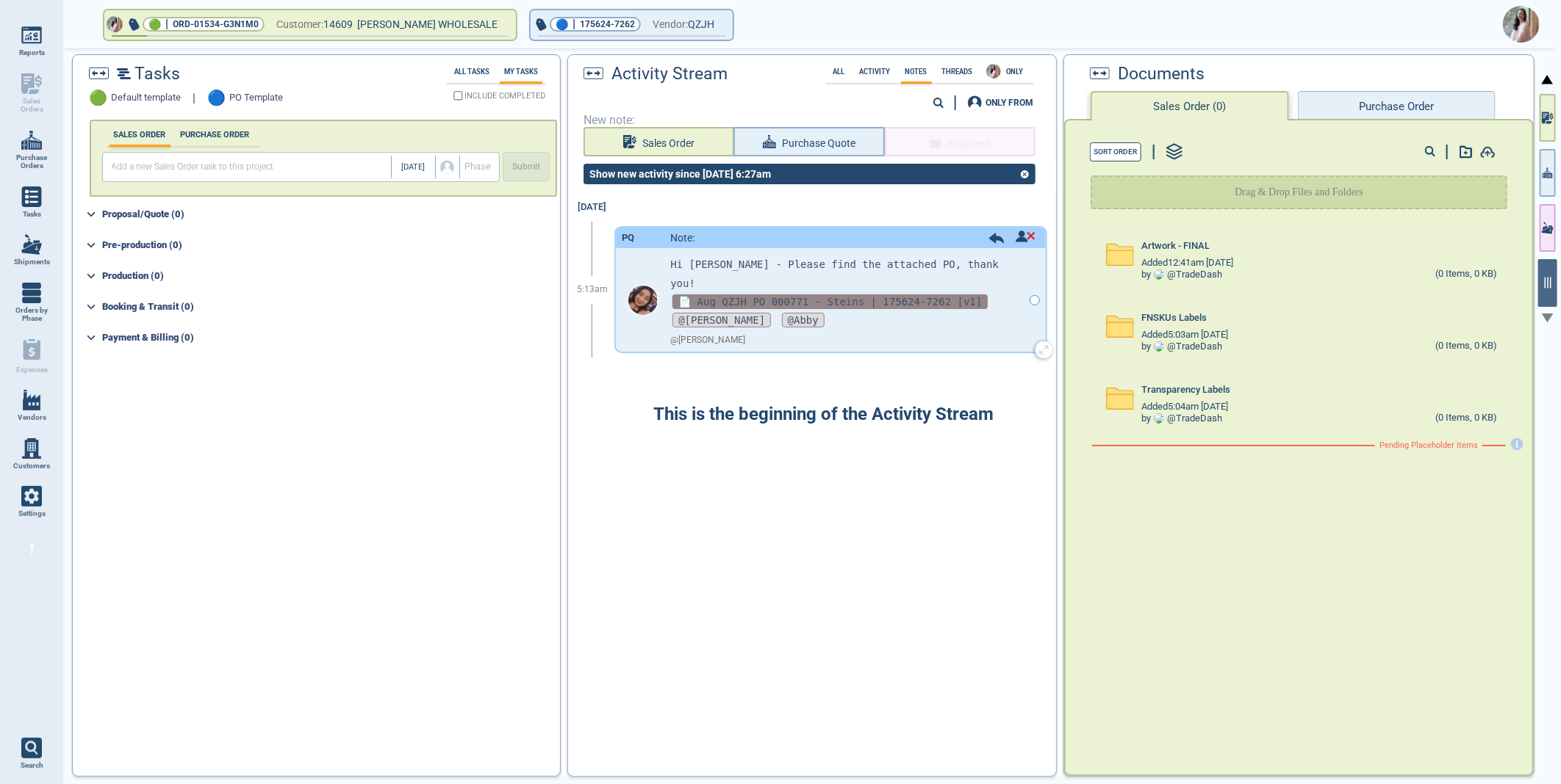
click at [828, 294] on span "📄 Aug QZJH PO 000771 - Steins | 175624-7262 [v1]" at bounding box center [830, 301] width 315 height 15
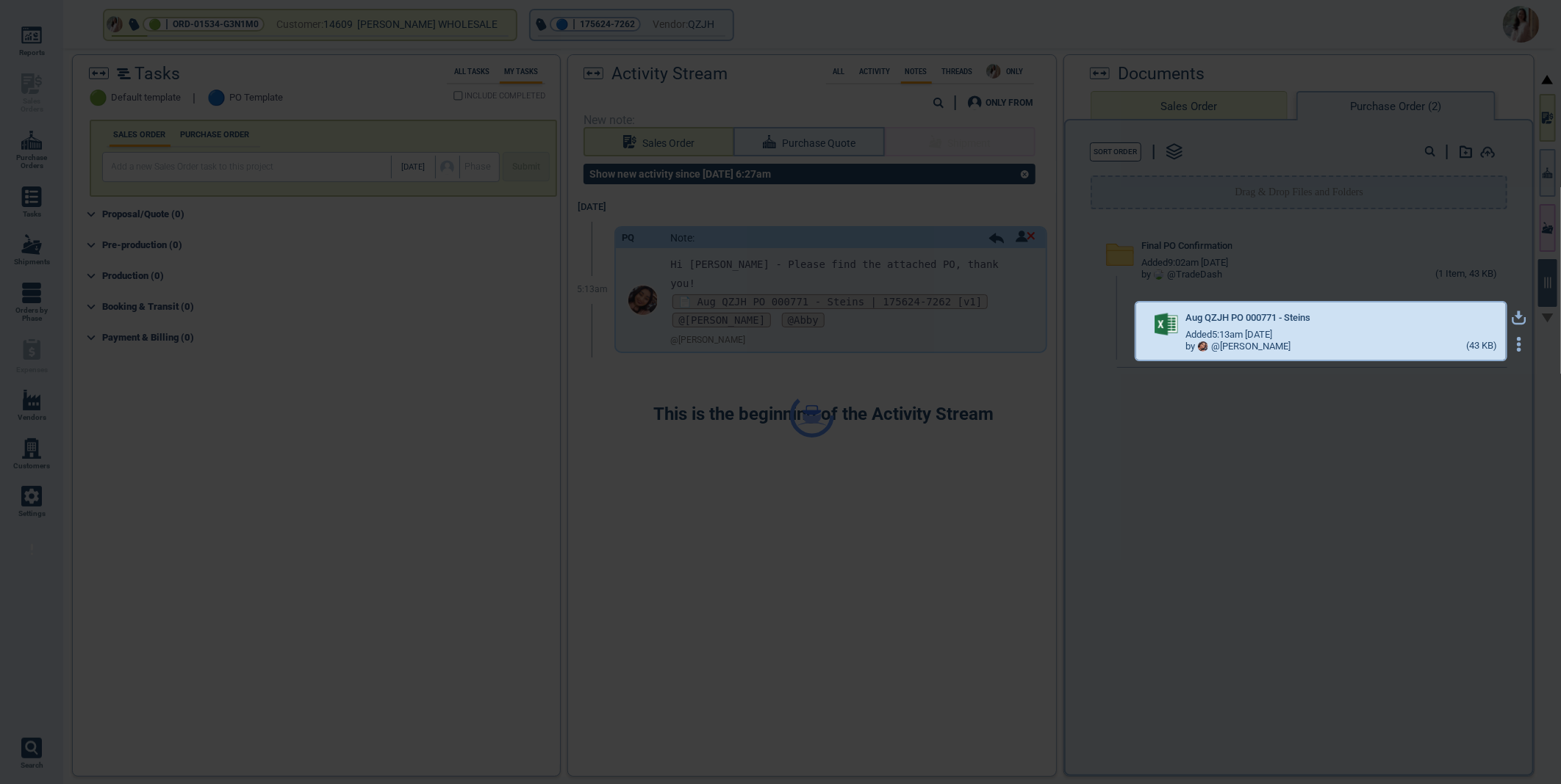
click at [1508, 313] on div "Tasks 🟢 Default template | 🔵 PO Template All Tasks My Tasks INCLUDE COMPLETED S…" at bounding box center [802, 415] width 1468 height 723
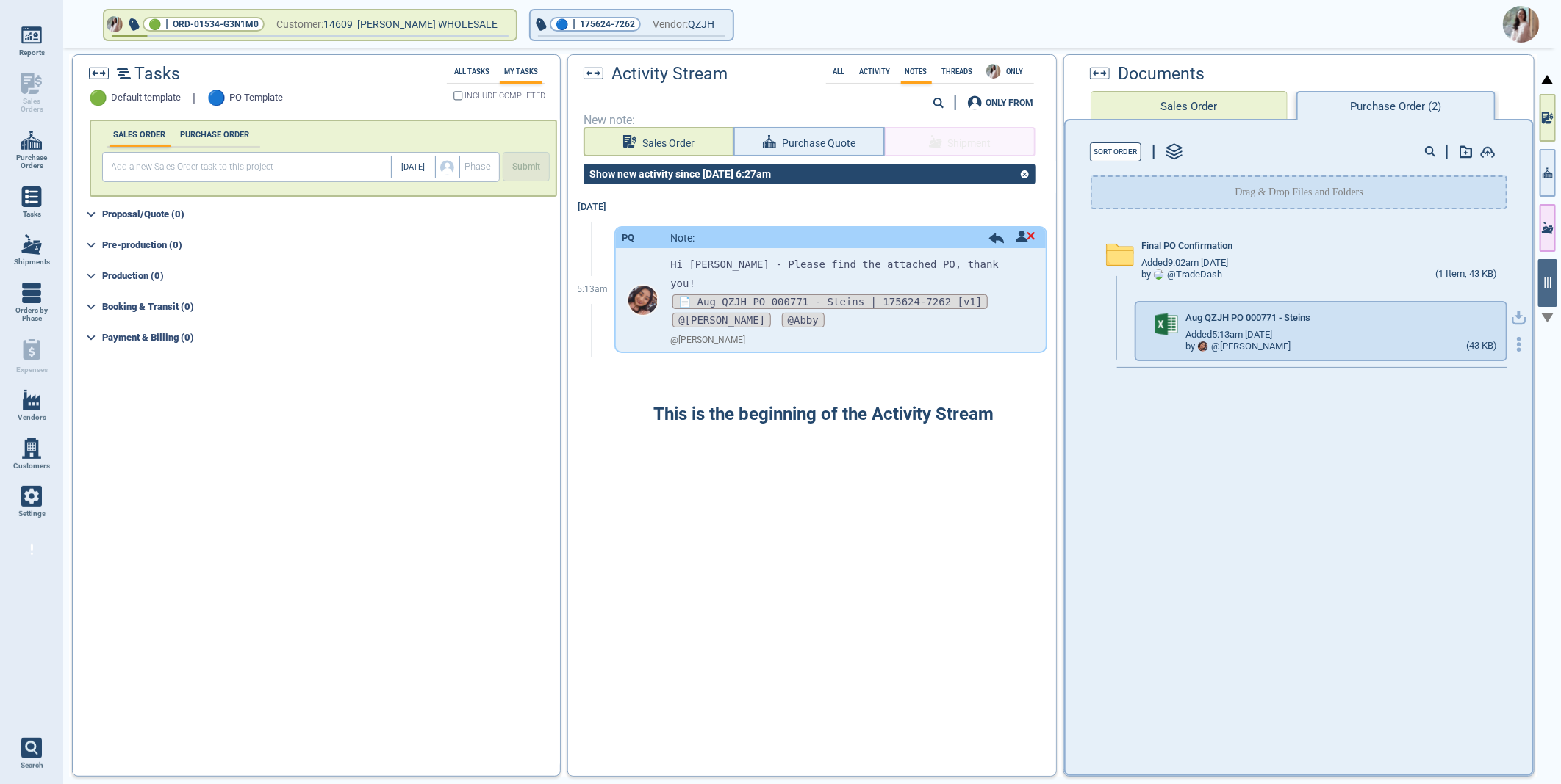
click at [1512, 316] on icon "button" at bounding box center [1519, 317] width 15 height 15
click at [1518, 32] on img at bounding box center [1521, 24] width 37 height 37
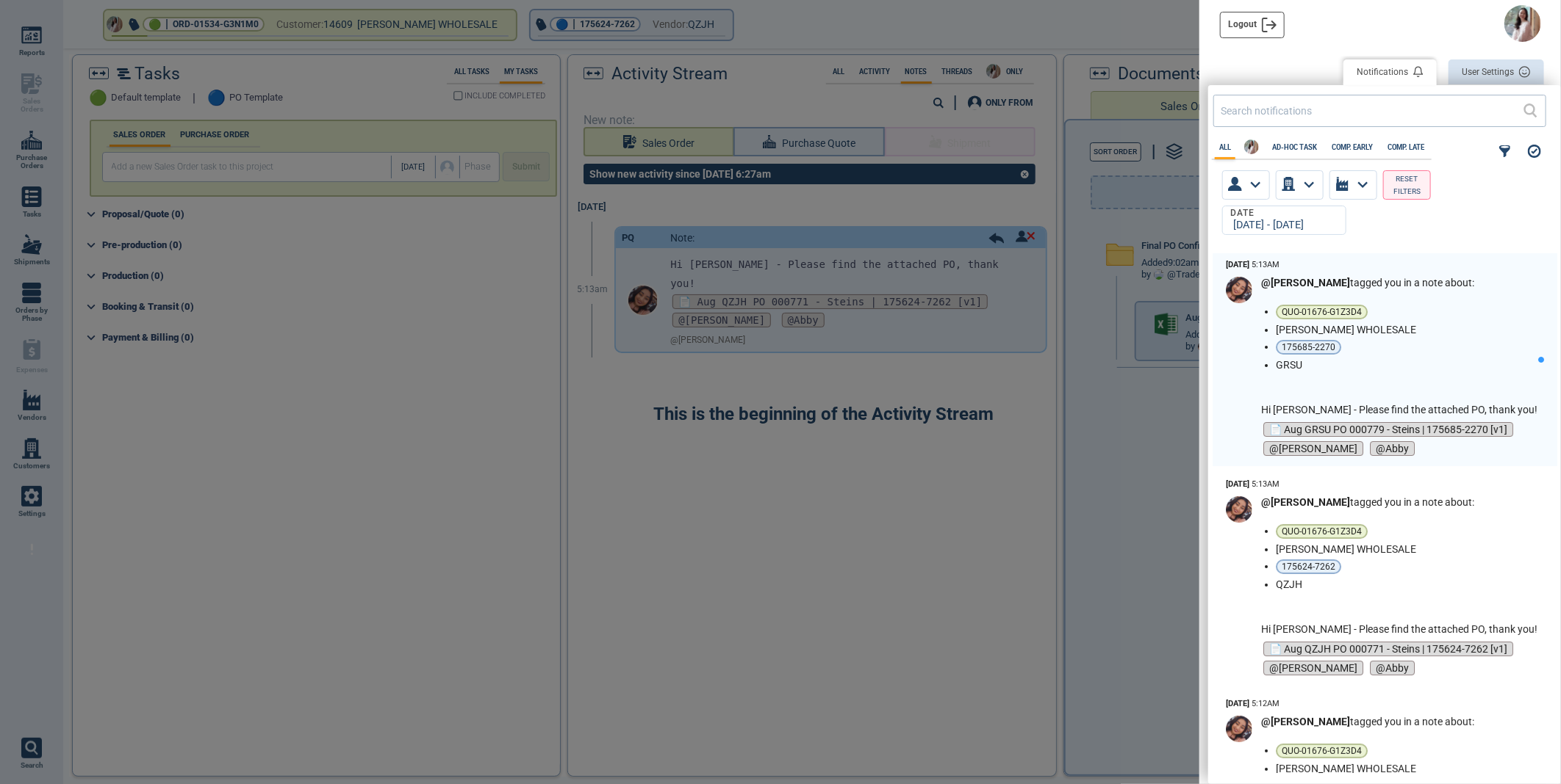
scroll to position [517, 344]
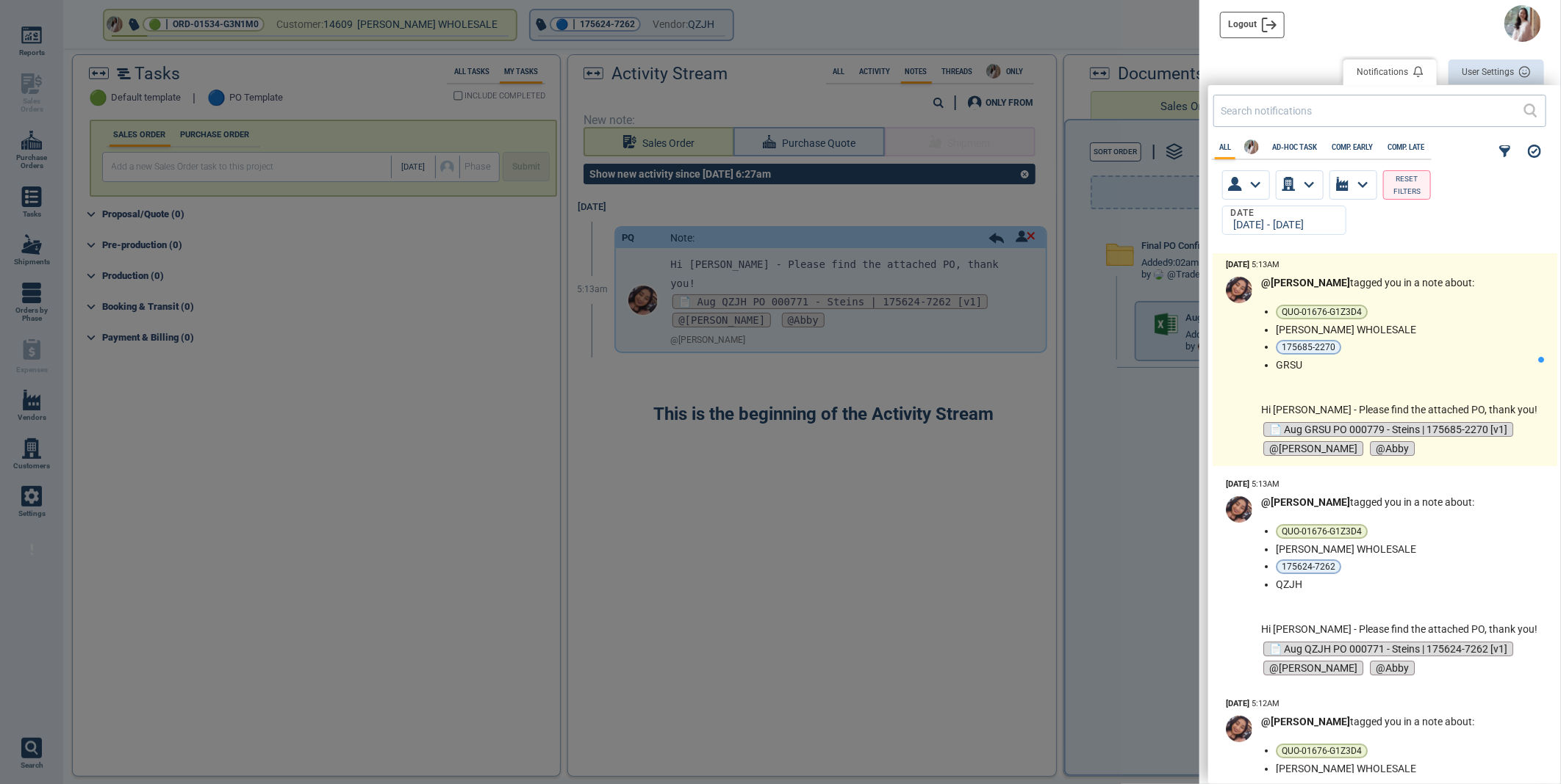
click at [1445, 330] on li "[PERSON_NAME] WHOLESALE" at bounding box center [1403, 330] width 256 height 12
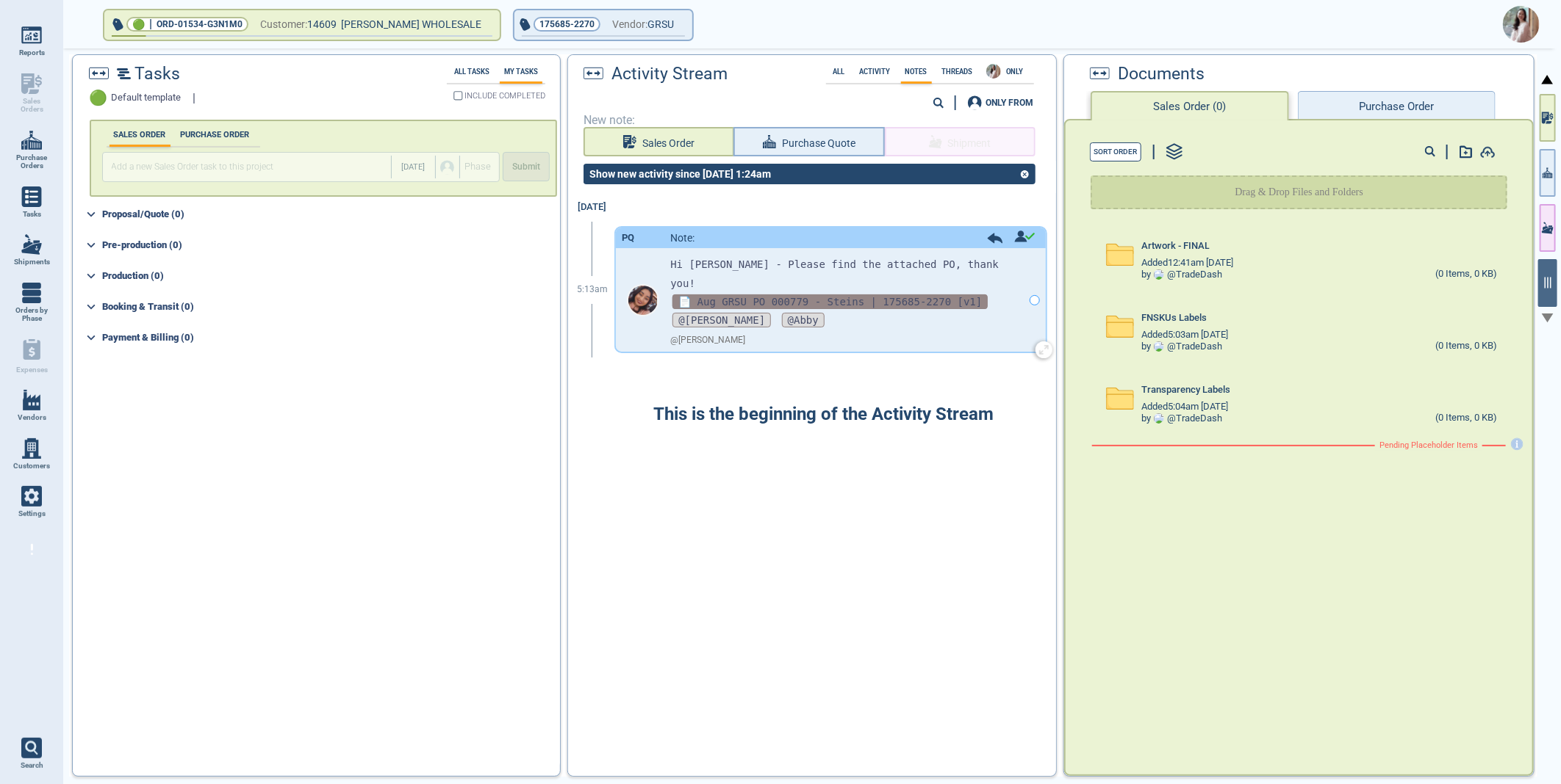
click at [794, 294] on span "📄 Aug GRSU PO 000779 - Steins | 175685-2270 [v1]" at bounding box center [830, 301] width 315 height 15
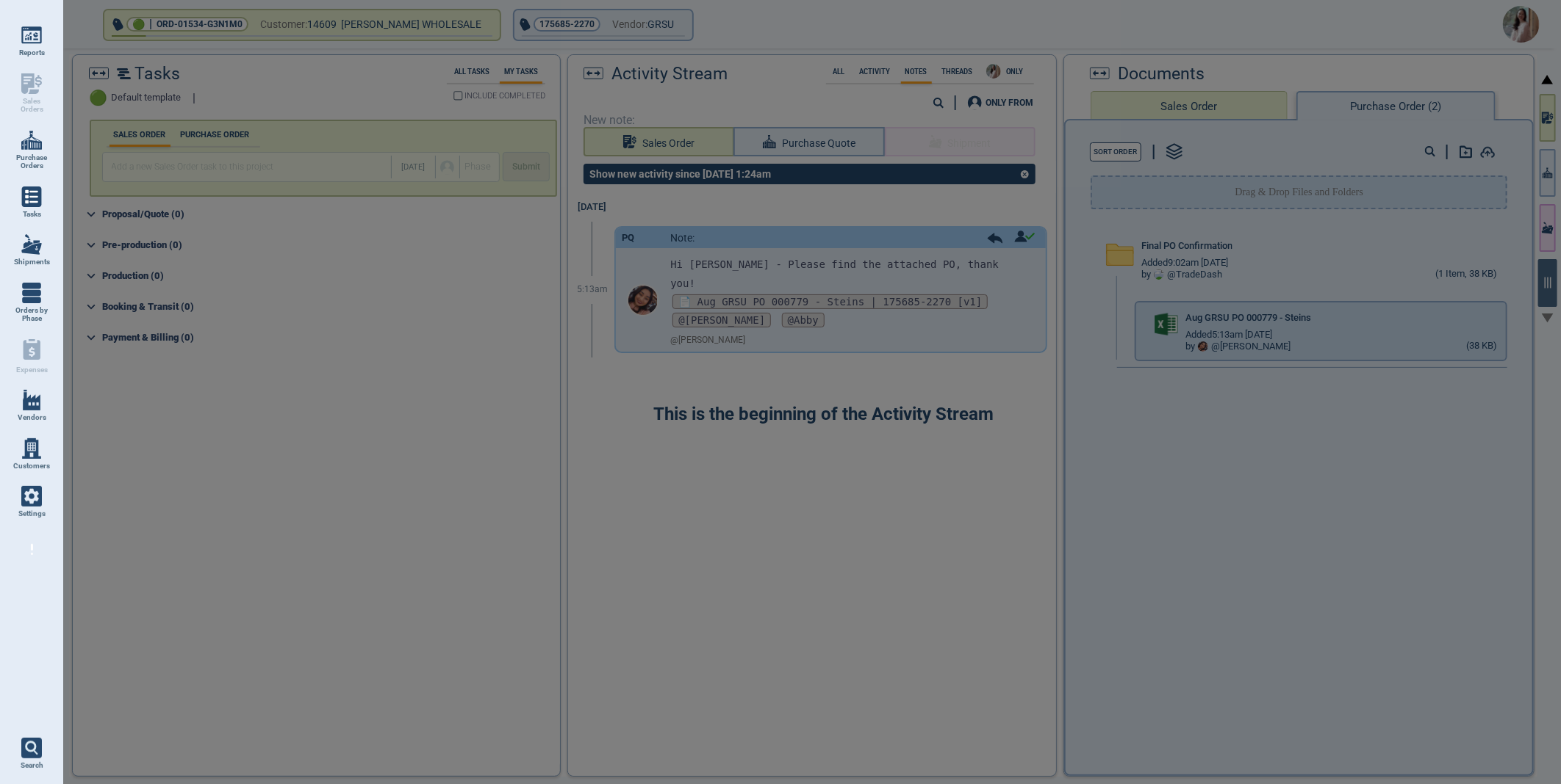
click at [1501, 312] on div at bounding box center [780, 392] width 1561 height 784
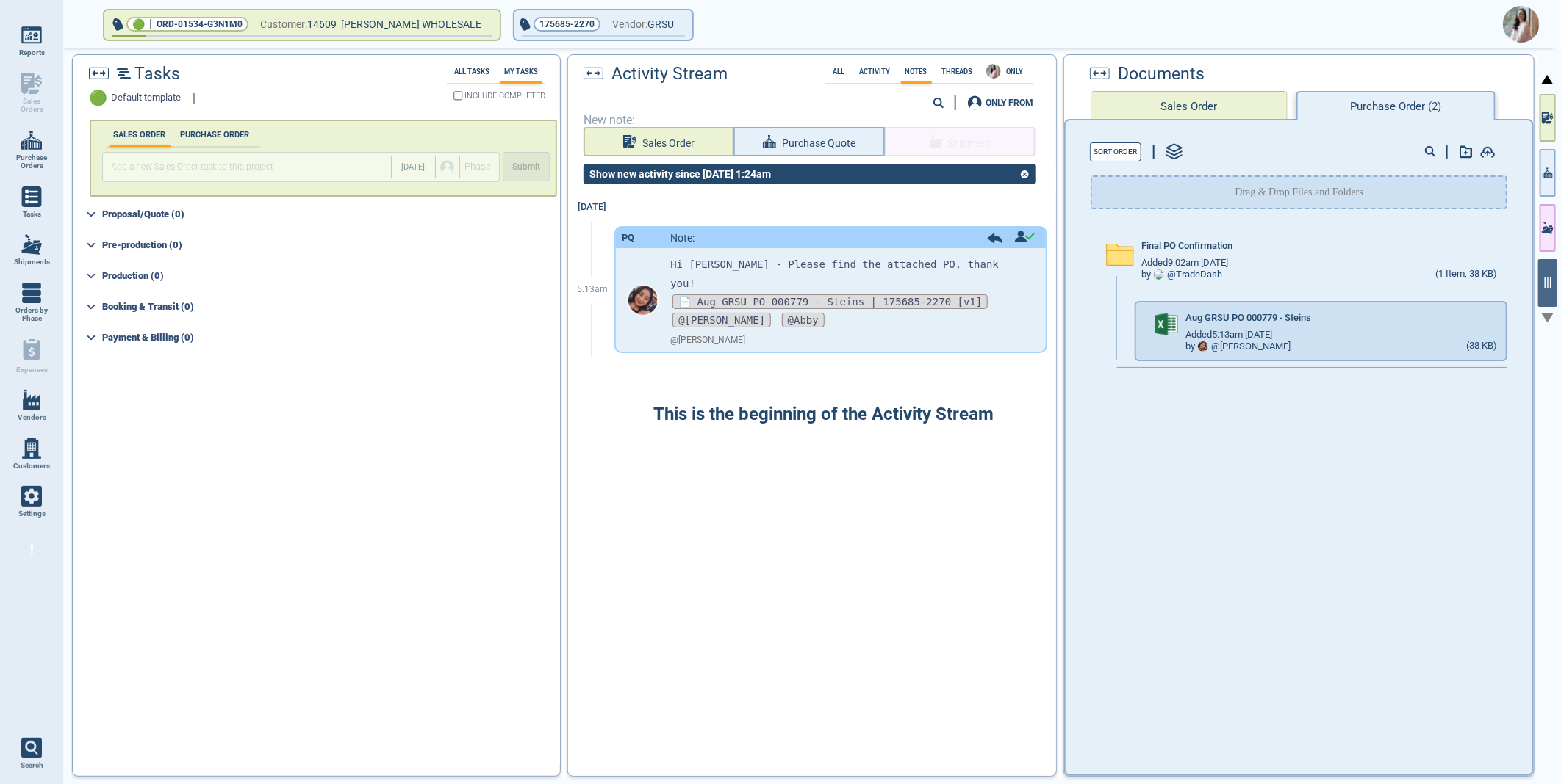
click at [1510, 327] on div at bounding box center [780, 392] width 1561 height 784
click at [1515, 314] on icon "button" at bounding box center [1519, 315] width 9 height 9
click at [1527, 24] on img at bounding box center [1521, 24] width 37 height 37
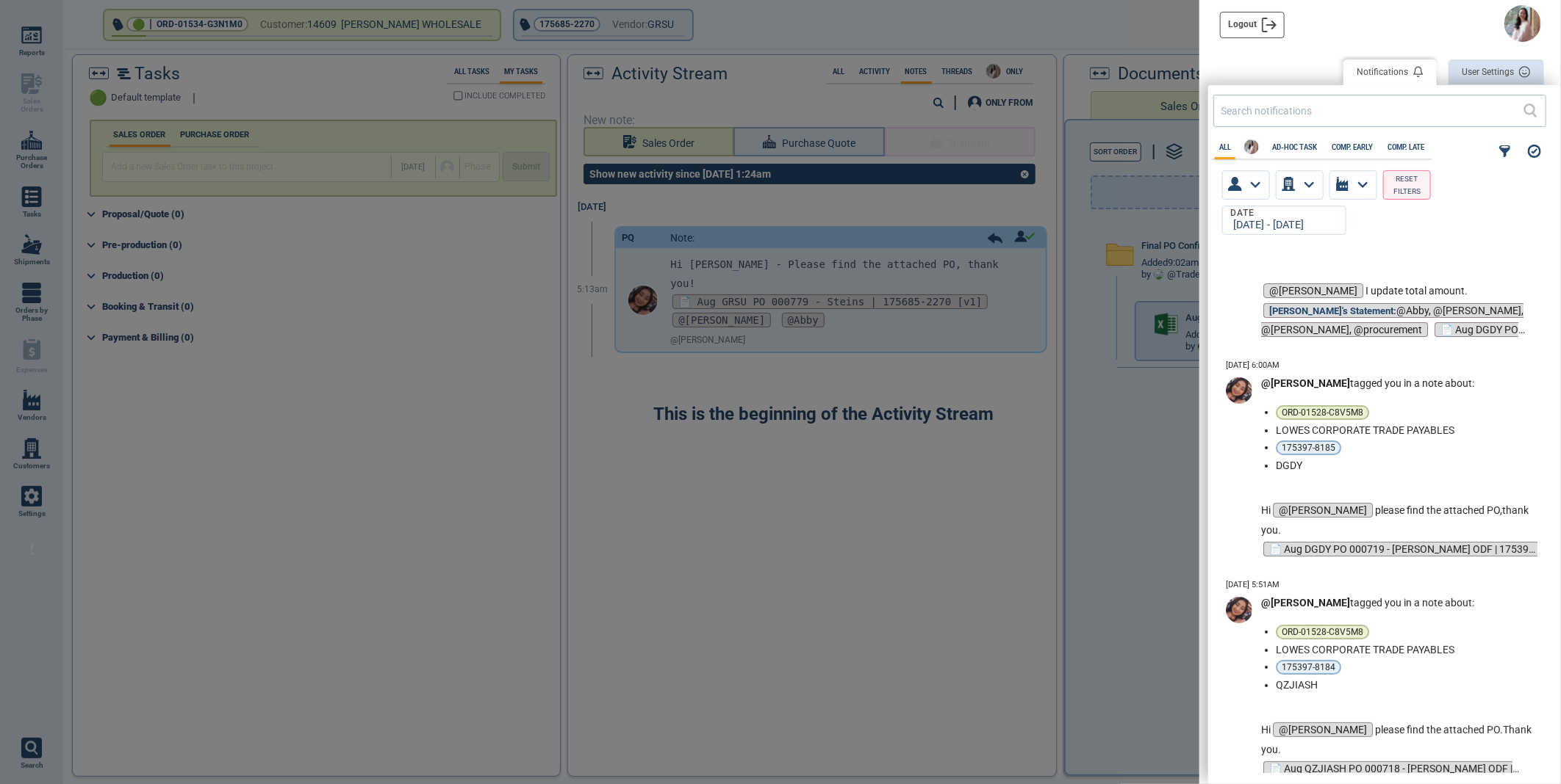
scroll to position [3816, 0]
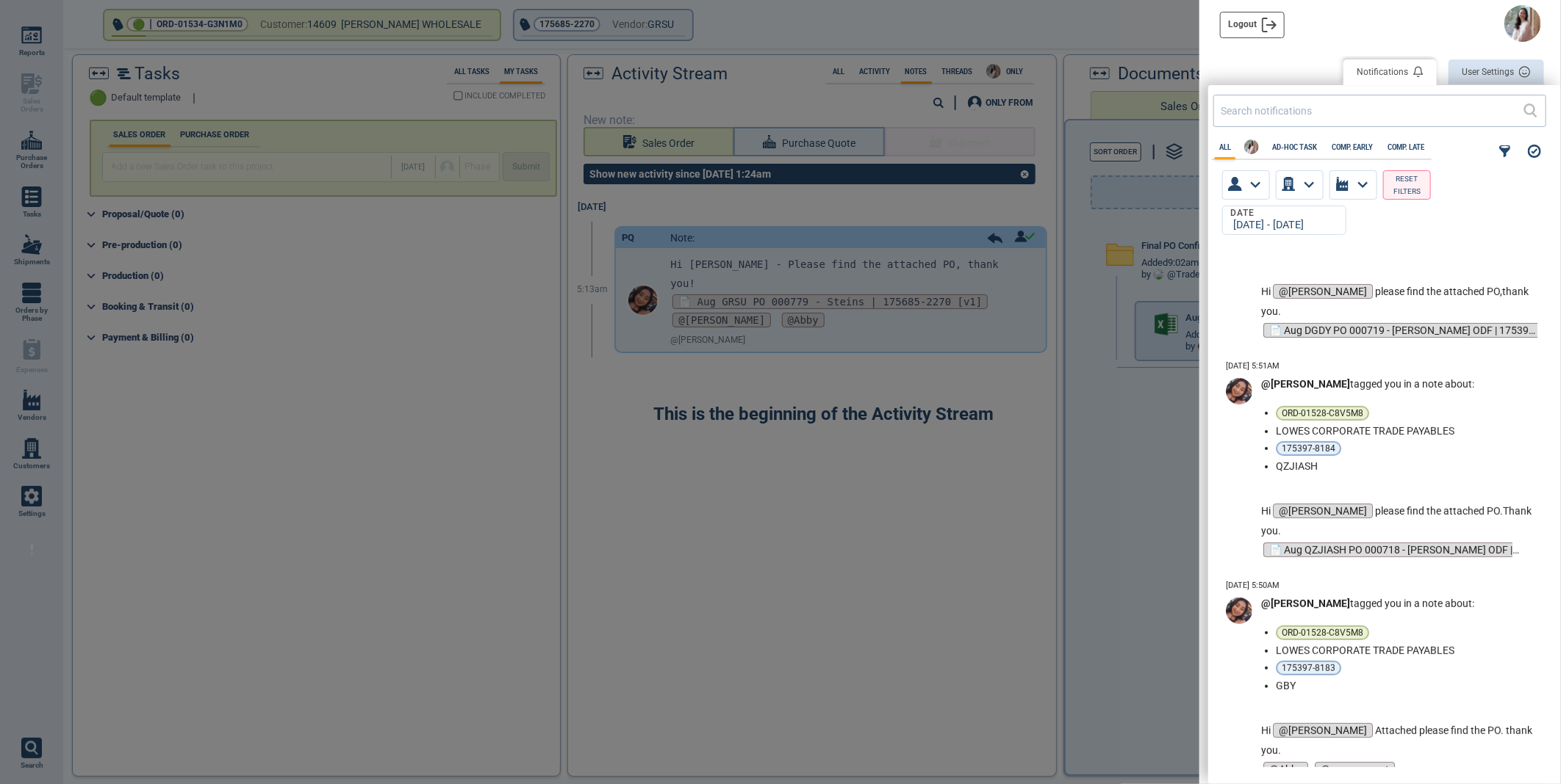
click at [894, 551] on div at bounding box center [780, 392] width 1561 height 784
